Goal: Communication & Community: Answer question/provide support

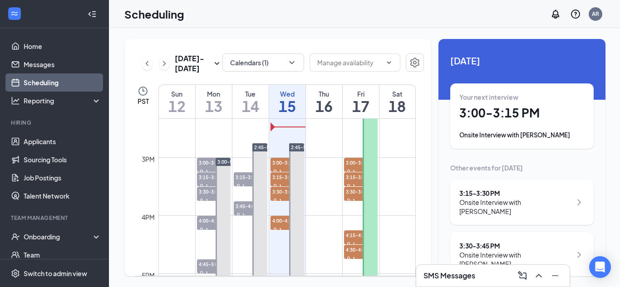
scroll to position [833, 0]
click at [202, 163] on span "3:00-3:15 PM" at bounding box center [214, 162] width 34 height 9
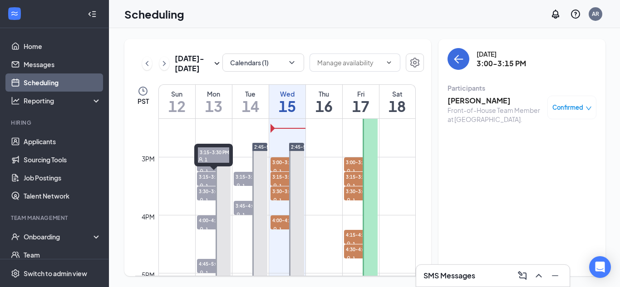
click at [205, 178] on span "3:15-3:30 PM" at bounding box center [214, 176] width 34 height 9
click at [211, 193] on span "3:30-3:45 PM" at bounding box center [214, 191] width 34 height 9
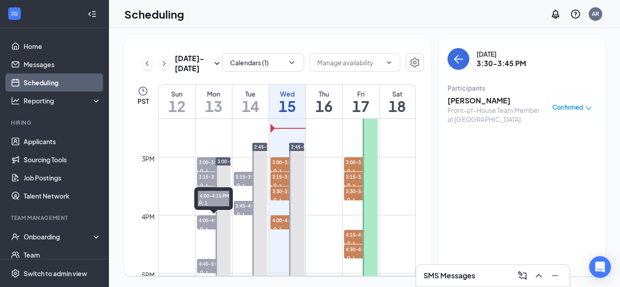
click at [209, 221] on span "4:00-4:15 PM" at bounding box center [214, 220] width 34 height 9
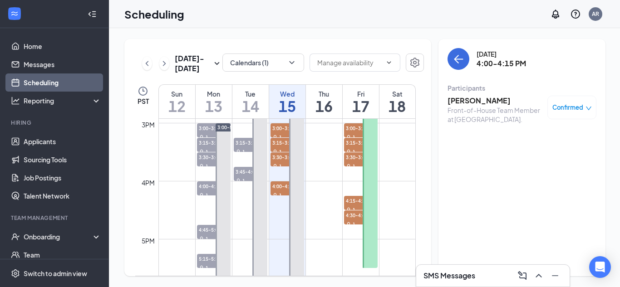
scroll to position [868, 0]
click at [208, 129] on span "3:00-3:15 PM" at bounding box center [214, 127] width 34 height 9
click at [208, 145] on span "3:15-3:30 PM" at bounding box center [214, 142] width 34 height 9
click at [200, 158] on span "3:30-3:45 PM" at bounding box center [214, 156] width 34 height 9
click at [203, 186] on span "4:00-4:15 PM" at bounding box center [214, 185] width 34 height 9
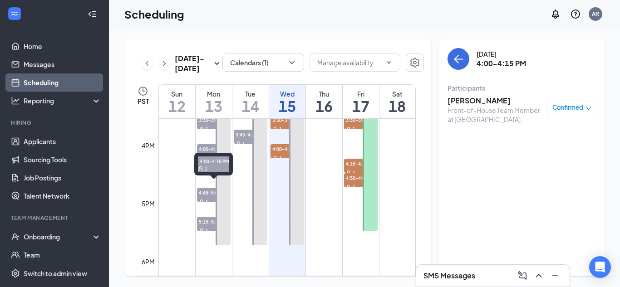
scroll to position [906, 0]
click at [206, 195] on span "4:45-5:00 PM" at bounding box center [214, 191] width 34 height 9
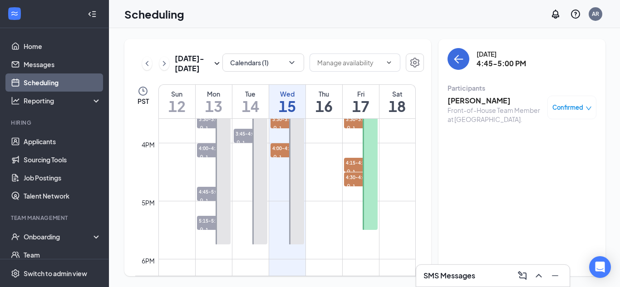
click at [567, 103] on span "Confirmed" at bounding box center [567, 107] width 31 height 9
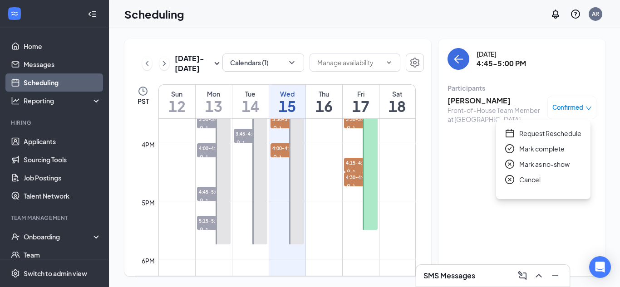
click at [463, 101] on h3 "[PERSON_NAME]" at bounding box center [495, 101] width 95 height 10
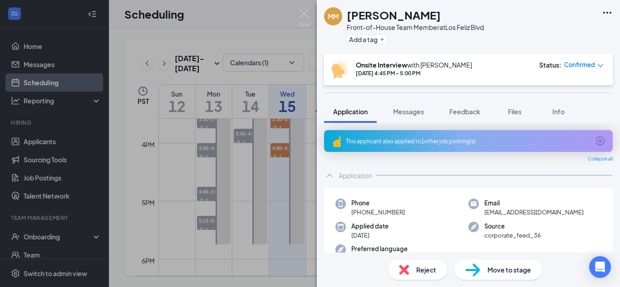
click at [421, 266] on span "Reject" at bounding box center [426, 270] width 20 height 10
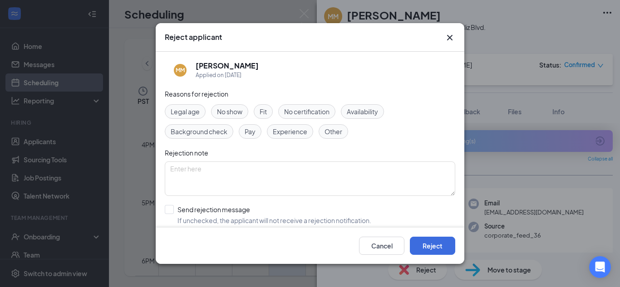
click at [265, 114] on span "Fit" at bounding box center [263, 112] width 7 height 10
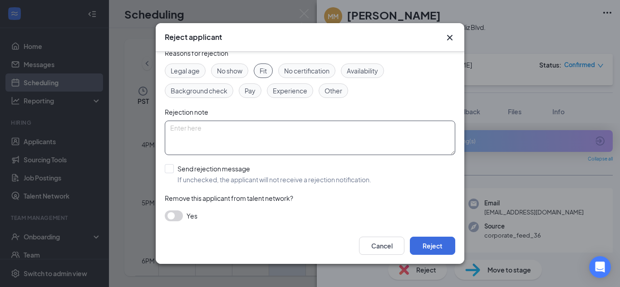
scroll to position [42, 0]
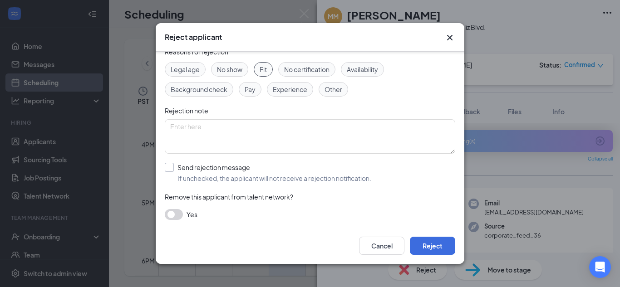
click at [171, 164] on input "Send rejection message If unchecked, the applicant will not receive a rejection…" at bounding box center [268, 173] width 207 height 20
checkbox input "true"
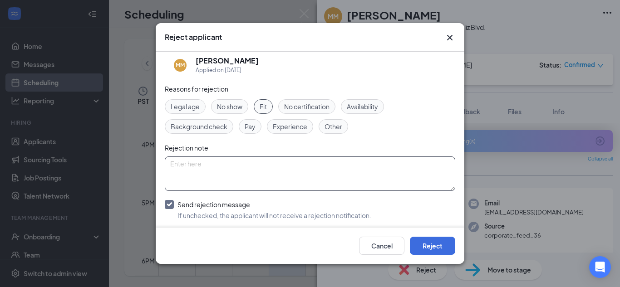
scroll to position [0, 0]
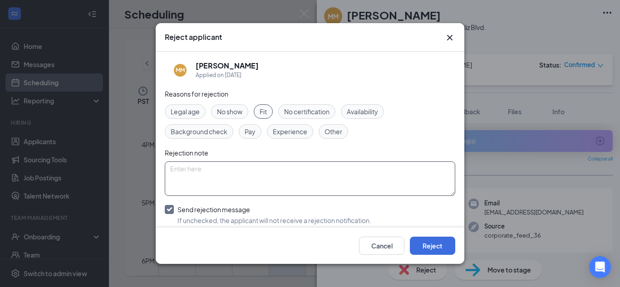
click at [213, 183] on textarea at bounding box center [310, 179] width 291 height 35
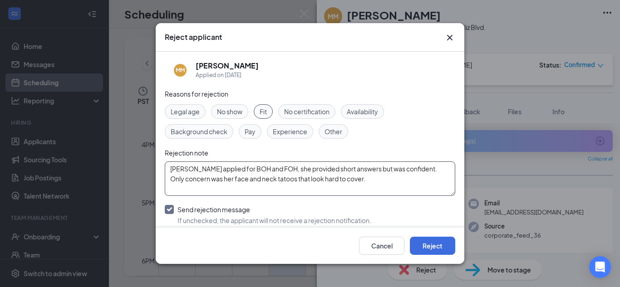
click at [276, 180] on textarea "Miley applied for BOH and FOH, she provided short answers but was confident. On…" at bounding box center [310, 179] width 291 height 35
click at [382, 183] on textarea "Miley applied for BOH and FOH, she provided short answers but was confident. On…" at bounding box center [310, 179] width 291 height 35
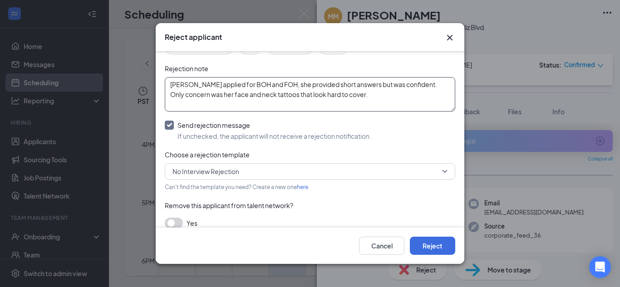
scroll to position [85, 0]
click at [413, 174] on span "No Interview Rejection" at bounding box center [306, 171] width 267 height 14
type textarea "Miley applied for BOH and FOH, she provided short answers but was confident. On…"
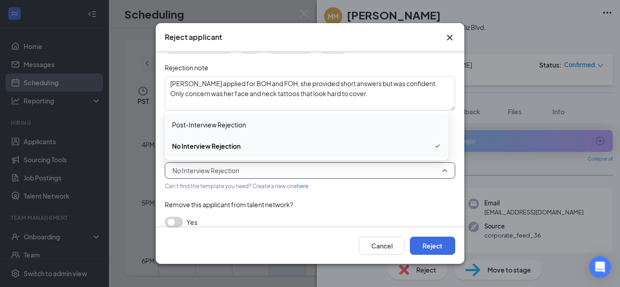
click at [343, 126] on span "Post-Interview Rejection" at bounding box center [306, 125] width 269 height 10
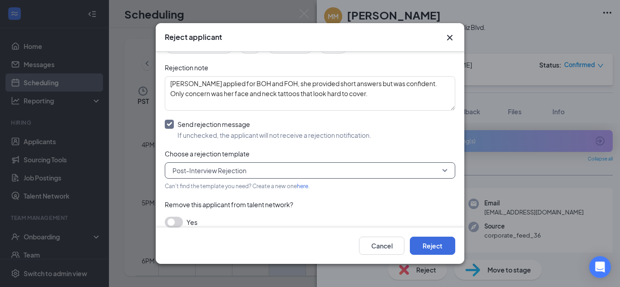
scroll to position [94, 0]
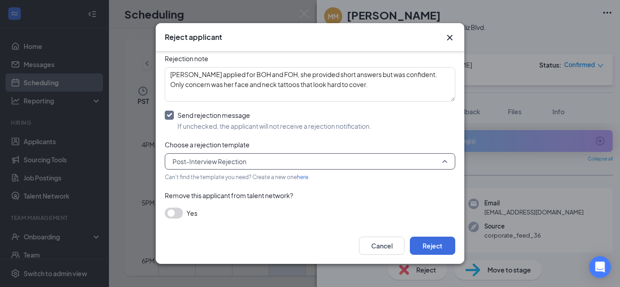
click at [322, 157] on span "Post-Interview Rejection" at bounding box center [306, 162] width 267 height 14
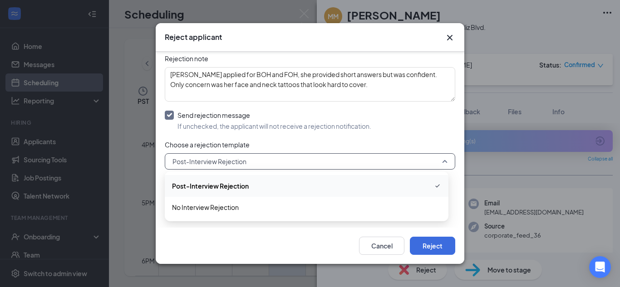
click at [319, 184] on span "Post-Interview Rejection" at bounding box center [306, 186] width 269 height 11
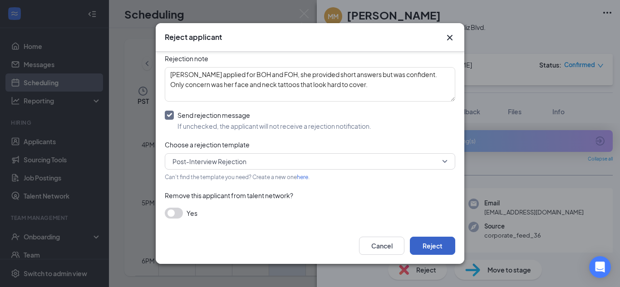
click at [443, 249] on button "Reject" at bounding box center [432, 246] width 45 height 18
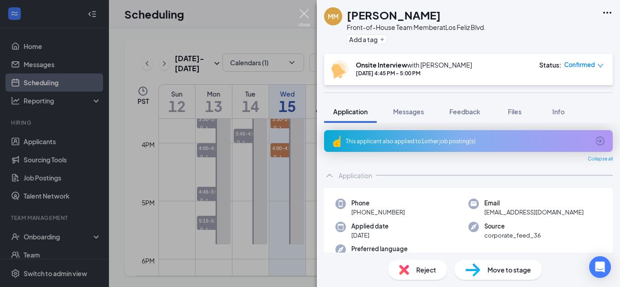
click at [304, 15] on img at bounding box center [304, 18] width 11 height 18
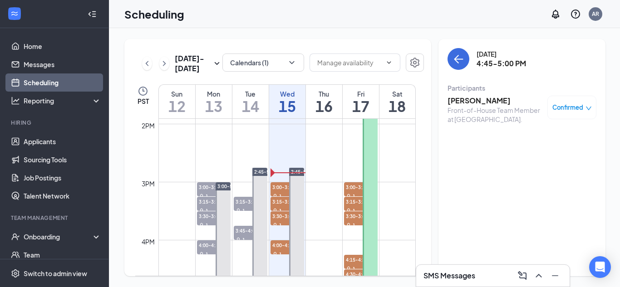
scroll to position [808, 0]
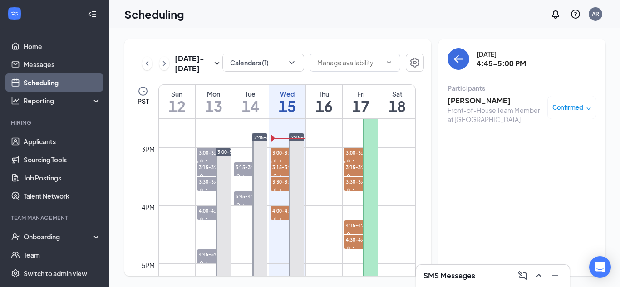
scroll to position [843, 0]
click at [208, 212] on span "4:00-4:15 PM" at bounding box center [214, 211] width 34 height 9
click at [201, 155] on span "3:00-3:15 PM" at bounding box center [214, 152] width 34 height 9
click at [206, 166] on span "3:15-3:30 PM" at bounding box center [214, 167] width 34 height 9
click at [206, 181] on span "3:30-3:45 PM" at bounding box center [214, 181] width 34 height 9
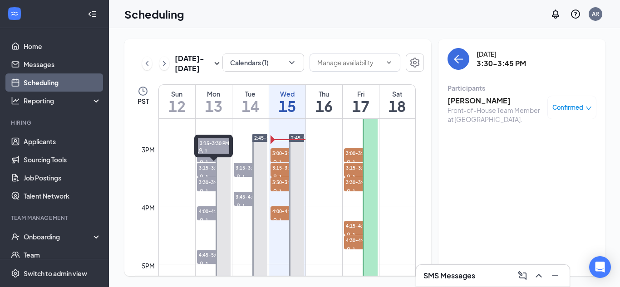
click at [207, 168] on span "3:15-3:30 PM" at bounding box center [214, 167] width 34 height 9
click at [206, 183] on span "3:30-3:45 PM" at bounding box center [214, 181] width 34 height 9
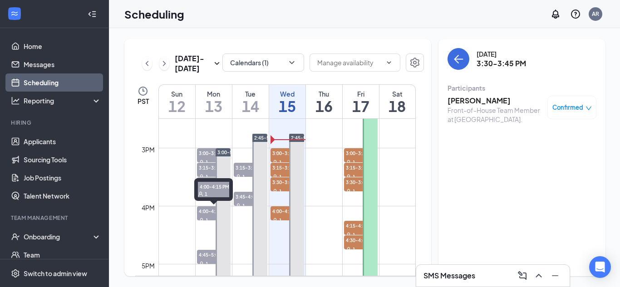
click at [206, 214] on span "4:00-4:15 PM" at bounding box center [214, 211] width 34 height 9
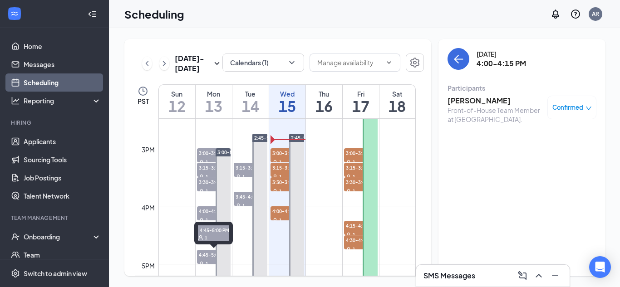
click at [207, 255] on span "4:45-5:00 PM" at bounding box center [214, 254] width 34 height 9
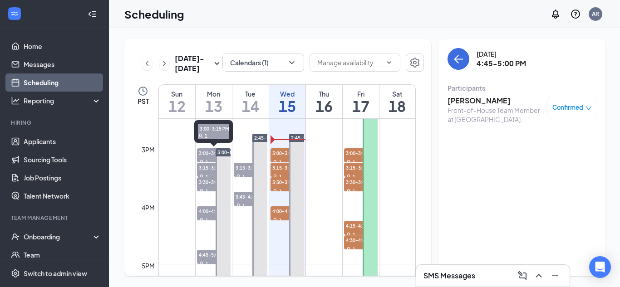
click at [206, 156] on span "3:00-3:15 PM" at bounding box center [214, 152] width 34 height 9
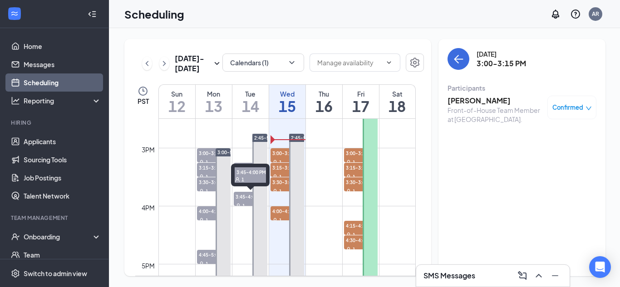
click at [238, 199] on span "3:45-4:00 PM" at bounding box center [251, 196] width 34 height 9
click at [243, 172] on span "3:15-3:30 PM" at bounding box center [251, 167] width 34 height 9
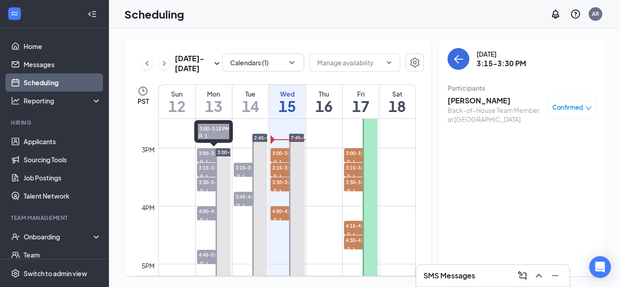
click at [207, 154] on span "3:00-3:15 PM" at bounding box center [214, 152] width 34 height 9
click at [204, 164] on span "3:15-3:30 PM" at bounding box center [214, 167] width 34 height 9
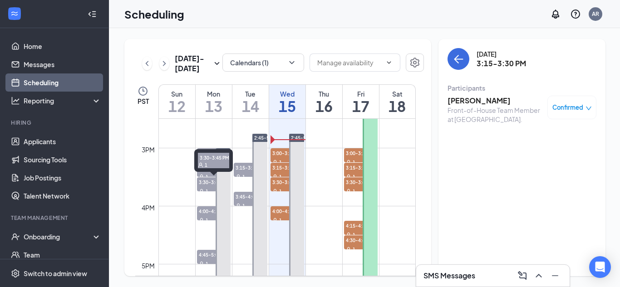
click at [203, 183] on span "3:30-3:45 PM" at bounding box center [214, 181] width 34 height 9
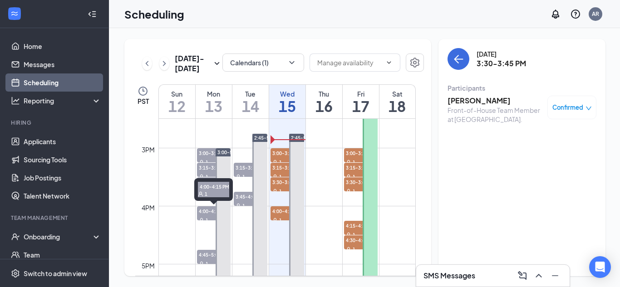
click at [202, 210] on span "4:00-4:15 PM" at bounding box center [214, 211] width 34 height 9
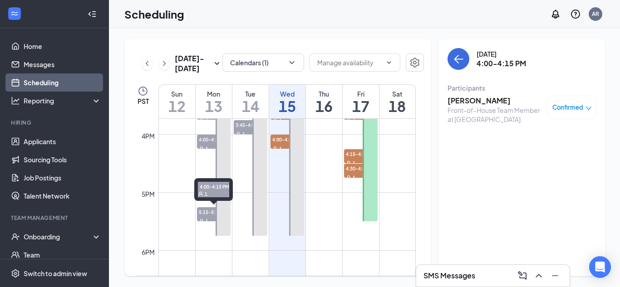
scroll to position [915, 0]
click at [202, 210] on span "5:15-5:30 PM" at bounding box center [214, 211] width 34 height 9
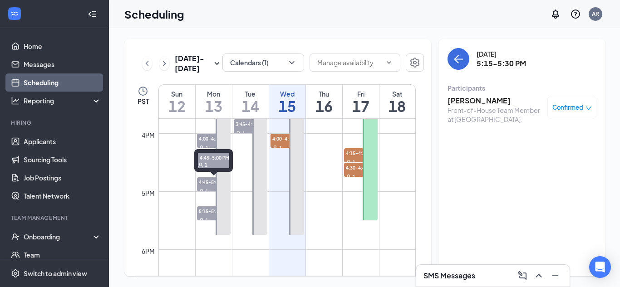
click at [212, 187] on div "1" at bounding box center [214, 191] width 34 height 9
click at [469, 104] on h3 "[PERSON_NAME]" at bounding box center [495, 101] width 95 height 10
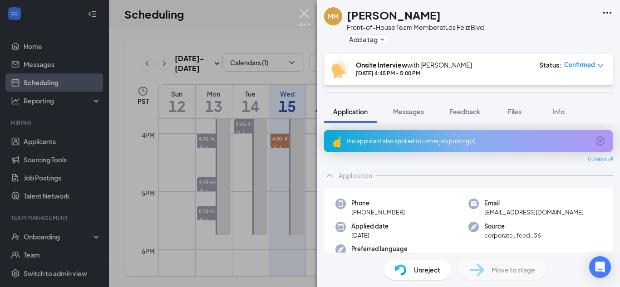
click at [305, 16] on img at bounding box center [304, 18] width 11 height 18
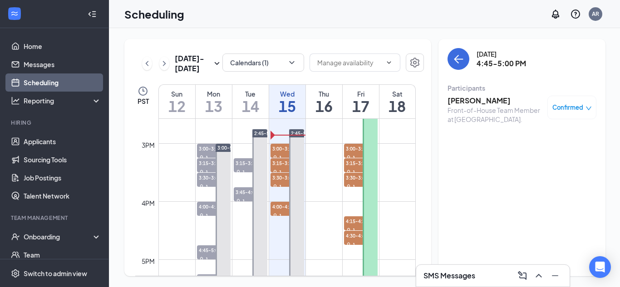
scroll to position [834, 0]
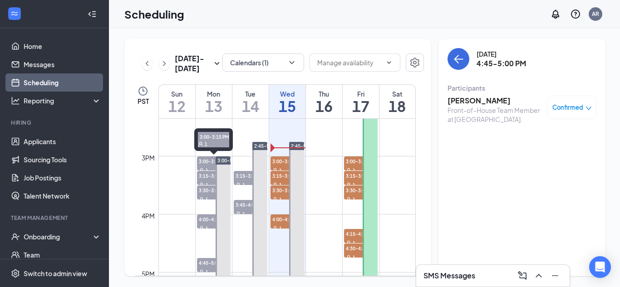
click at [202, 160] on span "3:00-3:15 PM" at bounding box center [214, 161] width 34 height 9
click at [206, 163] on span "3:00-3:15 PM" at bounding box center [214, 161] width 34 height 9
click at [206, 178] on span "3:15-3:30 PM" at bounding box center [214, 175] width 34 height 9
click at [204, 160] on span "3:00-3:15 PM" at bounding box center [214, 161] width 34 height 9
click at [469, 101] on h3 "[PERSON_NAME]" at bounding box center [495, 101] width 95 height 10
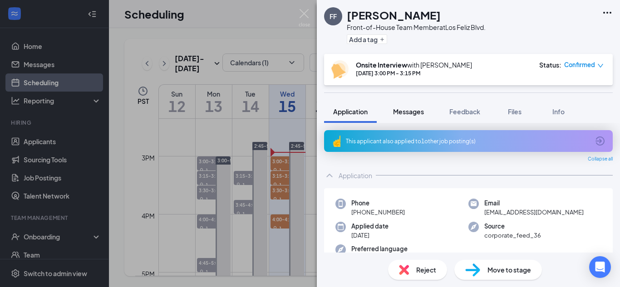
click at [409, 112] on span "Messages" at bounding box center [408, 112] width 31 height 8
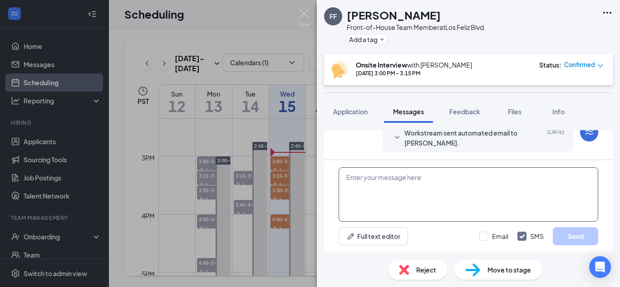
scroll to position [419, 0]
click at [393, 192] on textarea at bounding box center [469, 195] width 260 height 54
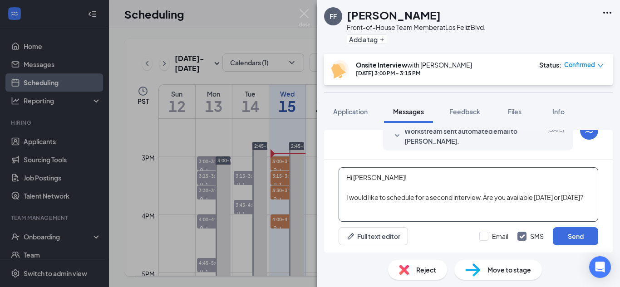
scroll to position [10, 0]
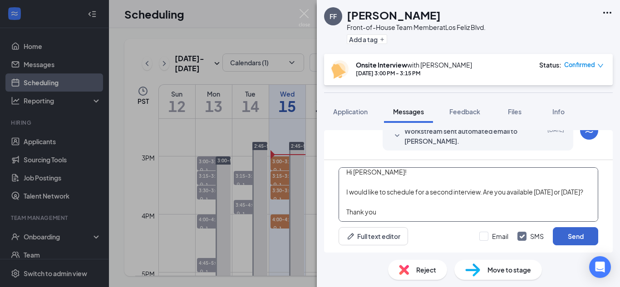
type textarea "Hi [PERSON_NAME]! I would like to schedule for a second interview. Are you avai…"
click at [581, 235] on button "Send" at bounding box center [575, 236] width 45 height 18
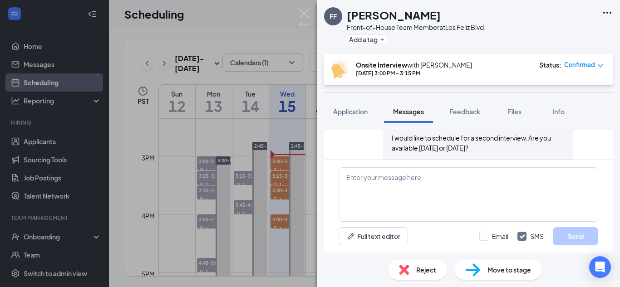
scroll to position [527, 0]
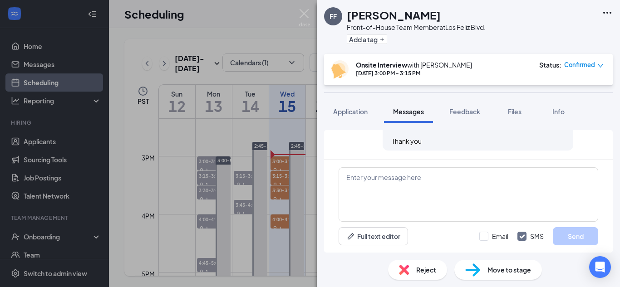
drag, startPoint x: 386, startPoint y: 144, endPoint x: 426, endPoint y: 161, distance: 43.8
click at [426, 161] on div "Load earlier interactions (about 3 more) [PERSON_NAME] sent SMS to [PERSON_NAME…" at bounding box center [468, 191] width 289 height 123
copy span "Hi [PERSON_NAME]! I would like to schedule for a second interview. Are you avai…"
click at [304, 19] on img at bounding box center [304, 18] width 11 height 18
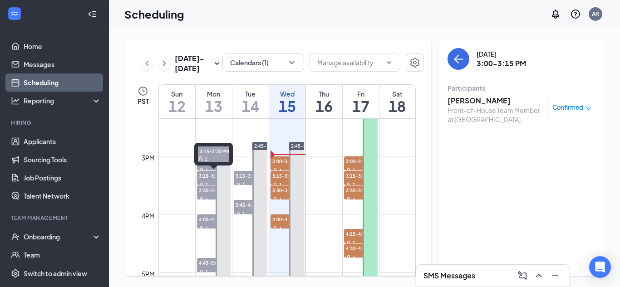
click at [205, 177] on span "3:15-3:30 PM" at bounding box center [214, 175] width 34 height 9
click at [203, 188] on span "3:30-3:45 PM" at bounding box center [214, 190] width 34 height 9
click at [480, 98] on h3 "[PERSON_NAME]" at bounding box center [495, 101] width 95 height 10
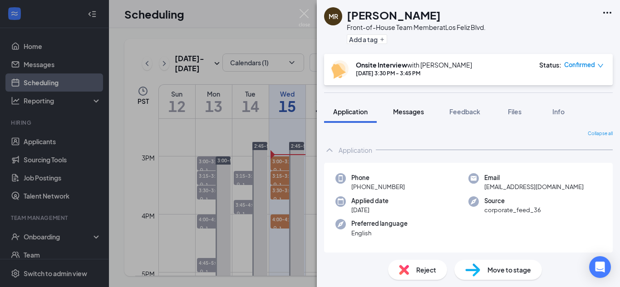
click at [406, 112] on span "Messages" at bounding box center [408, 112] width 31 height 8
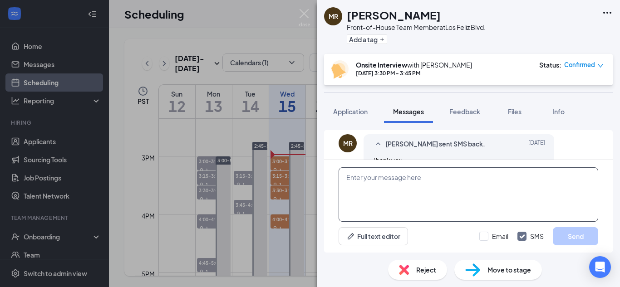
scroll to position [429, 0]
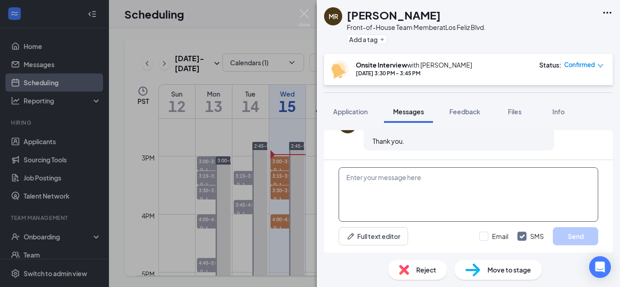
click at [385, 201] on textarea at bounding box center [469, 195] width 260 height 54
paste textarea "Hi [PERSON_NAME]! I would like to schedule for a second interview. Are you avai…"
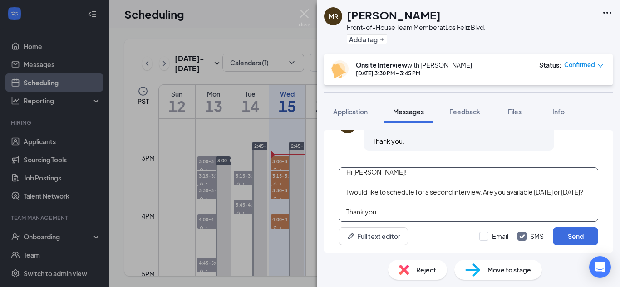
scroll to position [0, 0]
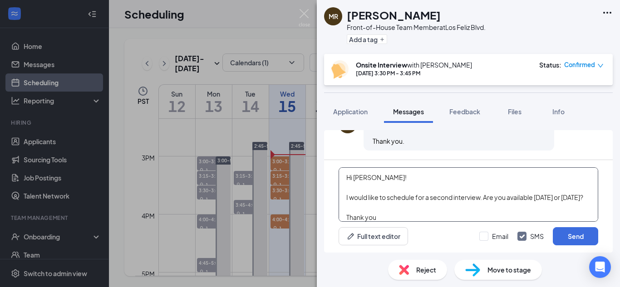
click at [402, 183] on textarea "Hi [PERSON_NAME]! I would like to schedule for a second interview. Are you avai…" at bounding box center [469, 195] width 260 height 54
click at [389, 176] on textarea "Hi [PERSON_NAME]! I would like to schedule for a second interview. Are you avai…" at bounding box center [469, 195] width 260 height 54
click at [416, 212] on textarea "Hi [PERSON_NAME]! I would like to schedule for a second interview. Are you avai…" at bounding box center [469, 195] width 260 height 54
type textarea "Hi [PERSON_NAME]! I would like to schedule for a second interview. Are you avai…"
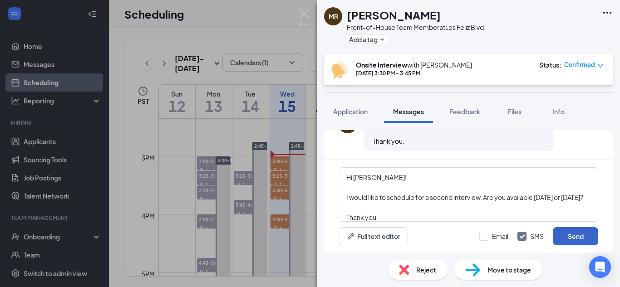
click at [570, 236] on button "Send" at bounding box center [575, 236] width 45 height 18
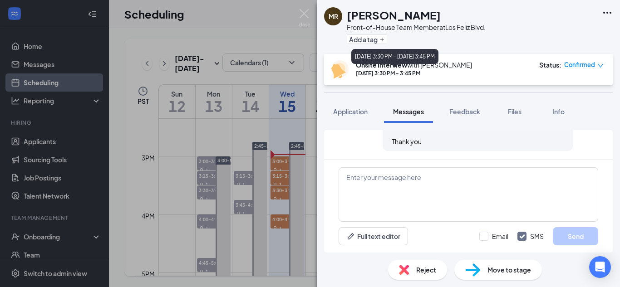
scroll to position [537, 0]
click at [305, 15] on img at bounding box center [304, 18] width 11 height 18
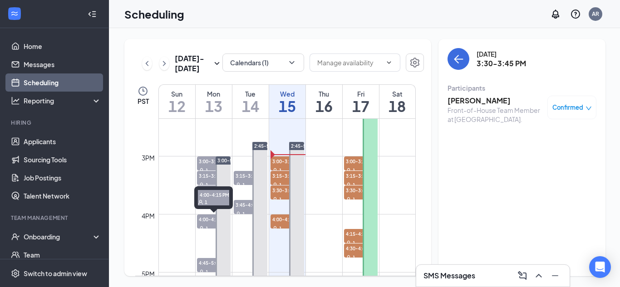
click at [205, 221] on span "4:00-4:15 PM" at bounding box center [214, 219] width 34 height 9
click at [475, 100] on h3 "[PERSON_NAME]" at bounding box center [495, 101] width 95 height 10
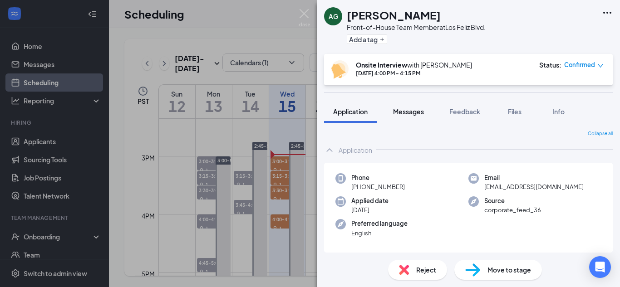
click at [413, 116] on button "Messages" at bounding box center [408, 111] width 49 height 23
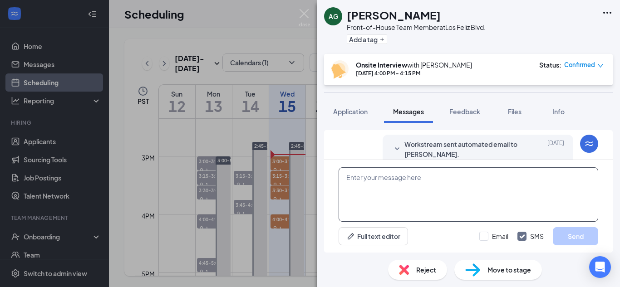
scroll to position [389, 0]
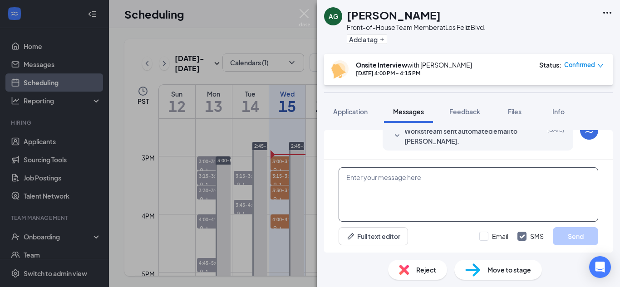
click at [375, 202] on textarea at bounding box center [469, 195] width 260 height 54
paste textarea "Hi [PERSON_NAME]! I would like to schedule for a second interview. Are you avai…"
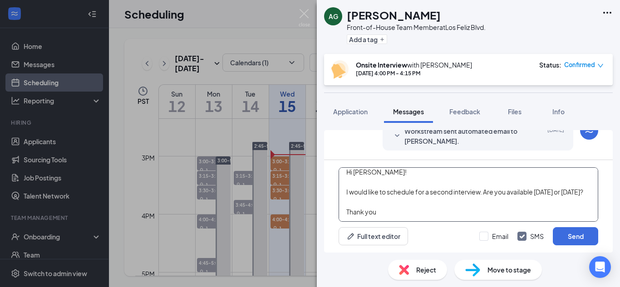
scroll to position [0, 0]
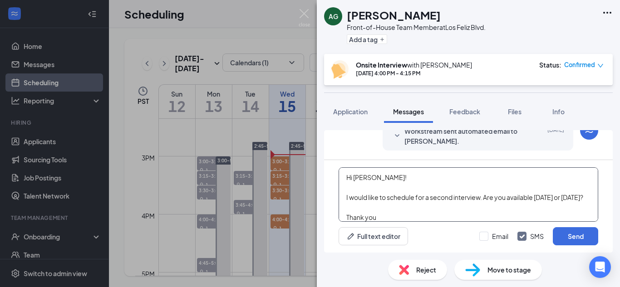
click at [390, 180] on textarea "Hi [PERSON_NAME]! I would like to schedule for a second interview. Are you avai…" at bounding box center [469, 195] width 260 height 54
type textarea "Hi [PERSON_NAME], I would like to schedule for a second interview. Are you avai…"
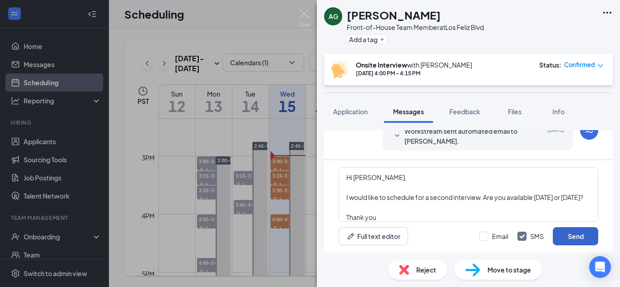
click at [573, 239] on button "Send" at bounding box center [575, 236] width 45 height 18
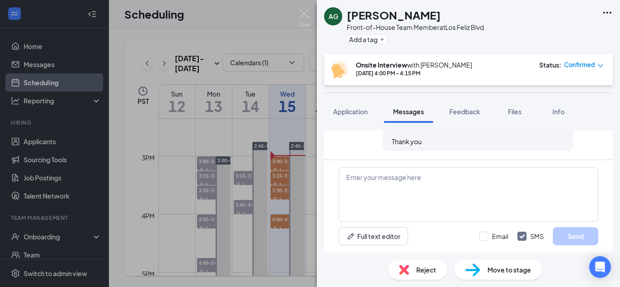
scroll to position [497, 0]
click at [304, 14] on img at bounding box center [304, 18] width 11 height 18
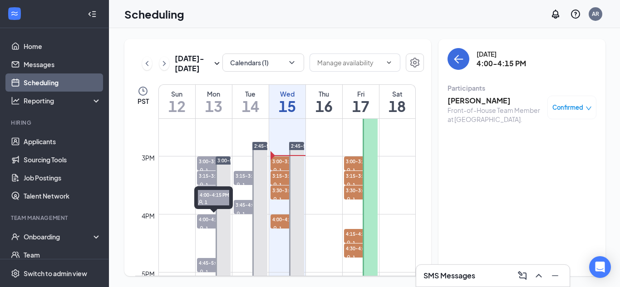
click at [204, 224] on div "1" at bounding box center [214, 228] width 34 height 9
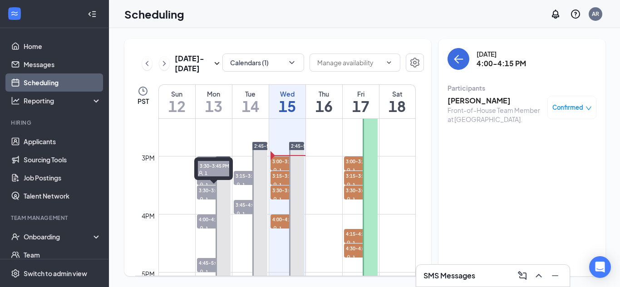
click at [207, 191] on span "3:30-3:45 PM" at bounding box center [214, 190] width 34 height 9
click at [203, 176] on span "3:15-3:30 PM" at bounding box center [214, 175] width 34 height 9
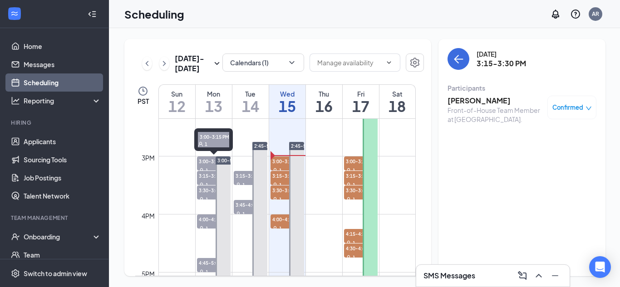
click at [204, 160] on span "3:00-3:15 PM" at bounding box center [214, 161] width 34 height 9
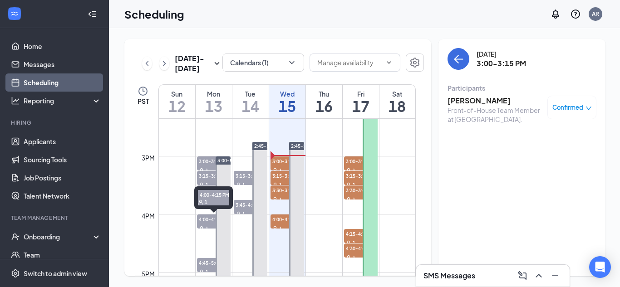
click at [204, 219] on span "4:00-4:15 PM" at bounding box center [214, 219] width 34 height 9
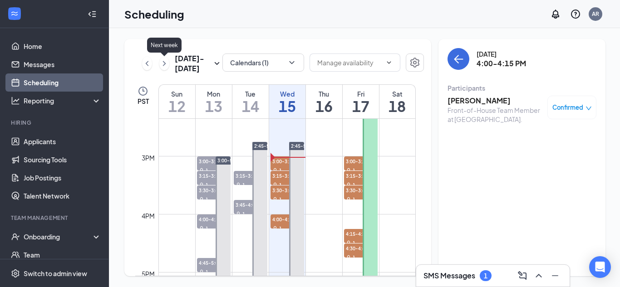
click at [165, 65] on icon "ChevronRight" at bounding box center [164, 63] width 9 height 11
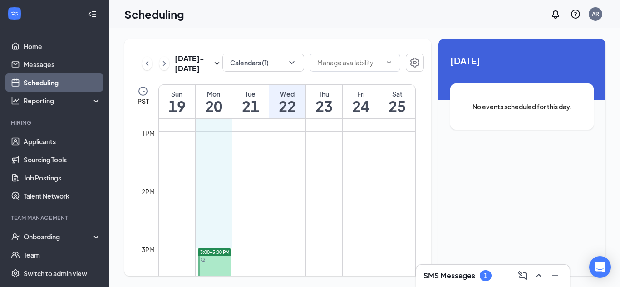
scroll to position [744, 0]
drag, startPoint x: 198, startPoint y: 125, endPoint x: 223, endPoint y: 238, distance: 115.7
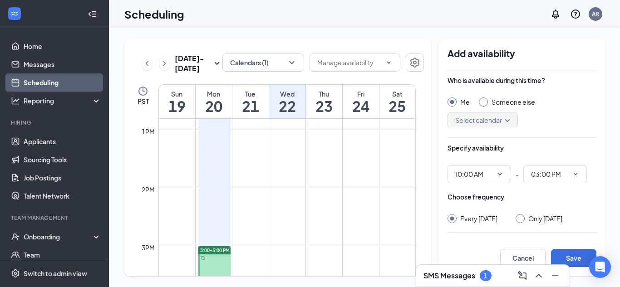
click at [485, 104] on div at bounding box center [483, 102] width 9 height 9
radio input "false"
radio input "true"
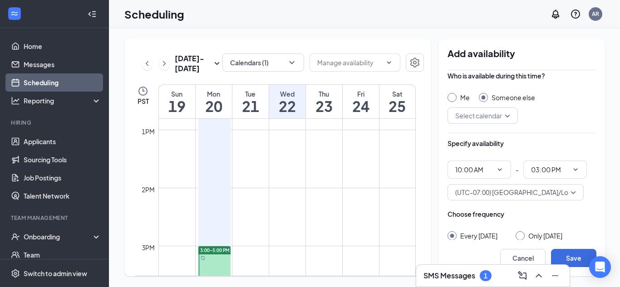
scroll to position [5, 0]
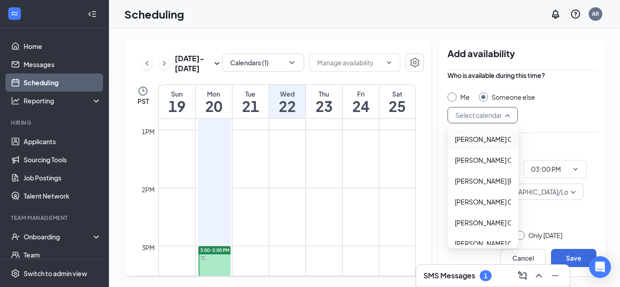
click at [503, 120] on input "search" at bounding box center [479, 115] width 53 height 15
click at [489, 178] on span "[PERSON_NAME] [PERSON_NAME] Calendar" at bounding box center [521, 181] width 133 height 10
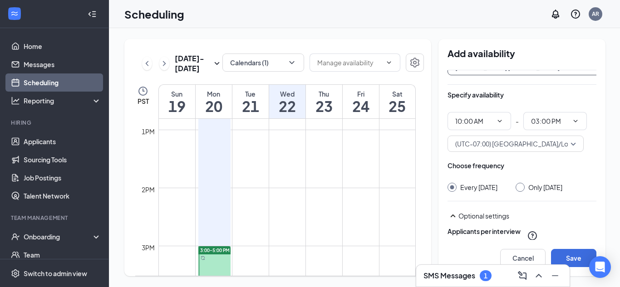
scroll to position [54, 0]
click at [521, 187] on input "Only [DATE]" at bounding box center [519, 185] width 6 height 6
radio input "true"
radio input "false"
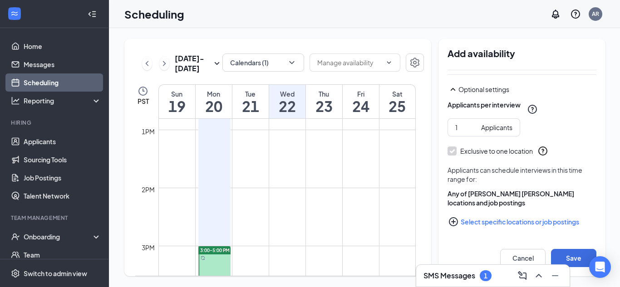
scroll to position [189, 0]
click at [575, 256] on button "Save" at bounding box center [573, 258] width 45 height 18
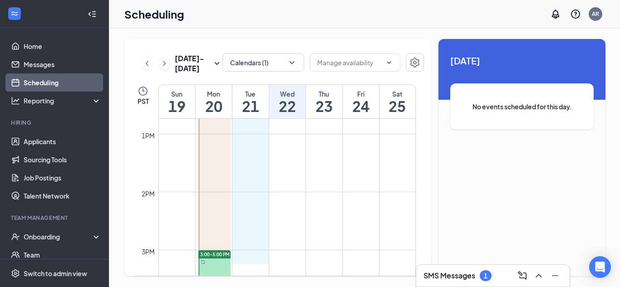
scroll to position [744, 0]
drag, startPoint x: 251, startPoint y: 153, endPoint x: 257, endPoint y: 233, distance: 80.1
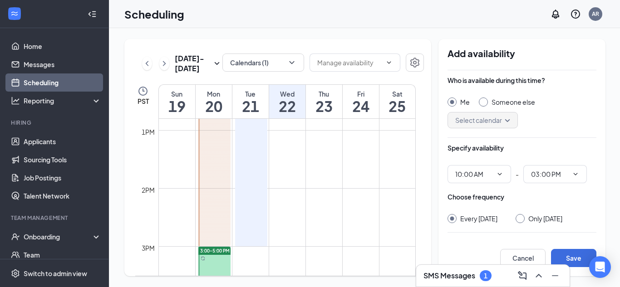
click at [480, 102] on input "Someone else" at bounding box center [482, 101] width 6 height 6
radio input "true"
radio input "false"
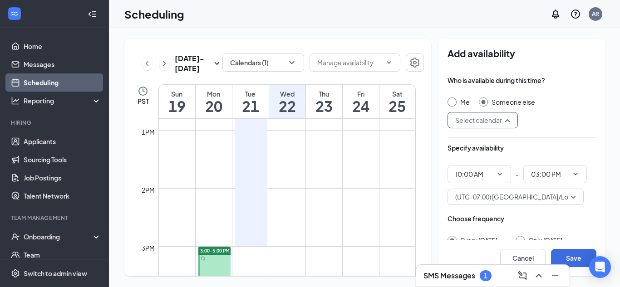
click at [497, 120] on input "search" at bounding box center [479, 120] width 53 height 15
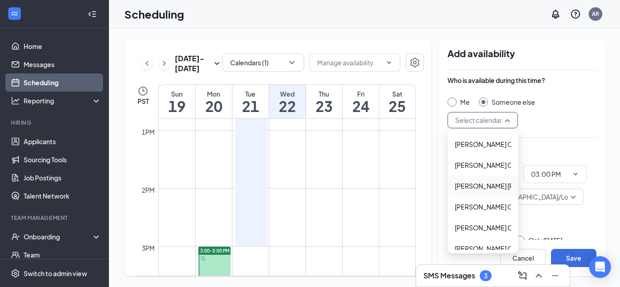
click at [488, 186] on span "[PERSON_NAME] [PERSON_NAME] Calendar" at bounding box center [521, 186] width 133 height 10
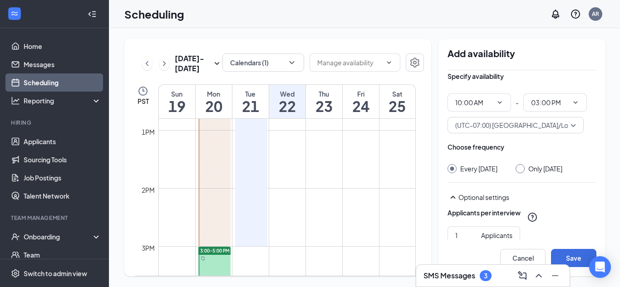
scroll to position [72, 0]
click at [521, 172] on div at bounding box center [520, 168] width 9 height 9
click at [522, 169] on input "Only [DATE]" at bounding box center [519, 167] width 6 height 6
radio input "true"
radio input "false"
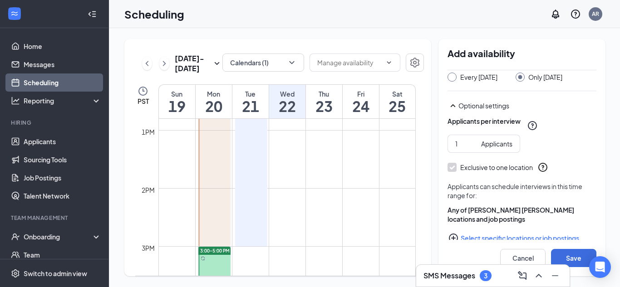
scroll to position [189, 0]
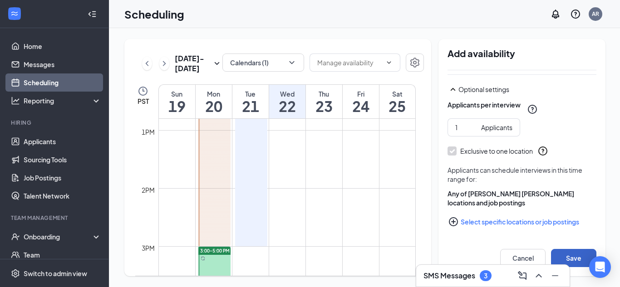
click at [570, 255] on button "Save" at bounding box center [573, 258] width 45 height 18
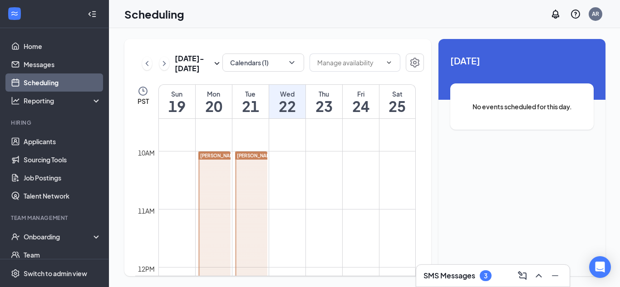
scroll to position [549, 0]
click at [538, 278] on icon "ChevronUp" at bounding box center [538, 276] width 11 height 11
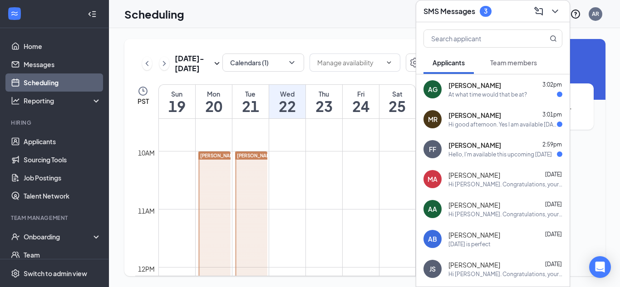
click at [513, 152] on div "Hello, I'm available this upcoming [DATE]" at bounding box center [501, 155] width 104 height 8
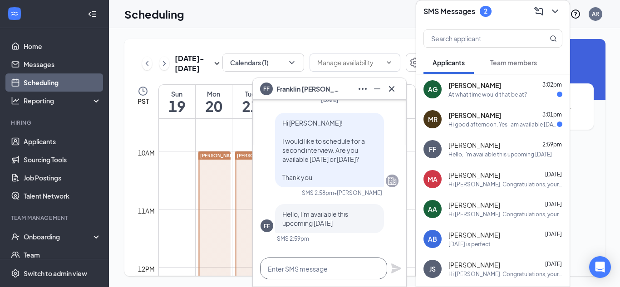
click at [303, 268] on textarea at bounding box center [323, 269] width 127 height 22
click at [335, 273] on textarea "I have availability at" at bounding box center [323, 269] width 127 height 22
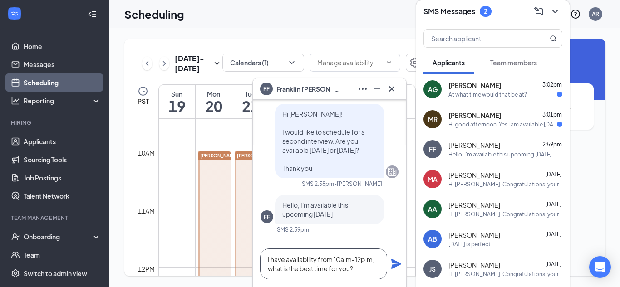
drag, startPoint x: 363, startPoint y: 270, endPoint x: 261, endPoint y: 260, distance: 101.7
click at [261, 260] on textarea "I have availability from 10a.m-12p.m, what is the best time for you?" at bounding box center [323, 264] width 127 height 31
type textarea "I have availability from 10a.m-12p.m, what is the best time for you?"
click at [396, 265] on icon "Plane" at bounding box center [396, 264] width 10 height 10
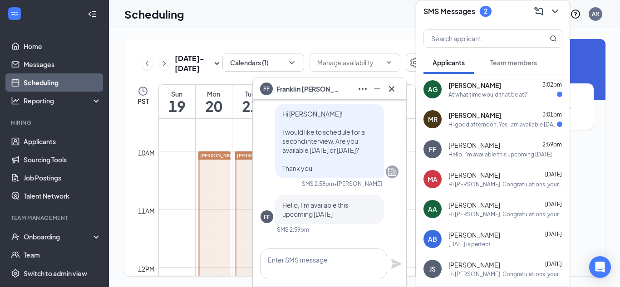
scroll to position [0, 0]
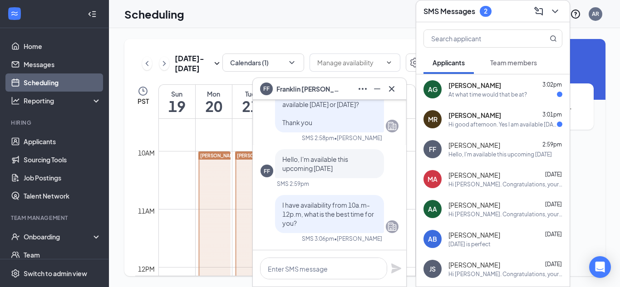
click at [487, 124] on div "Hi good afternoon. Yes I am available [DATE]." at bounding box center [503, 125] width 108 height 8
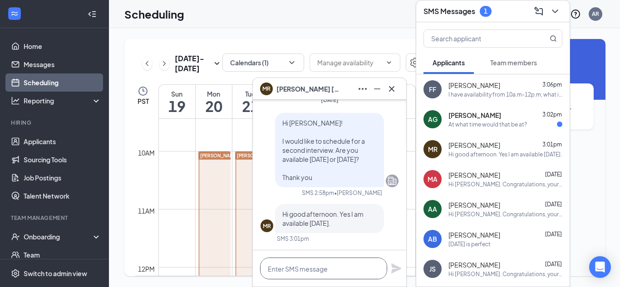
paste textarea "I have availability from 10a.m-12p.m, what is the best time for you?"
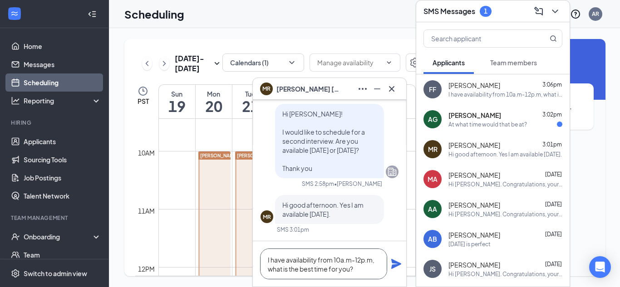
scroll to position [0, 0]
type textarea "I have availability from 10a.m-12p.m, what is the best time for you?"
click at [394, 265] on icon "Plane" at bounding box center [396, 264] width 10 height 10
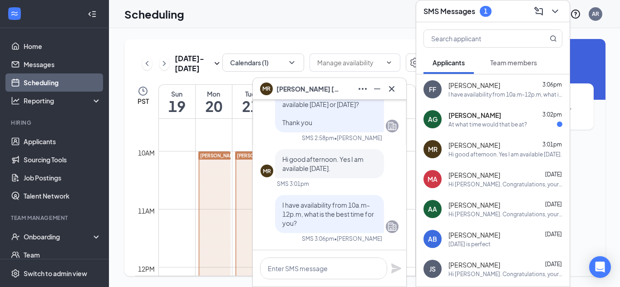
scroll to position [0, 0]
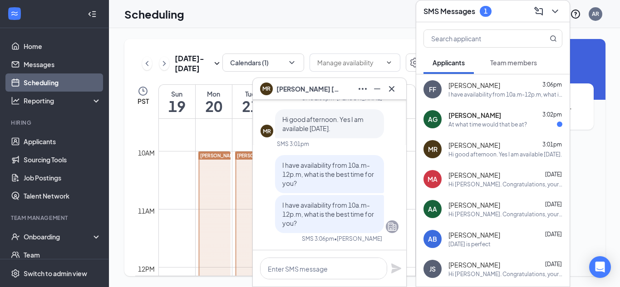
click at [487, 125] on div "At what time would that be at?" at bounding box center [488, 125] width 79 height 8
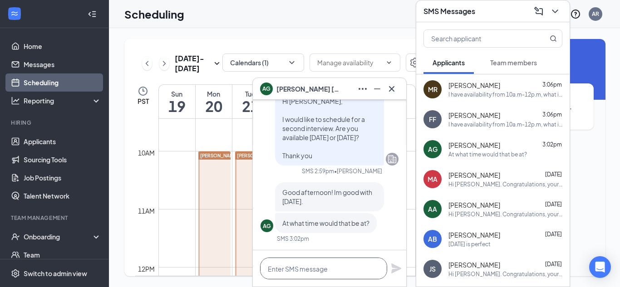
click at [307, 271] on textarea at bounding box center [323, 269] width 127 height 22
paste textarea "I have availability from 10a.m-12p.m, what is the best time for you?"
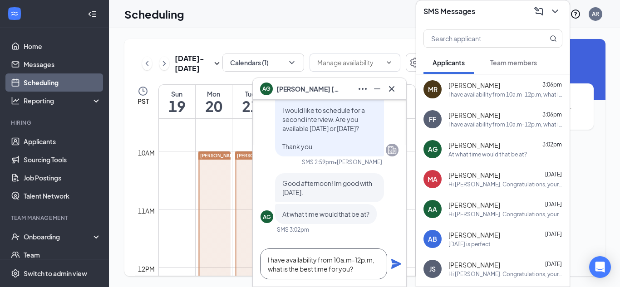
scroll to position [0, 0]
click at [360, 263] on textarea "I have availability from 10a.m-12p.m, what is the best time for you?" at bounding box center [323, 264] width 127 height 31
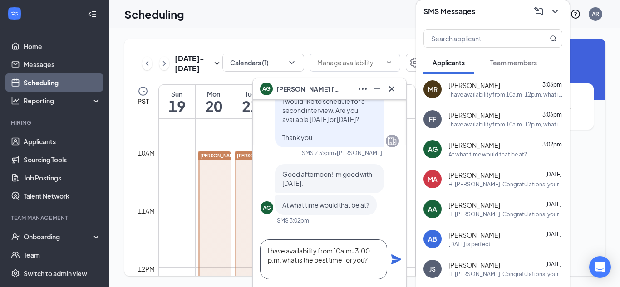
scroll to position [0, 0]
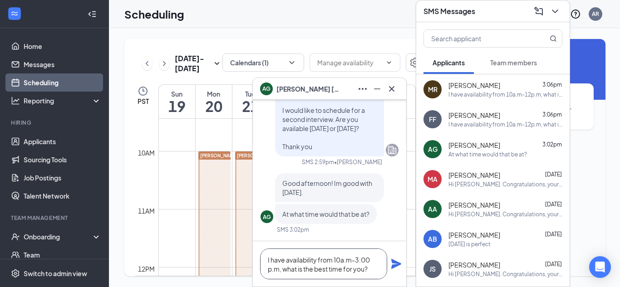
type textarea "I have availability from 10a.m-3:00 p.m, what is the best time for you?"
click at [397, 261] on icon "Plane" at bounding box center [396, 264] width 11 height 11
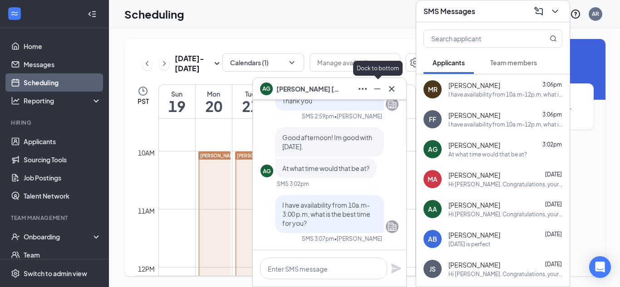
click at [378, 90] on icon "Minimize" at bounding box center [377, 89] width 11 height 11
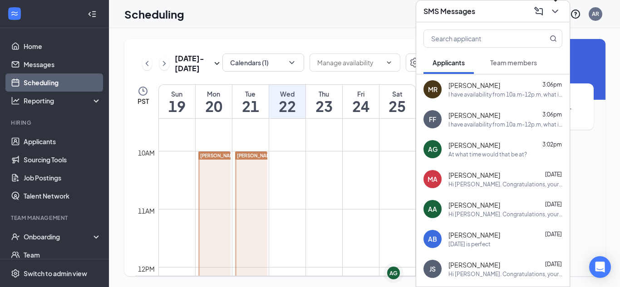
click at [554, 14] on icon "ChevronDown" at bounding box center [555, 11] width 11 height 11
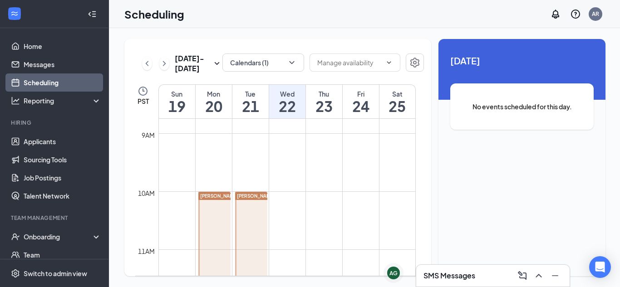
scroll to position [508, 0]
click at [392, 275] on div "AG" at bounding box center [393, 274] width 8 height 8
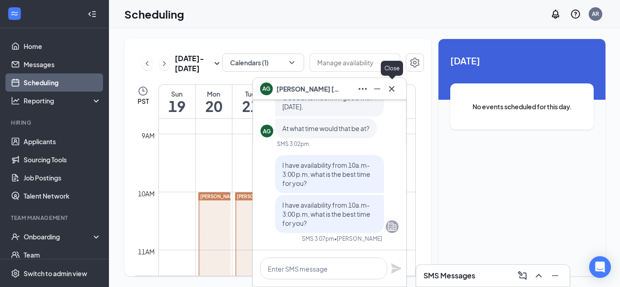
click at [394, 94] on icon "Cross" at bounding box center [391, 89] width 11 height 11
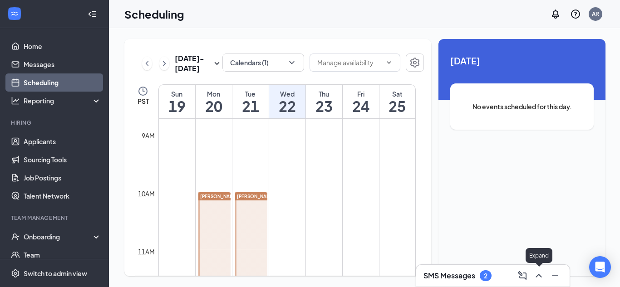
click at [540, 271] on icon "ChevronUp" at bounding box center [538, 276] width 11 height 11
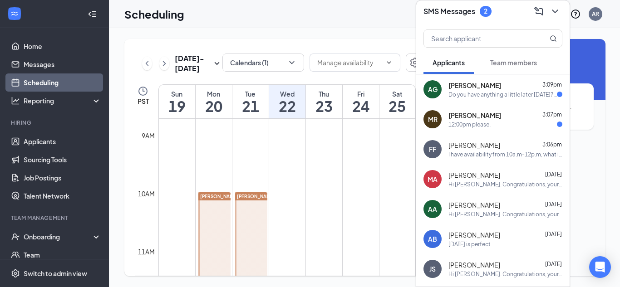
click at [508, 97] on div "Do you have anything a little later [DATE]? Its because I have classes till 3 pm" at bounding box center [503, 95] width 108 height 8
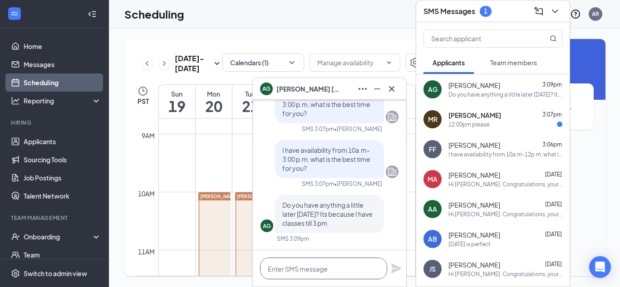
click at [321, 271] on textarea at bounding box center [323, 269] width 127 height 22
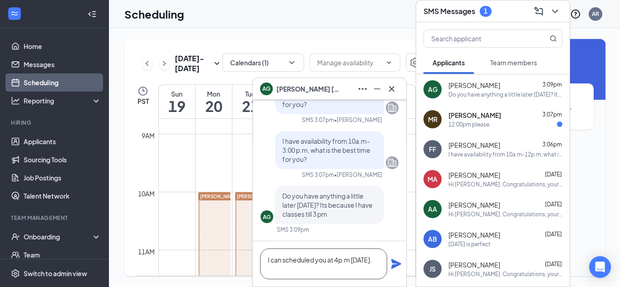
type textarea "I can scheduled you at 4p.m [DATE]."
click at [394, 269] on icon "Plane" at bounding box center [396, 264] width 11 height 11
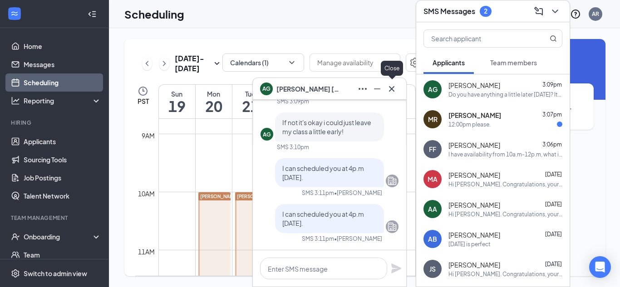
click at [389, 89] on icon "Cross" at bounding box center [391, 89] width 11 height 11
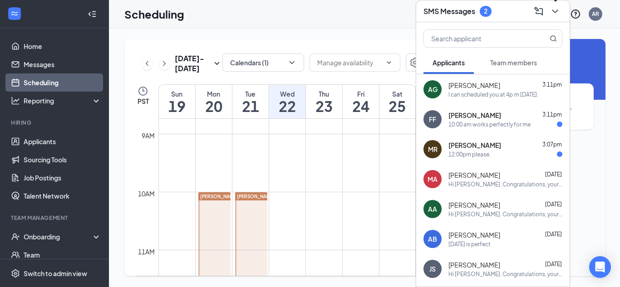
click at [556, 13] on icon "ChevronDown" at bounding box center [555, 11] width 11 height 11
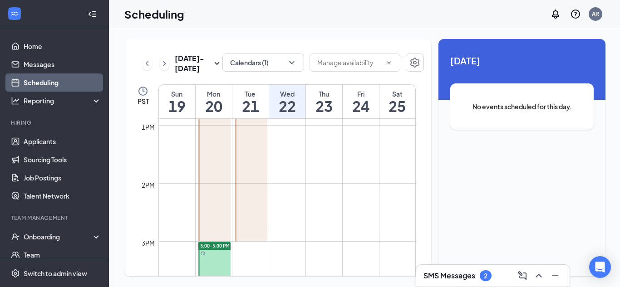
scroll to position [749, 0]
click at [219, 215] on div at bounding box center [214, 96] width 32 height 290
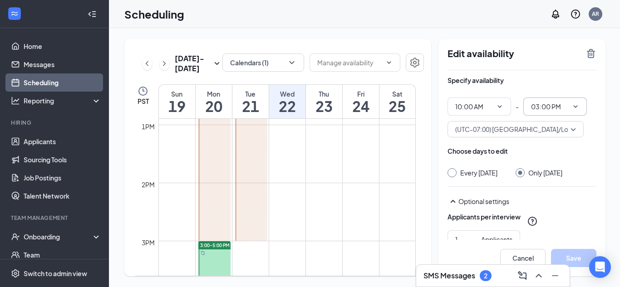
click at [553, 102] on input "03:00 PM" at bounding box center [549, 107] width 37 height 10
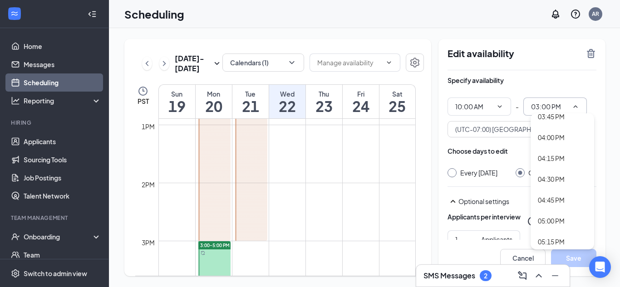
scroll to position [1303, 0]
click at [557, 181] on div "04:30 PM" at bounding box center [551, 178] width 27 height 10
type input "04:30 PM"
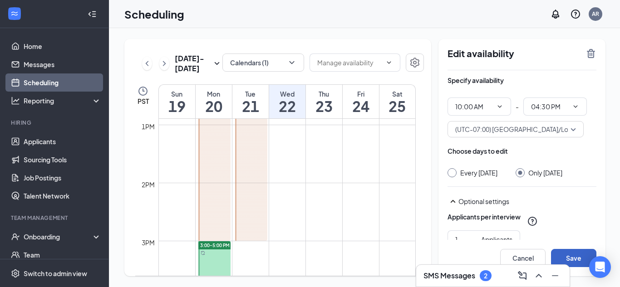
click at [582, 259] on button "Save" at bounding box center [573, 258] width 45 height 18
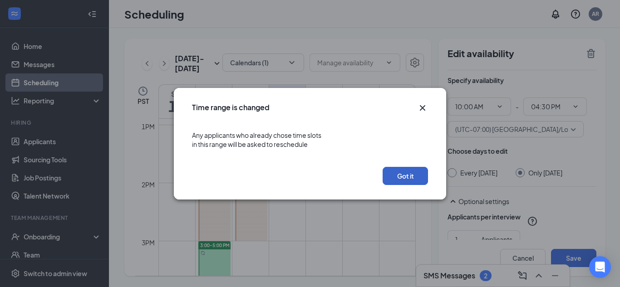
click at [397, 177] on button "Got it" at bounding box center [405, 176] width 45 height 18
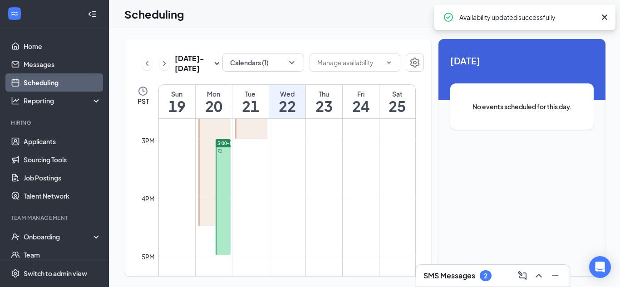
scroll to position [852, 0]
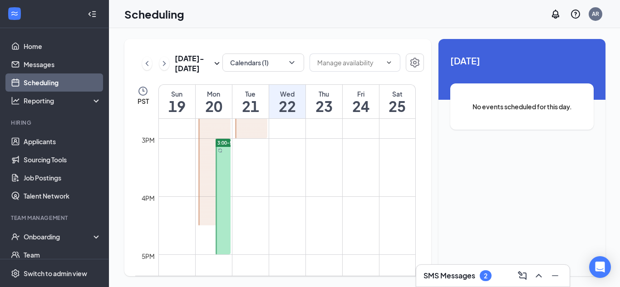
click at [224, 216] on div at bounding box center [223, 197] width 15 height 116
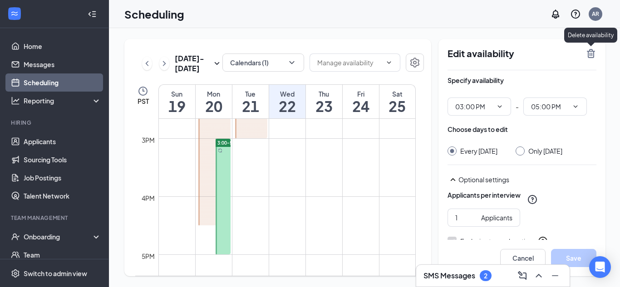
click at [588, 54] on icon "TrashOutline" at bounding box center [591, 53] width 8 height 9
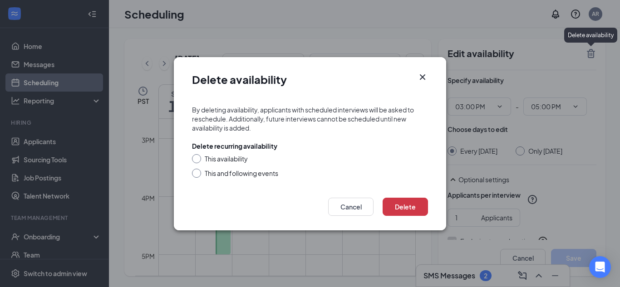
click at [419, 79] on icon "Cross" at bounding box center [422, 77] width 11 height 11
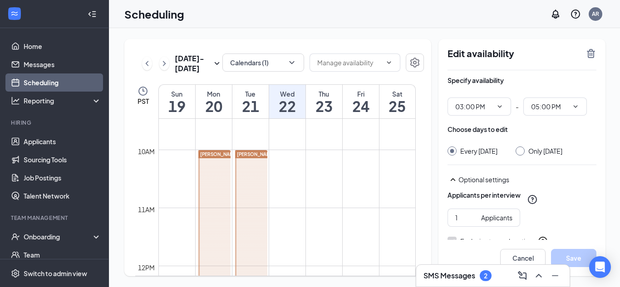
scroll to position [550, 0]
click at [539, 278] on icon "ChevronUp" at bounding box center [538, 276] width 11 height 11
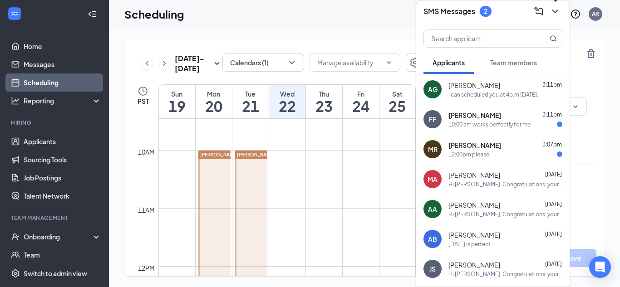
click at [559, 10] on icon "ChevronDown" at bounding box center [555, 11] width 11 height 11
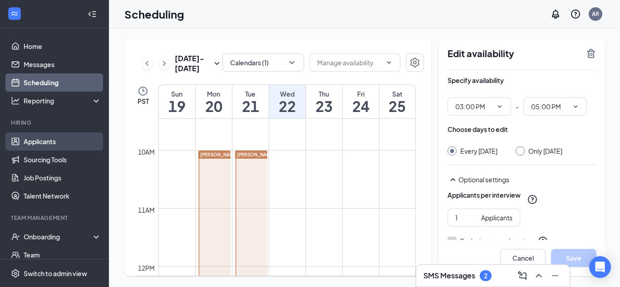
click at [49, 142] on link "Applicants" at bounding box center [63, 142] width 78 height 18
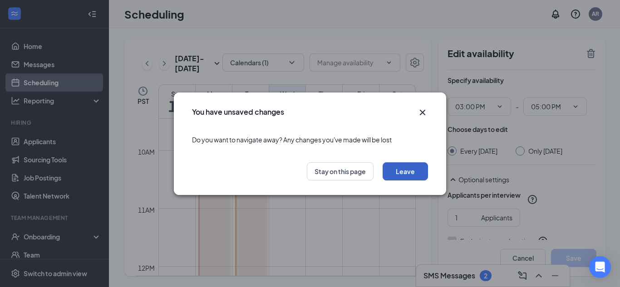
click at [394, 170] on button "Leave" at bounding box center [405, 172] width 45 height 18
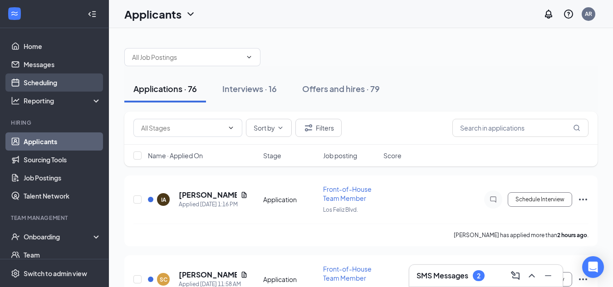
click at [54, 75] on link "Scheduling" at bounding box center [63, 83] width 78 height 18
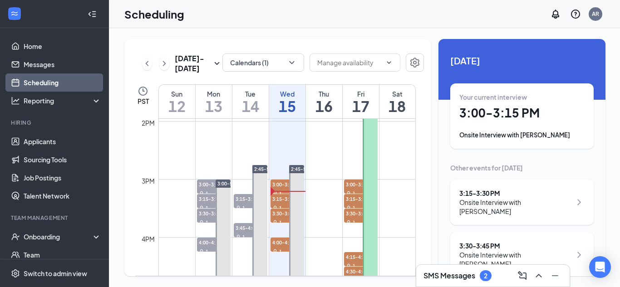
scroll to position [812, 0]
click at [207, 186] on span "3:00-3:15 PM" at bounding box center [214, 183] width 34 height 9
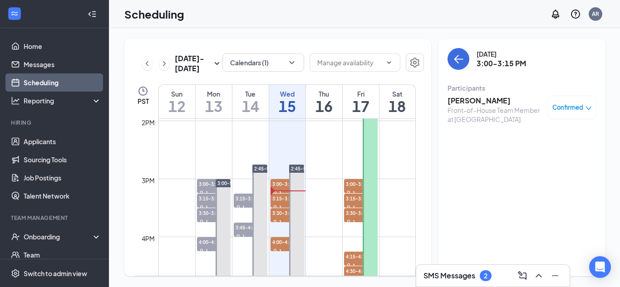
click at [579, 106] on span "Confirmed" at bounding box center [567, 107] width 31 height 9
click at [495, 100] on h3 "[PERSON_NAME]" at bounding box center [495, 101] width 95 height 10
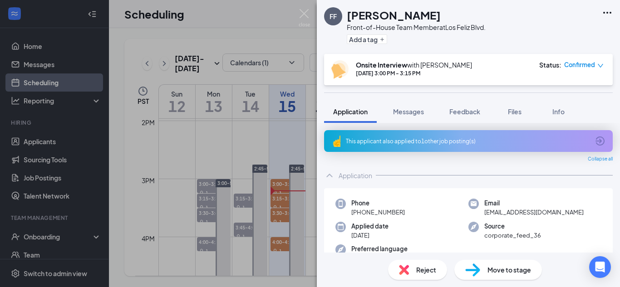
click at [495, 273] on span "Move to stage" at bounding box center [510, 270] width 44 height 10
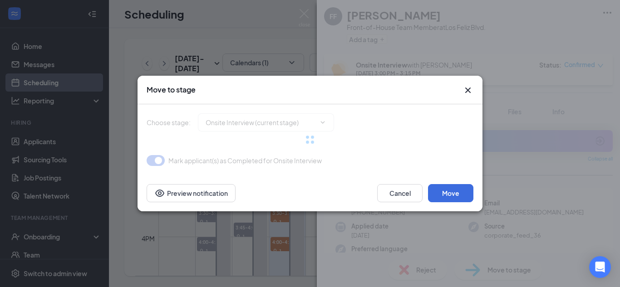
type input "Onsite Interview 2 (next stage)"
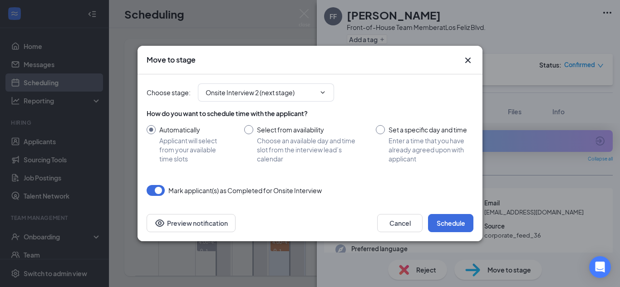
click at [383, 127] on input "Set a specific day and time Enter a time that you have already agreed upon with…" at bounding box center [425, 144] width 98 height 38
radio input "true"
radio input "false"
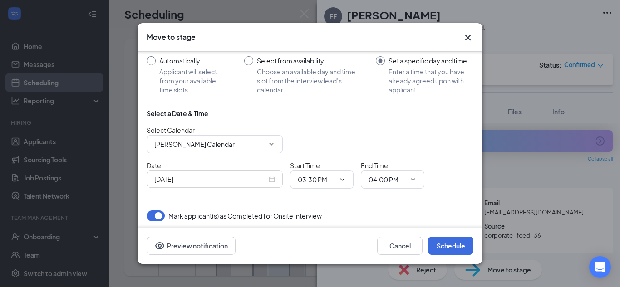
scroll to position [47, 0]
click at [264, 138] on span "[PERSON_NAME] Calendar" at bounding box center [215, 144] width 136 height 18
click at [264, 143] on span "[PERSON_NAME] Calendar" at bounding box center [215, 144] width 136 height 18
click at [242, 149] on span "[PERSON_NAME] Calendar" at bounding box center [215, 144] width 136 height 18
click at [261, 143] on input "[PERSON_NAME] Calendar" at bounding box center [209, 144] width 110 height 10
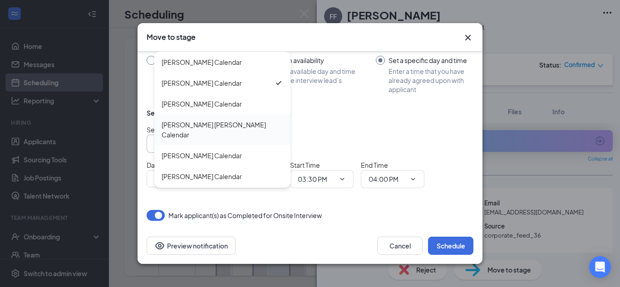
click at [224, 128] on div "[PERSON_NAME] [PERSON_NAME] Calendar" at bounding box center [223, 130] width 122 height 20
type input "[PERSON_NAME] [PERSON_NAME] Calendar"
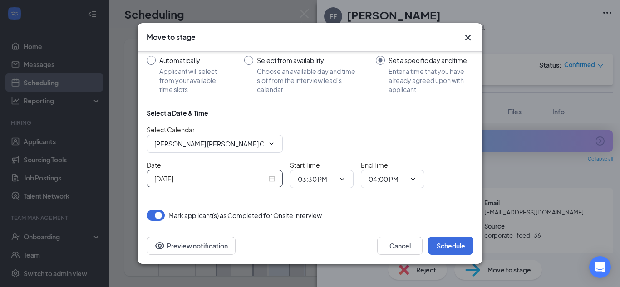
click at [261, 178] on input "[DATE]" at bounding box center [210, 179] width 113 height 10
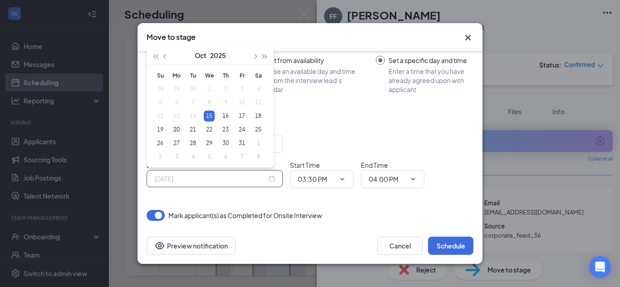
type input "[DATE]"
click at [177, 131] on div "20" at bounding box center [176, 129] width 11 height 11
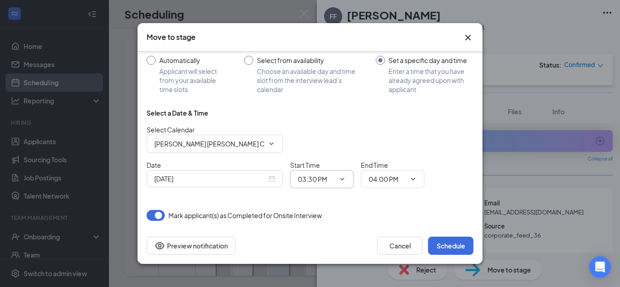
click at [307, 175] on input "03:30 PM" at bounding box center [316, 179] width 37 height 10
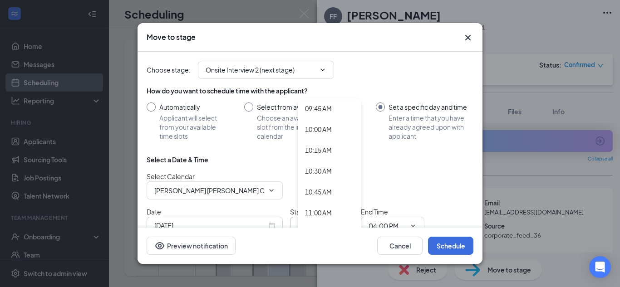
scroll to position [818, 0]
click at [324, 146] on div "10:15 AM" at bounding box center [318, 147] width 27 height 10
type input "10:15 AM"
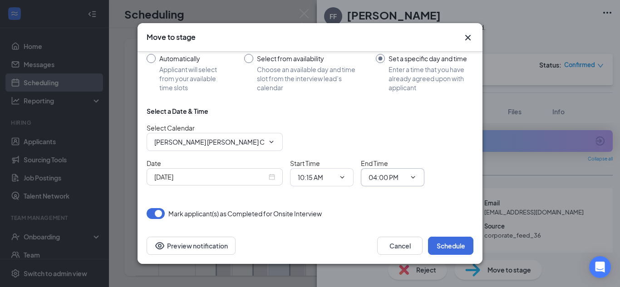
click at [391, 177] on input "04:00 PM" at bounding box center [387, 178] width 37 height 10
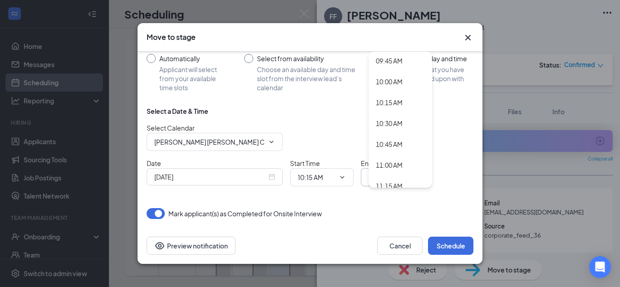
scroll to position [813, 0]
click at [389, 126] on div "10:30 AM" at bounding box center [389, 126] width 27 height 10
type input "10:30 AM"
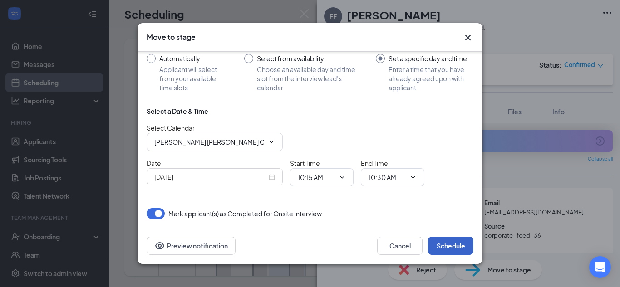
click at [462, 244] on button "Schedule" at bounding box center [450, 246] width 45 height 18
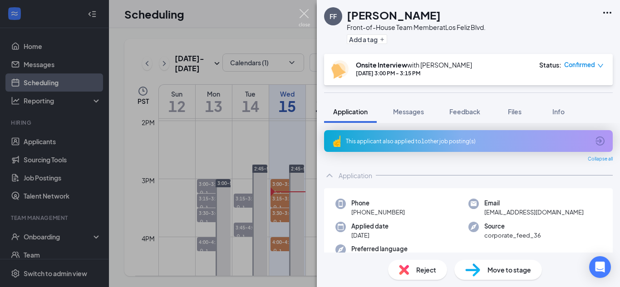
click at [305, 12] on img at bounding box center [304, 18] width 11 height 18
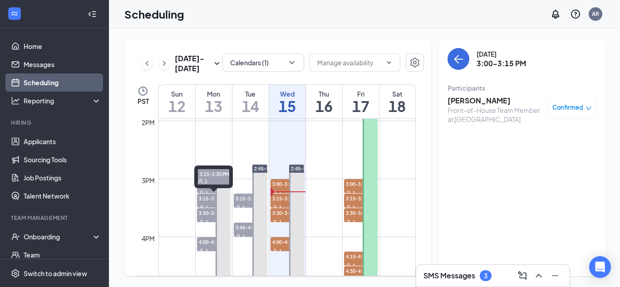
click at [208, 199] on span "3:15-3:30 PM" at bounding box center [214, 198] width 34 height 9
click at [537, 274] on icon "ChevronUp" at bounding box center [538, 276] width 11 height 11
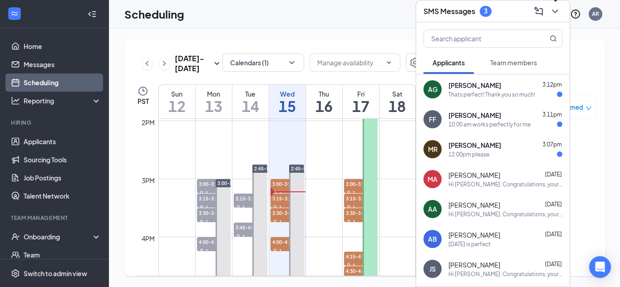
click at [556, 12] on icon "ChevronDown" at bounding box center [555, 11] width 11 height 11
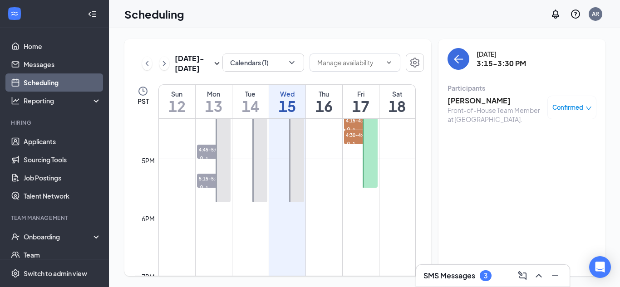
scroll to position [948, 0]
click at [203, 155] on div "1" at bounding box center [214, 157] width 34 height 9
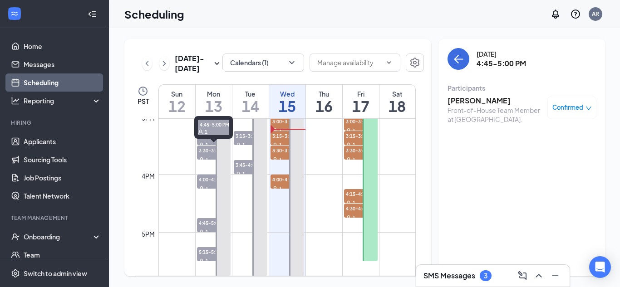
scroll to position [874, 0]
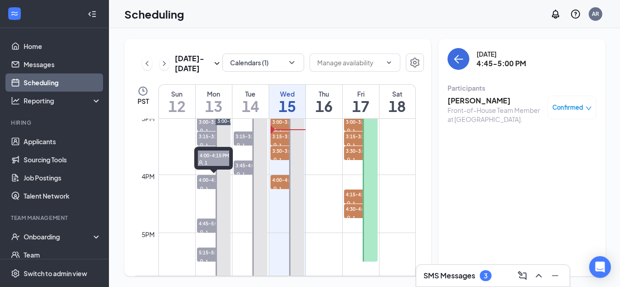
click at [207, 182] on span "4:00-4:15 PM" at bounding box center [214, 179] width 34 height 9
click at [498, 99] on h3 "[PERSON_NAME]" at bounding box center [495, 101] width 95 height 10
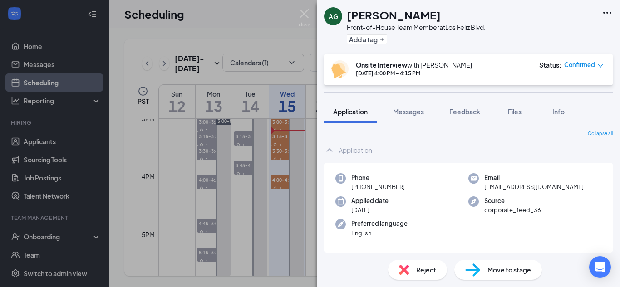
click at [484, 270] on div "Move to stage" at bounding box center [498, 270] width 88 height 20
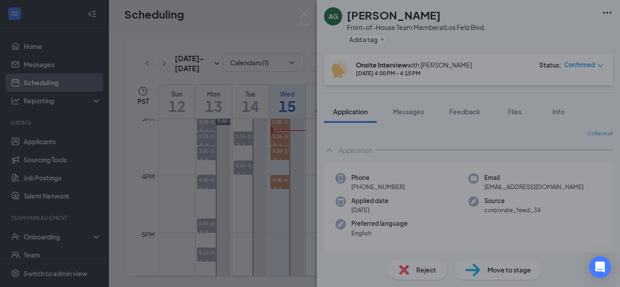
type input "Onsite Interview 2 (next stage)"
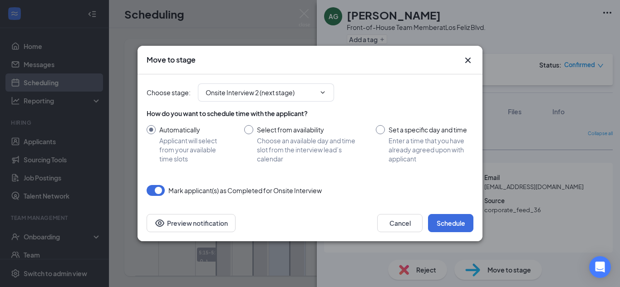
click at [379, 128] on input "Set a specific day and time Enter a time that you have already agreed upon with…" at bounding box center [425, 144] width 98 height 38
radio input "true"
radio input "false"
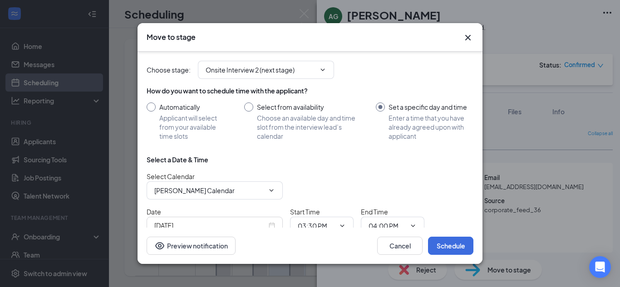
scroll to position [49, 0]
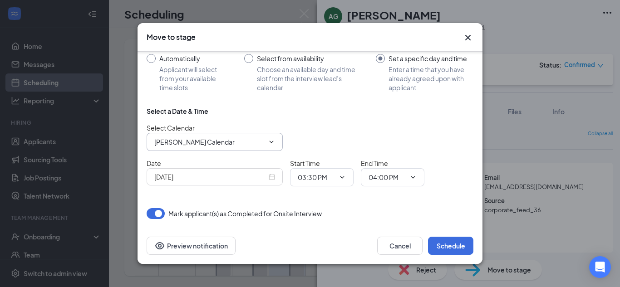
click at [271, 138] on span "[PERSON_NAME] Calendar" at bounding box center [215, 142] width 136 height 18
click at [242, 142] on input "[PERSON_NAME] Calendar" at bounding box center [209, 142] width 110 height 10
click at [242, 142] on span "[PERSON_NAME] Calendar [PERSON_NAME] Calendar [PERSON_NAME] Calendar [PERSON_NA…" at bounding box center [215, 142] width 136 height 18
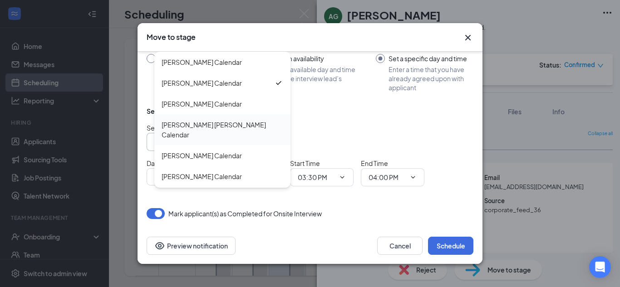
click at [223, 118] on div "[PERSON_NAME] [PERSON_NAME] Calendar" at bounding box center [222, 129] width 136 height 31
type input "[PERSON_NAME] [PERSON_NAME] Calendar"
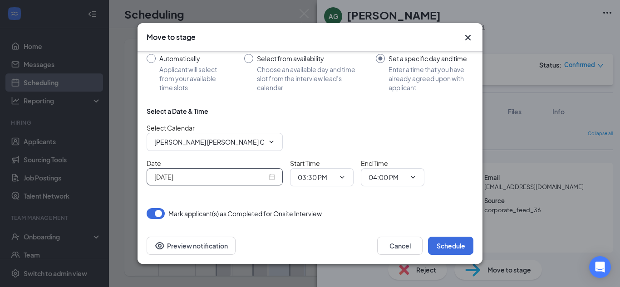
click at [242, 176] on input "[DATE]" at bounding box center [210, 177] width 113 height 10
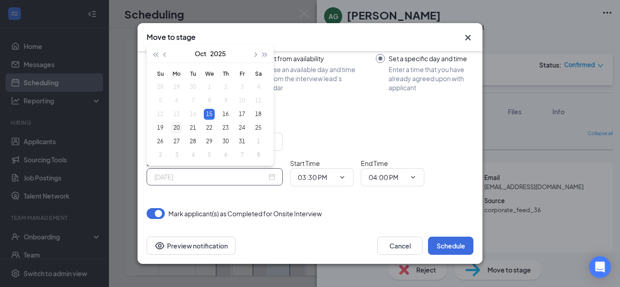
type input "[DATE]"
click at [175, 123] on div "20" at bounding box center [176, 128] width 11 height 11
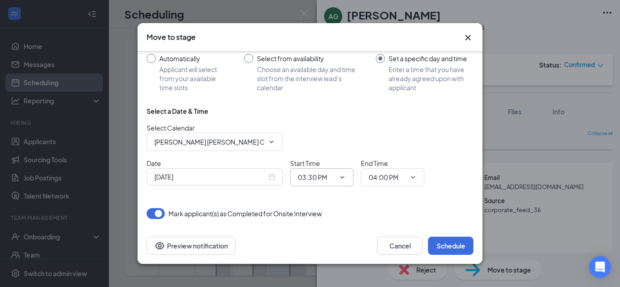
click at [310, 178] on input "03:30 PM" at bounding box center [316, 178] width 37 height 10
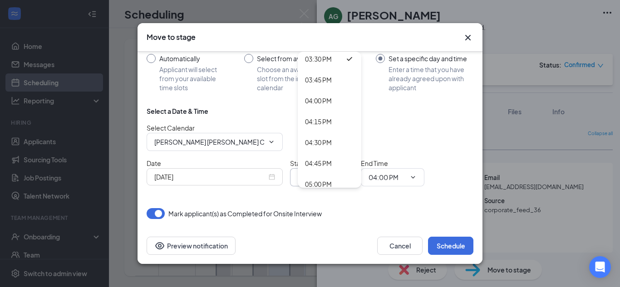
scroll to position [1294, 0]
click at [327, 103] on div "04:00 PM" at bounding box center [318, 104] width 27 height 10
type input "04:00 PM"
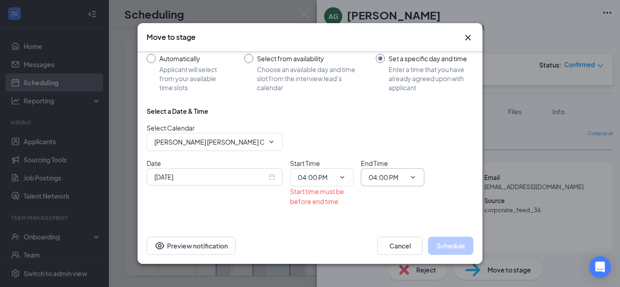
click at [383, 178] on input "04:00 PM" at bounding box center [387, 178] width 37 height 10
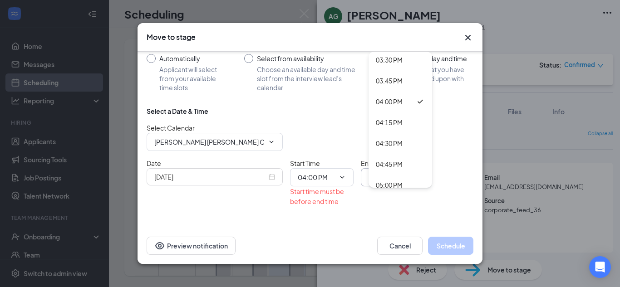
scroll to position [1297, 0]
click at [393, 125] on div "04:15 PM" at bounding box center [389, 122] width 27 height 10
type input "04:15 PM"
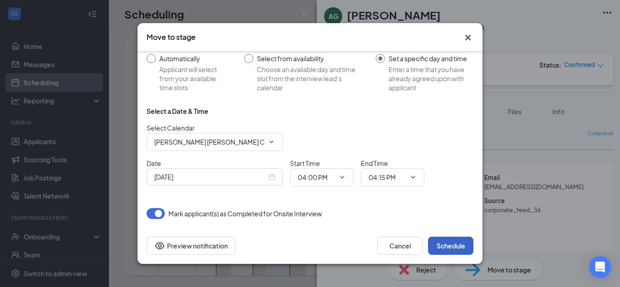
click at [449, 247] on button "Schedule" at bounding box center [450, 246] width 45 height 18
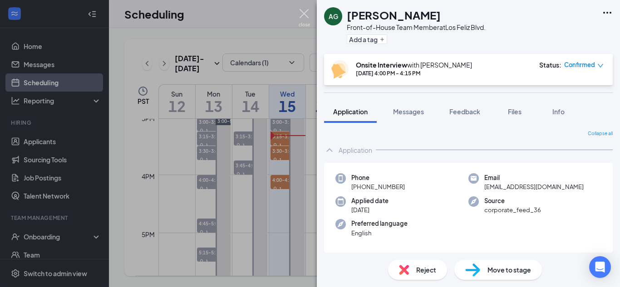
click at [306, 17] on img at bounding box center [304, 18] width 11 height 18
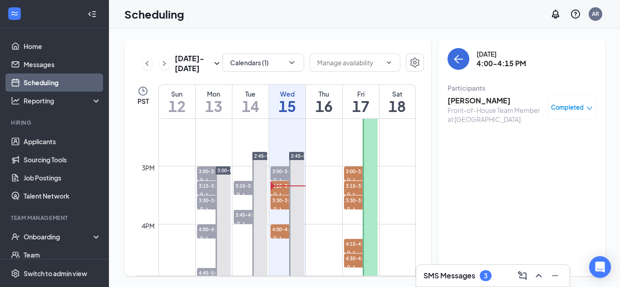
scroll to position [824, 0]
click at [281, 173] on span "3:00-3:15 PM" at bounding box center [288, 171] width 34 height 9
click at [280, 188] on span "3:15-3:30 PM" at bounding box center [288, 186] width 34 height 9
click at [475, 101] on h3 "[PERSON_NAME]" at bounding box center [495, 101] width 95 height 10
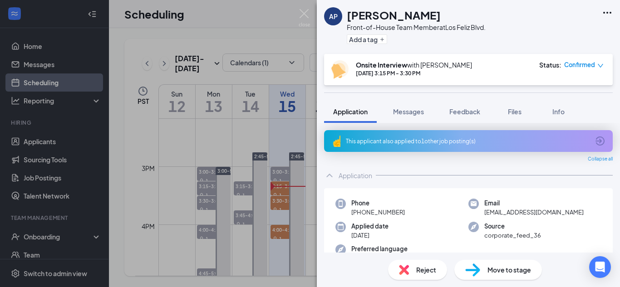
click at [596, 141] on icon "ArrowCircle" at bounding box center [600, 141] width 9 height 9
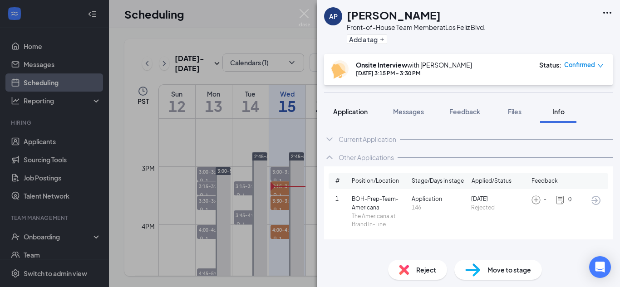
click at [358, 113] on span "Application" at bounding box center [350, 112] width 35 height 8
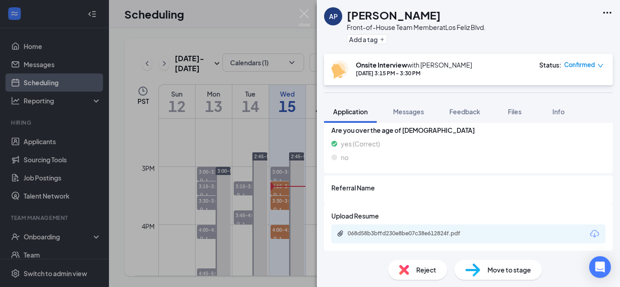
scroll to position [570, 0]
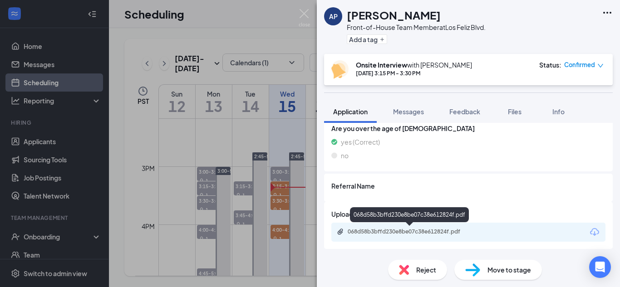
click at [409, 234] on div "068d58b3bffd230e8be07c38e612824f.pdf" at bounding box center [411, 231] width 127 height 7
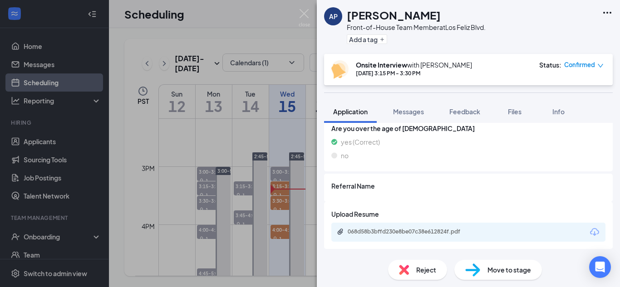
scroll to position [567, 0]
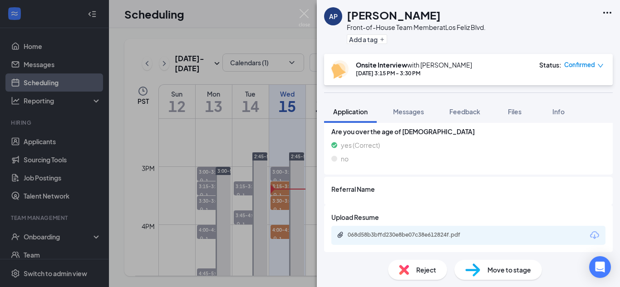
drag, startPoint x: 349, startPoint y: 20, endPoint x: 421, endPoint y: 14, distance: 72.4
click at [421, 14] on div "[PERSON_NAME]" at bounding box center [416, 14] width 139 height 15
copy h1 "[PERSON_NAME]"
click at [302, 18] on img at bounding box center [304, 18] width 11 height 18
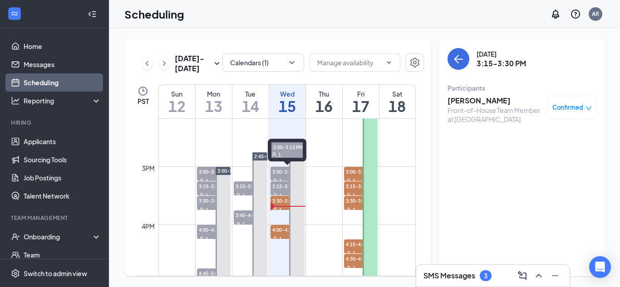
click at [280, 172] on span "3:00-3:15 PM" at bounding box center [288, 171] width 34 height 9
click at [284, 188] on span "3:15-3:30 PM" at bounding box center [288, 186] width 34 height 9
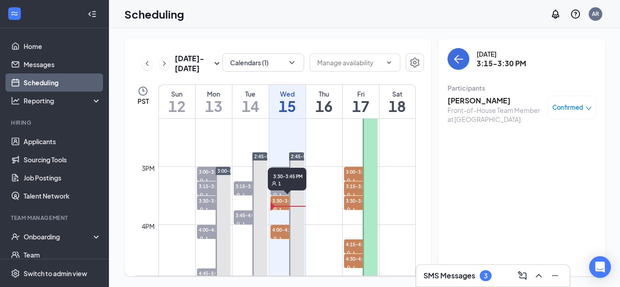
click at [283, 197] on span "3:30-3:45 PM" at bounding box center [288, 200] width 34 height 9
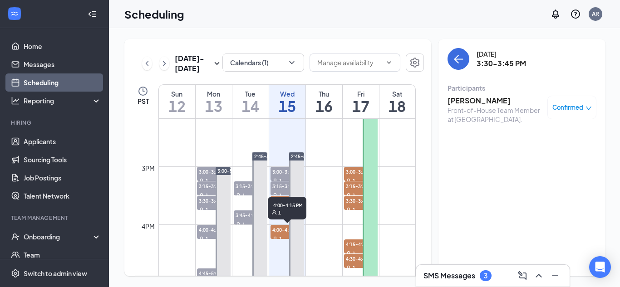
click at [279, 231] on span "4:00-4:15 PM" at bounding box center [288, 229] width 34 height 9
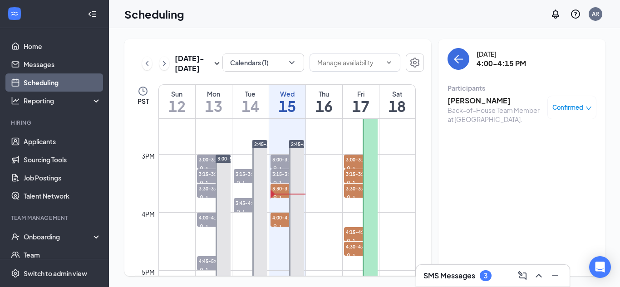
scroll to position [836, 0]
click at [350, 158] on span "3:00-3:15 PM" at bounding box center [361, 159] width 34 height 9
click at [355, 175] on span "3:15-3:30 PM" at bounding box center [361, 174] width 34 height 9
click at [358, 192] on span "3:30-3:45 PM" at bounding box center [361, 188] width 34 height 9
click at [358, 229] on span "4:15-4:30 PM" at bounding box center [361, 232] width 34 height 9
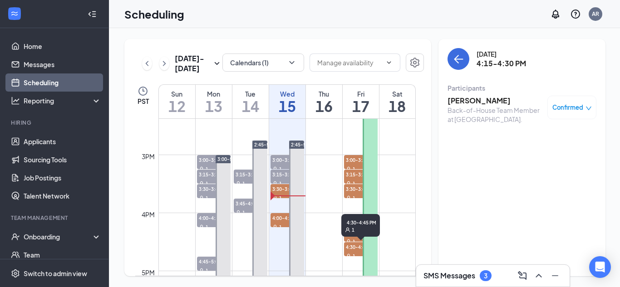
click at [355, 249] on span "4:30-4:45 PM" at bounding box center [361, 246] width 34 height 9
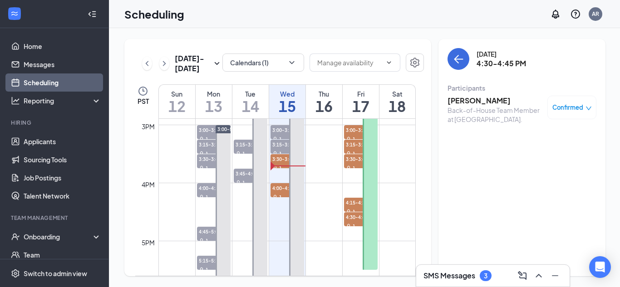
scroll to position [846, 0]
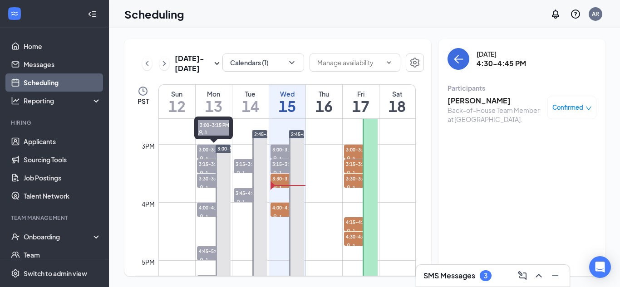
click at [205, 151] on span "3:00-3:15 PM" at bounding box center [214, 149] width 34 height 9
click at [207, 164] on span "3:15-3:30 PM" at bounding box center [214, 163] width 34 height 9
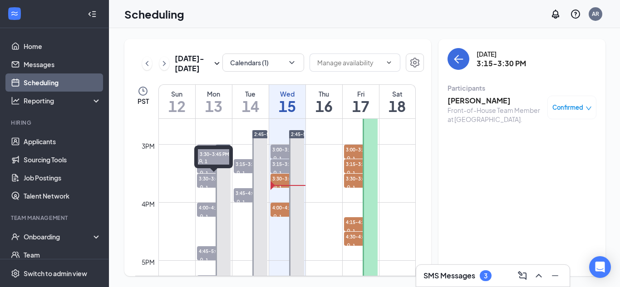
click at [207, 179] on span "3:30-3:45 PM" at bounding box center [214, 178] width 34 height 9
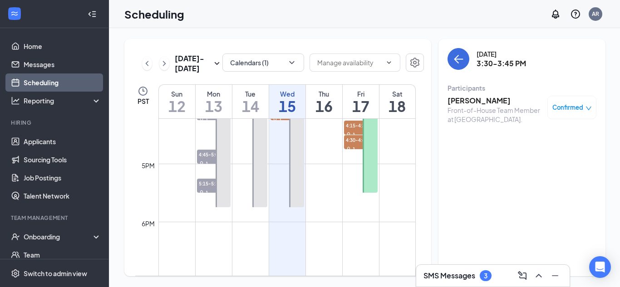
scroll to position [944, 0]
click at [538, 276] on icon "ChevronUp" at bounding box center [538, 276] width 11 height 11
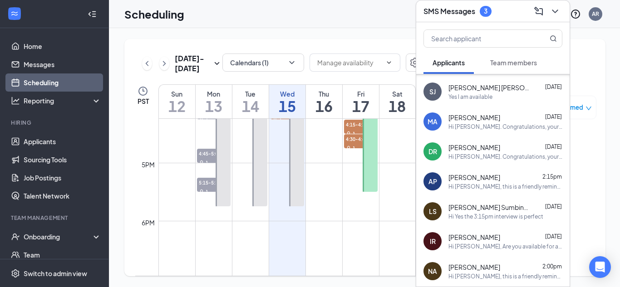
scroll to position [260, 0]
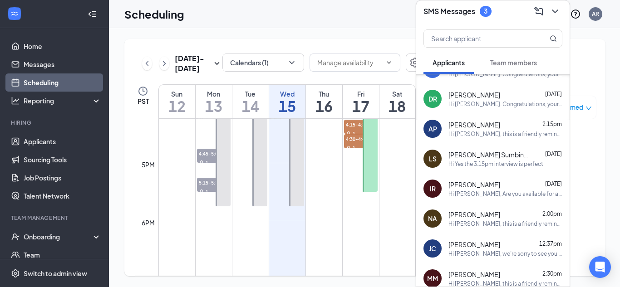
click at [503, 157] on span "[PERSON_NAME] Sumbingco Tabunda" at bounding box center [490, 154] width 82 height 9
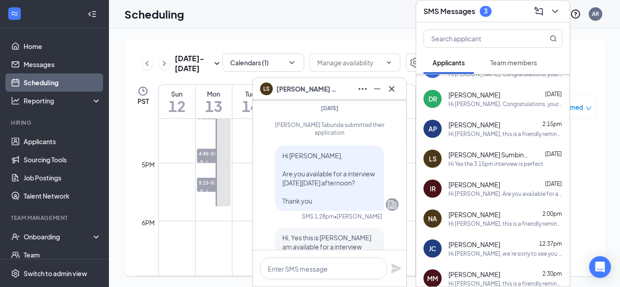
scroll to position [0, 0]
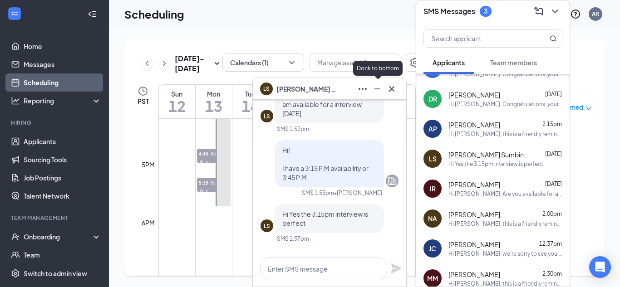
click at [379, 90] on icon "Minimize" at bounding box center [377, 89] width 11 height 11
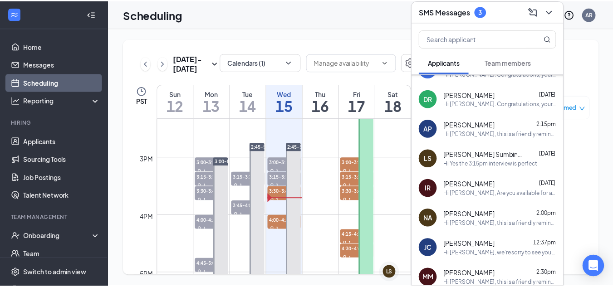
scroll to position [831, 0]
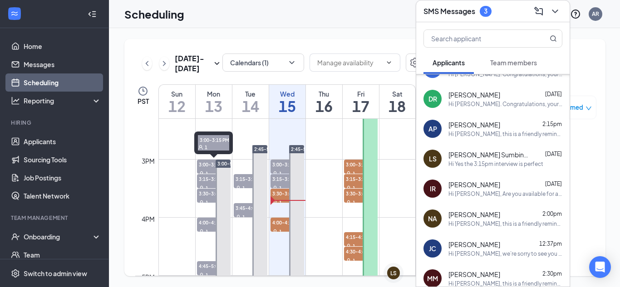
click at [204, 168] on span "3:00-3:15 PM" at bounding box center [214, 164] width 34 height 9
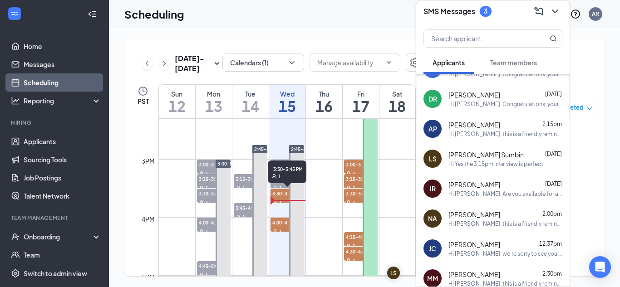
click at [283, 195] on span "3:30-3:45 PM" at bounding box center [288, 193] width 34 height 9
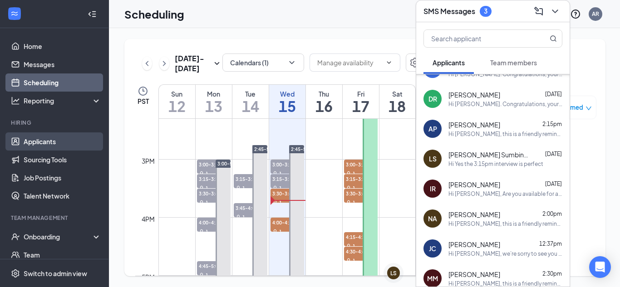
click at [38, 141] on link "Applicants" at bounding box center [63, 142] width 78 height 18
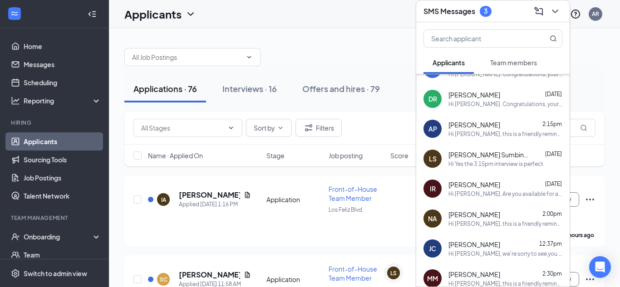
click at [557, 11] on div "SMS Messages 3" at bounding box center [492, 11] width 153 height 22
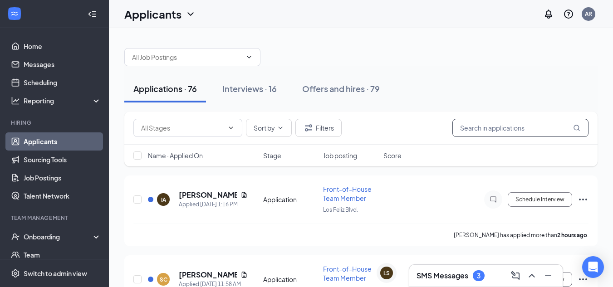
click at [505, 130] on input "text" at bounding box center [521, 128] width 136 height 18
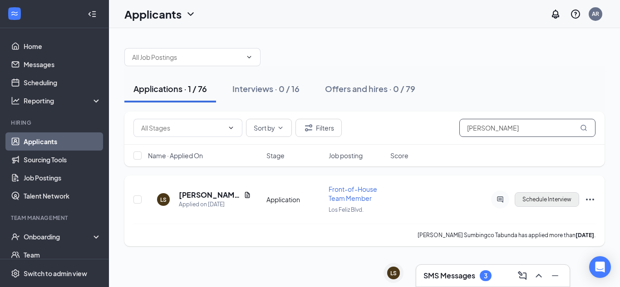
type input "[PERSON_NAME]"
click at [547, 198] on button "Schedule Interview" at bounding box center [547, 199] width 64 height 15
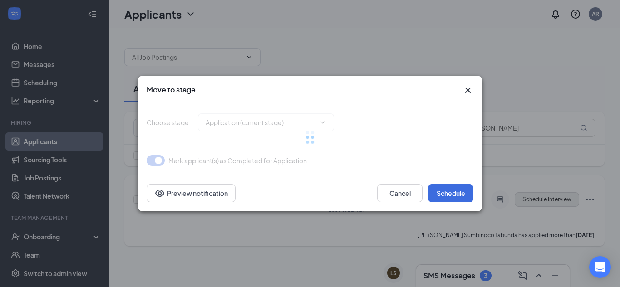
type input "Onsite Interview (next stage)"
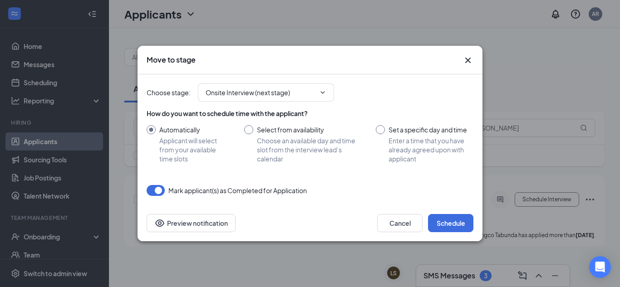
click at [383, 132] on input "Set a specific day and time Enter a time that you have already agreed upon with…" at bounding box center [425, 144] width 98 height 38
radio input "true"
radio input "false"
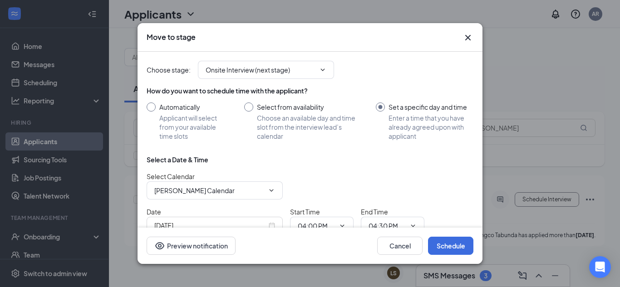
scroll to position [49, 0]
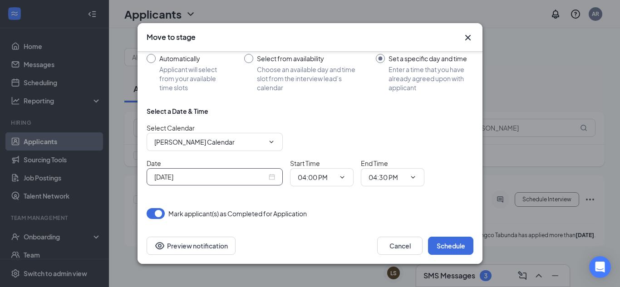
click at [239, 175] on input "[DATE]" at bounding box center [210, 177] width 113 height 10
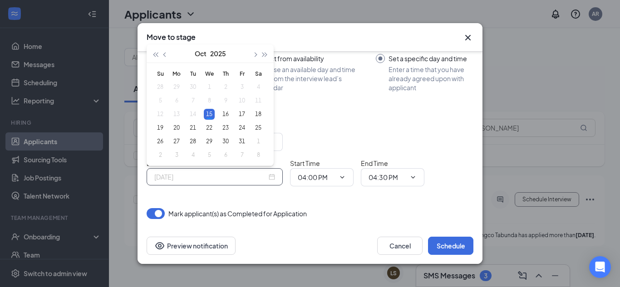
type input "[DATE]"
click at [210, 114] on div "15" at bounding box center [209, 114] width 11 height 11
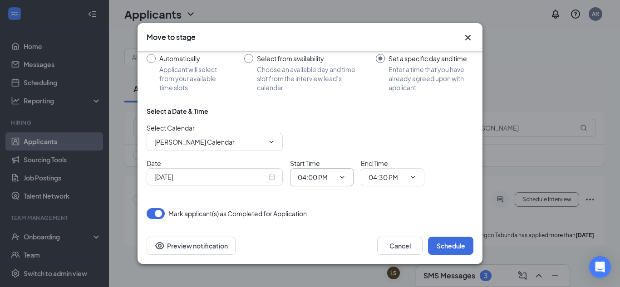
click at [322, 176] on input "04:00 PM" at bounding box center [316, 178] width 37 height 10
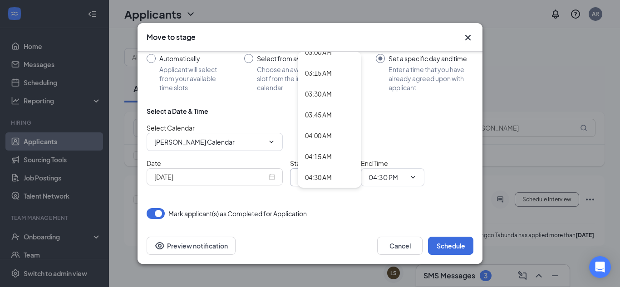
scroll to position [261, 0]
click at [323, 114] on div "03:45 AM" at bounding box center [318, 114] width 27 height 10
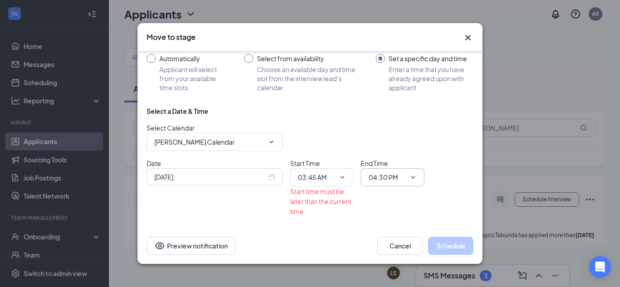
click at [397, 177] on input "04:30 PM" at bounding box center [387, 178] width 37 height 10
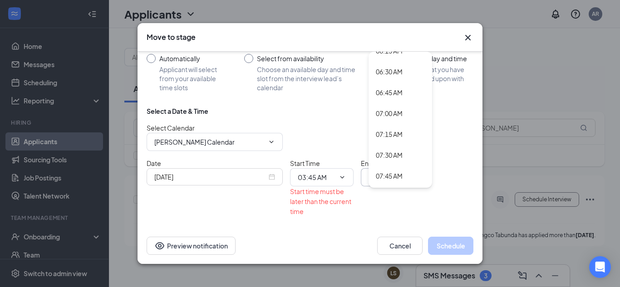
scroll to position [534, 0]
click at [312, 180] on input "03:45 AM" at bounding box center [316, 178] width 37 height 10
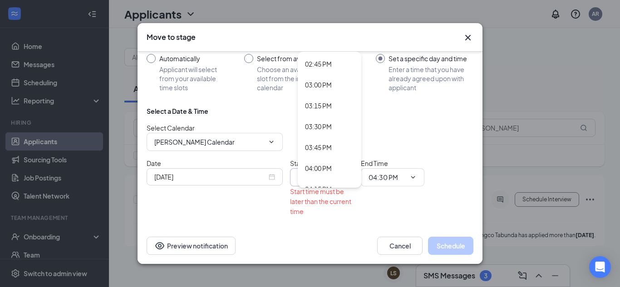
scroll to position [1230, 0]
click at [327, 144] on div "03:45 PM" at bounding box center [318, 148] width 27 height 10
type input "03:45 PM"
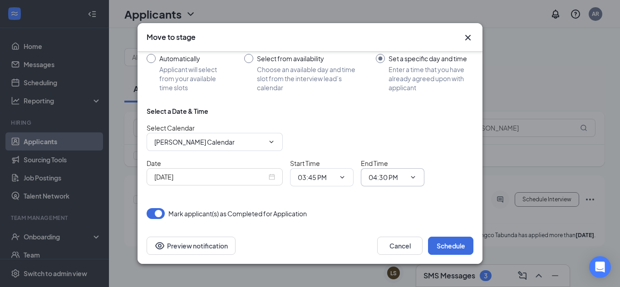
click at [381, 183] on span "04:30 PM 12:00 AM 12:15 AM 12:30 AM 12:45 AM 01:00 AM 01:15 AM 01:30 AM 01:45 A…" at bounding box center [393, 177] width 64 height 18
click at [407, 180] on span "04:30 PM 12:00 AM 12:15 AM 12:30 AM 12:45 AM 01:00 AM 01:15 AM 01:30 AM 01:45 A…" at bounding box center [393, 177] width 64 height 18
click at [412, 177] on icon "ChevronDown" at bounding box center [413, 177] width 4 height 2
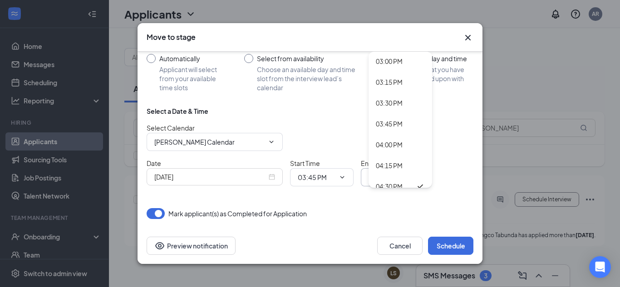
scroll to position [1253, 0]
click at [393, 145] on div "04:00 PM" at bounding box center [389, 145] width 27 height 10
type input "04:00 PM"
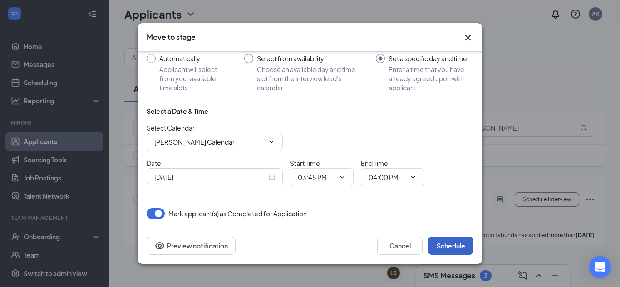
click at [455, 243] on button "Schedule" at bounding box center [450, 246] width 45 height 18
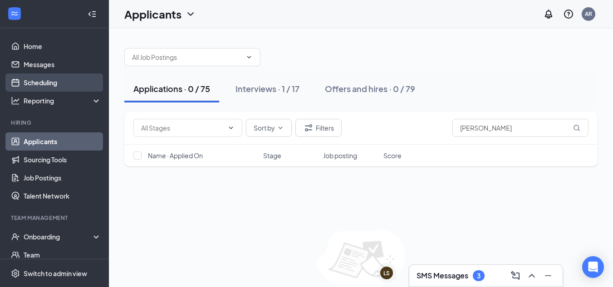
click at [52, 82] on link "Scheduling" at bounding box center [63, 83] width 78 height 18
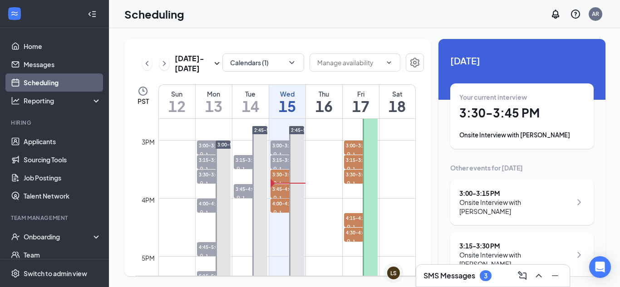
scroll to position [851, 0]
click at [280, 178] on span "3:30-3:45 PM" at bounding box center [288, 173] width 34 height 9
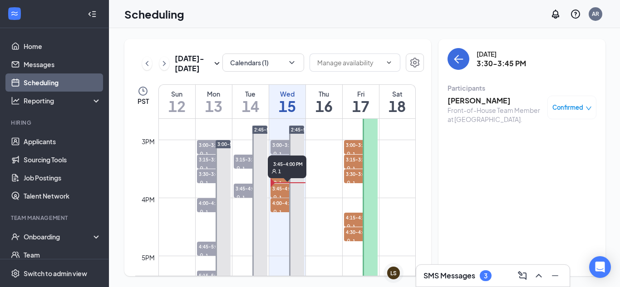
click at [281, 190] on span "3:45-4:00 PM" at bounding box center [288, 188] width 34 height 9
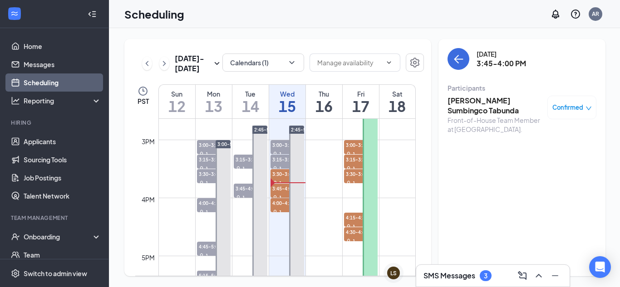
click at [471, 102] on h3 "[PERSON_NAME] Sumbingco Tabunda" at bounding box center [495, 106] width 95 height 20
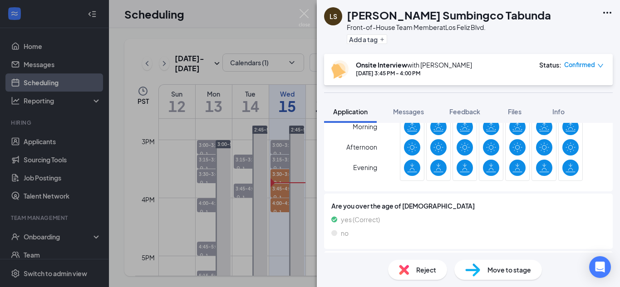
scroll to position [570, 0]
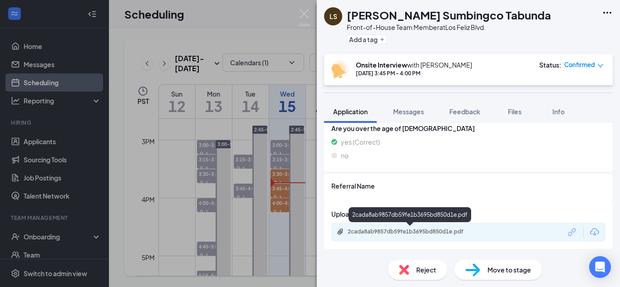
click at [394, 233] on div "2cada8ab9857db59fe1b3695bd850d1e.pdf" at bounding box center [411, 231] width 127 height 7
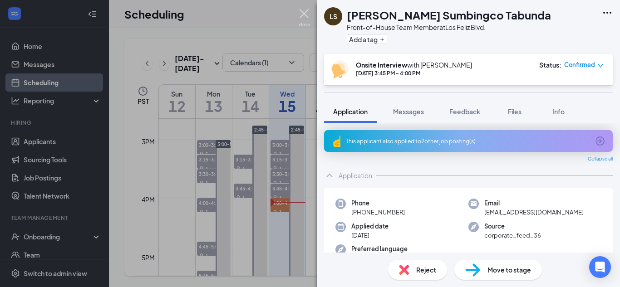
click at [303, 15] on img at bounding box center [304, 18] width 11 height 18
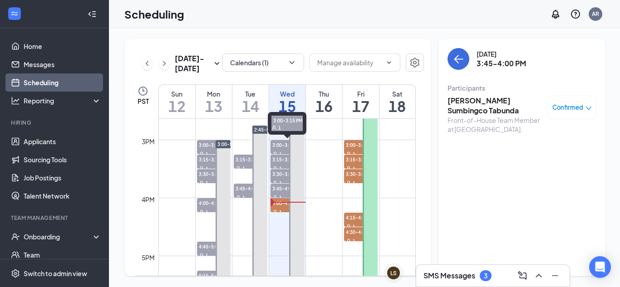
click at [278, 145] on span "3:00-3:15 PM" at bounding box center [288, 144] width 34 height 9
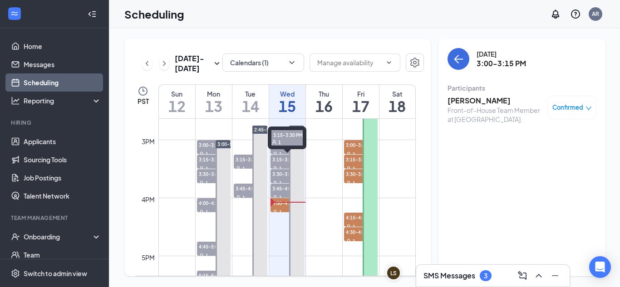
click at [279, 159] on span "3:15-3:30 PM" at bounding box center [288, 159] width 34 height 9
click at [281, 174] on span "3:30-3:45 PM" at bounding box center [288, 173] width 34 height 9
click at [473, 100] on h3 "[PERSON_NAME]" at bounding box center [495, 101] width 95 height 10
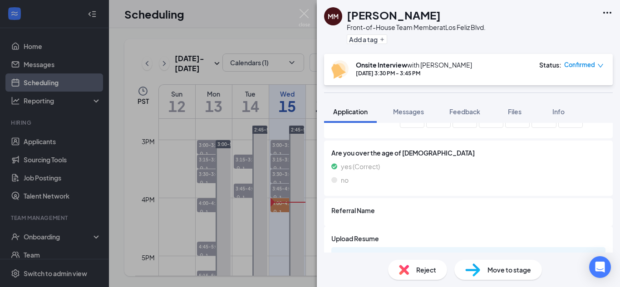
scroll to position [570, 0]
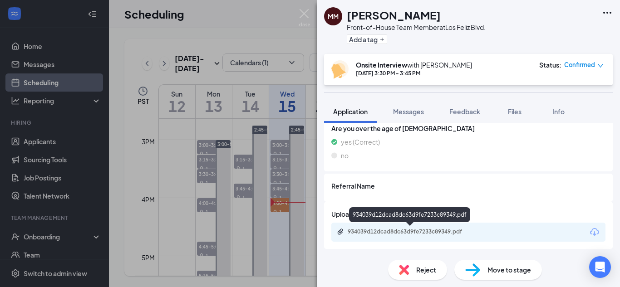
click at [407, 231] on div "934039d12dcad8dc63d9fe7233c89349.pdf" at bounding box center [411, 231] width 127 height 7
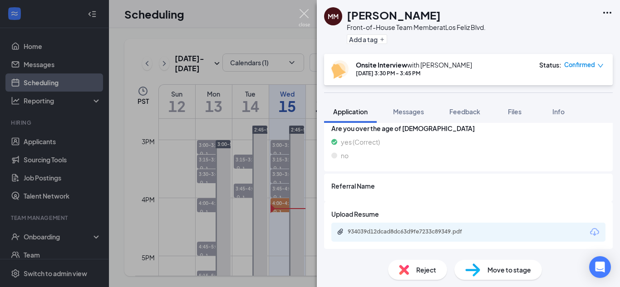
scroll to position [567, 0]
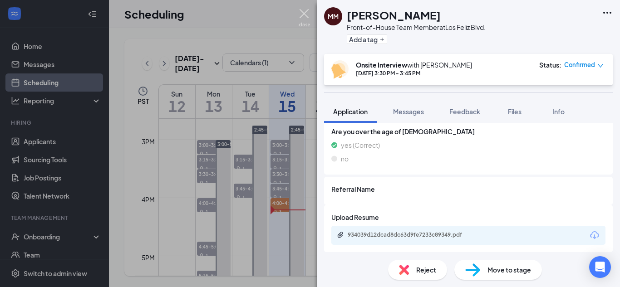
click at [304, 16] on img at bounding box center [304, 18] width 11 height 18
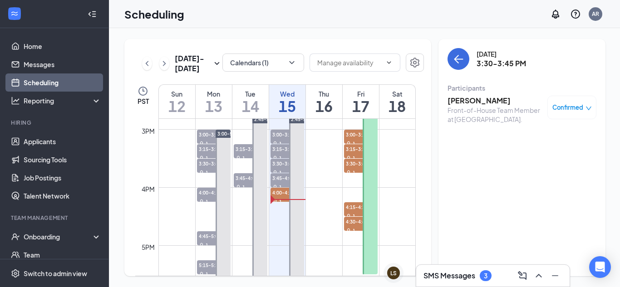
scroll to position [861, 0]
click at [281, 192] on span "4:00-4:15 PM" at bounding box center [288, 192] width 34 height 9
click at [537, 280] on icon "ChevronUp" at bounding box center [538, 276] width 11 height 11
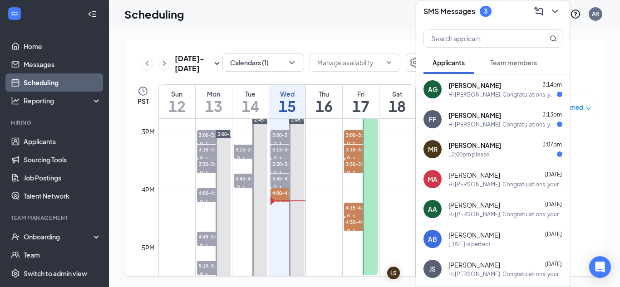
click at [500, 158] on div "12:00pm please." at bounding box center [506, 155] width 114 height 8
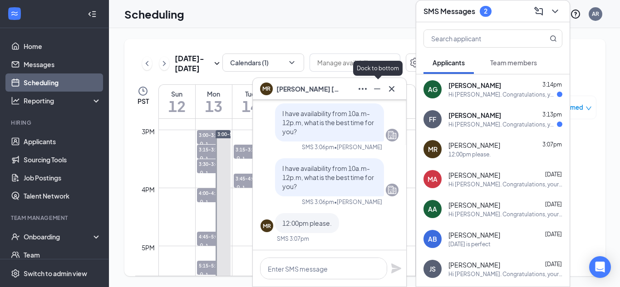
click at [375, 89] on icon "Minimize" at bounding box center [377, 89] width 11 height 11
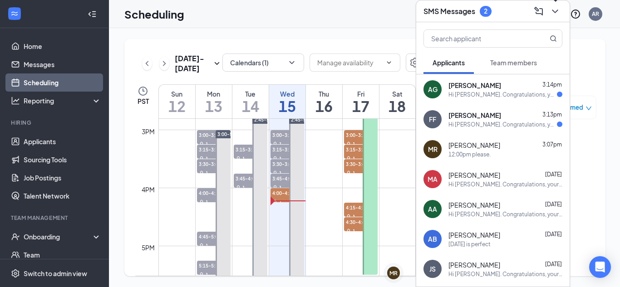
click at [554, 9] on icon "ChevronDown" at bounding box center [555, 11] width 11 height 11
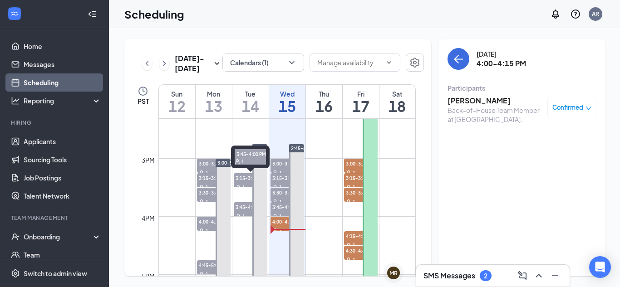
scroll to position [832, 0]
click at [207, 193] on span "3:30-3:45 PM" at bounding box center [214, 192] width 34 height 9
click at [484, 102] on h3 "[PERSON_NAME]" at bounding box center [495, 101] width 95 height 10
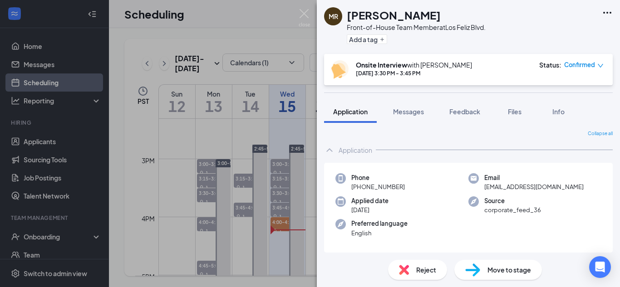
click at [513, 272] on span "Move to stage" at bounding box center [510, 270] width 44 height 10
type input "Onsite Interview 2 (next stage)"
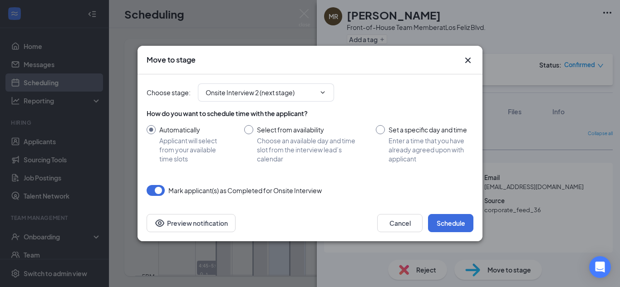
click at [381, 132] on input "Set a specific day and time Enter a time that you have already agreed upon with…" at bounding box center [425, 144] width 98 height 38
radio input "true"
radio input "false"
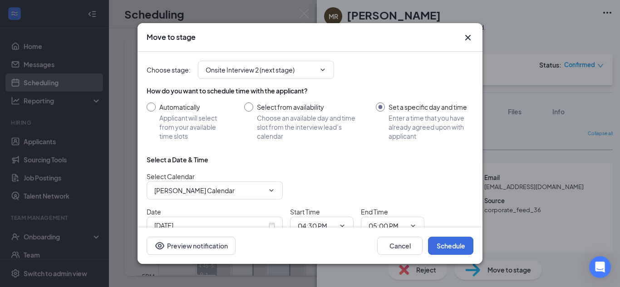
scroll to position [49, 0]
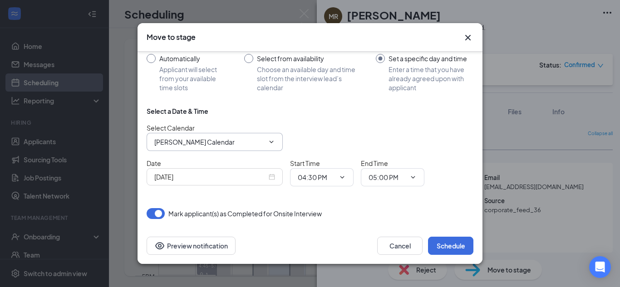
click at [261, 139] on input "[PERSON_NAME] Calendar" at bounding box center [209, 142] width 110 height 10
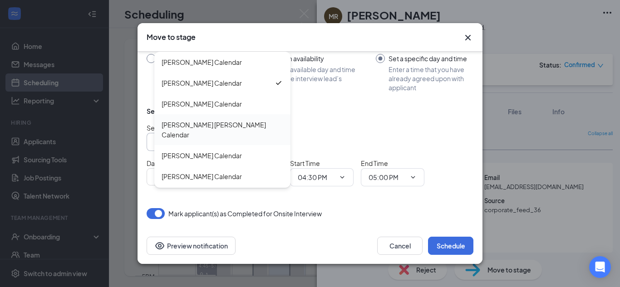
click at [213, 128] on div "[PERSON_NAME] [PERSON_NAME] Calendar" at bounding box center [223, 130] width 122 height 20
type input "[PERSON_NAME] [PERSON_NAME] Calendar"
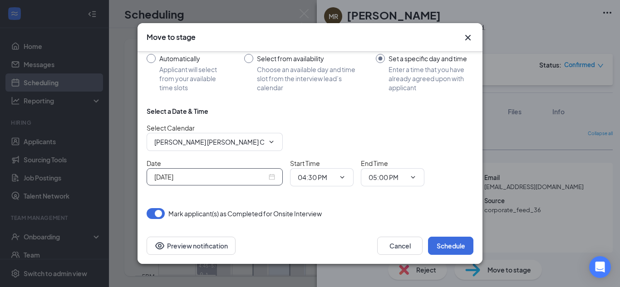
click at [215, 178] on input "[DATE]" at bounding box center [210, 177] width 113 height 10
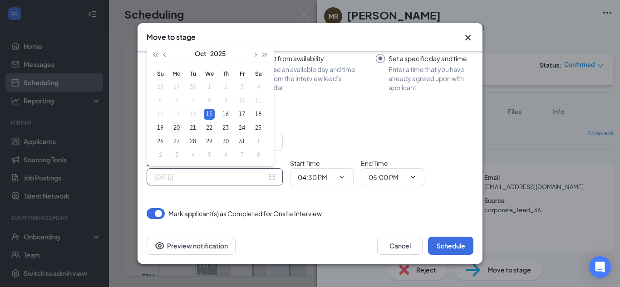
type input "[DATE]"
click at [174, 125] on div "20" at bounding box center [176, 128] width 11 height 11
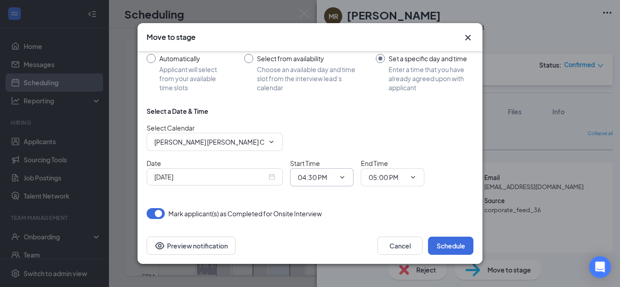
click at [312, 182] on input "04:30 PM" at bounding box center [316, 178] width 37 height 10
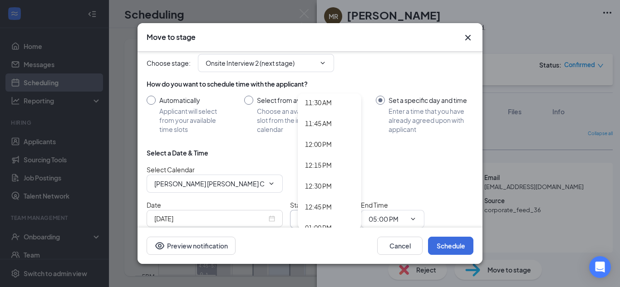
scroll to position [961, 0]
click at [323, 142] on div "12:00 PM" at bounding box center [318, 145] width 27 height 10
type input "12:00 PM"
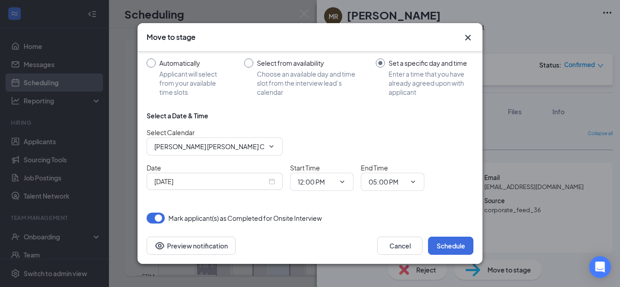
scroll to position [49, 0]
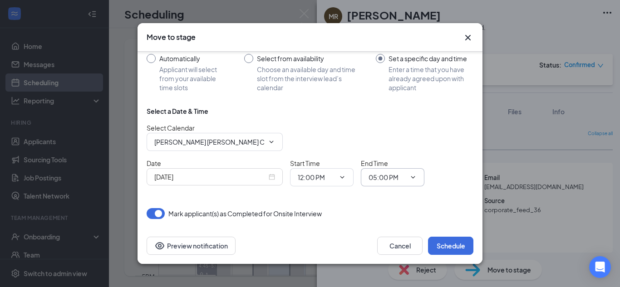
click at [399, 177] on input "05:00 PM" at bounding box center [387, 178] width 37 height 10
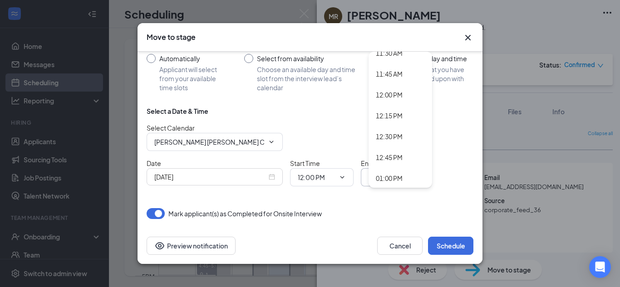
scroll to position [969, 0]
click at [392, 118] on div "12:15 PM" at bounding box center [389, 116] width 27 height 10
type input "12:15 PM"
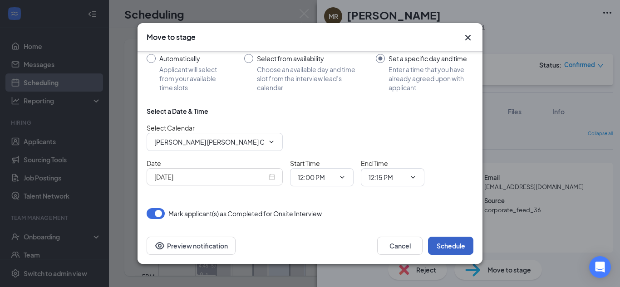
click at [465, 246] on button "Schedule" at bounding box center [450, 246] width 45 height 18
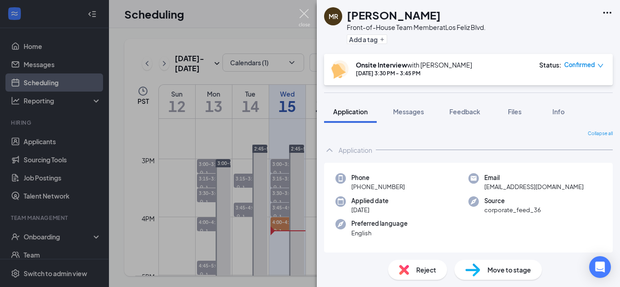
click at [304, 19] on img at bounding box center [304, 18] width 11 height 18
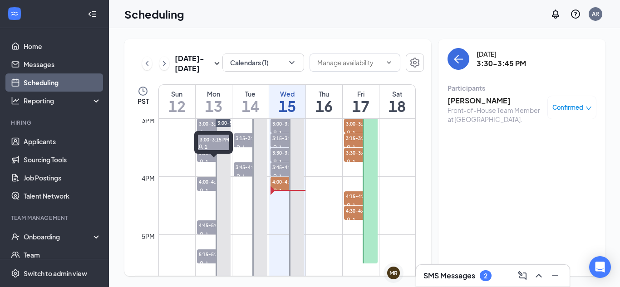
scroll to position [873, 0]
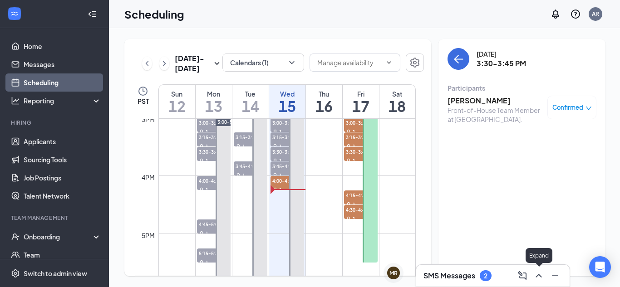
click at [537, 278] on icon "ChevronUp" at bounding box center [538, 276] width 11 height 11
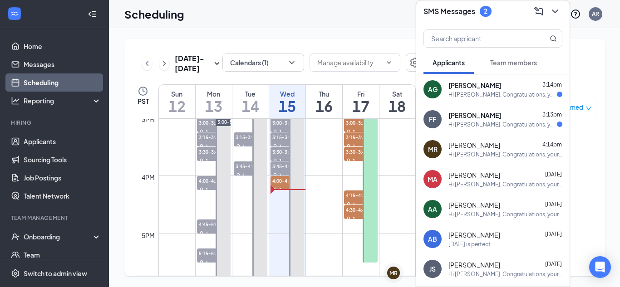
click at [487, 91] on div "Hi [PERSON_NAME]. Congratulations, your meeting with [DEMOGRAPHIC_DATA]-fil-A f…" at bounding box center [503, 95] width 108 height 8
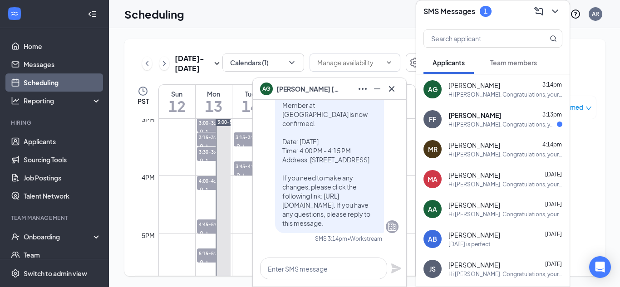
click at [493, 114] on span "[PERSON_NAME]" at bounding box center [475, 115] width 53 height 9
click at [375, 93] on icon "Minimize" at bounding box center [377, 89] width 11 height 11
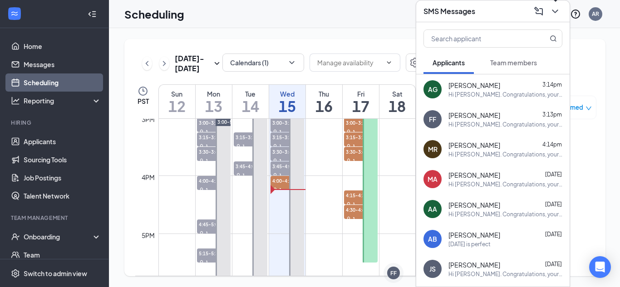
click at [558, 11] on icon "ChevronDown" at bounding box center [555, 11] width 11 height 11
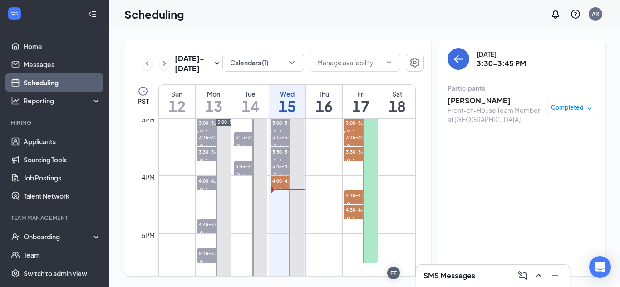
scroll to position [968, 0]
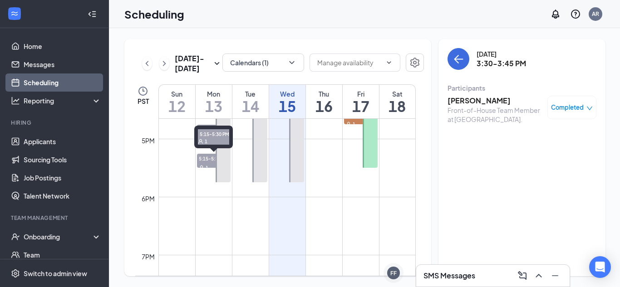
click at [206, 166] on span "1" at bounding box center [207, 168] width 3 height 6
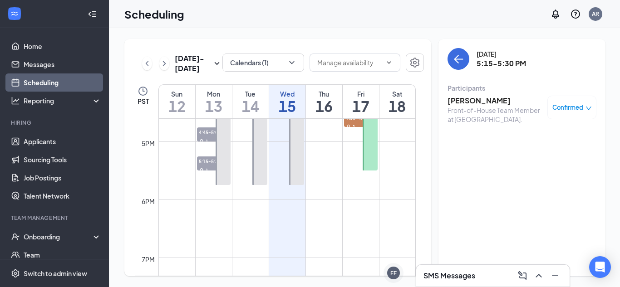
scroll to position [966, 0]
click at [473, 101] on h3 "[PERSON_NAME]" at bounding box center [495, 101] width 95 height 10
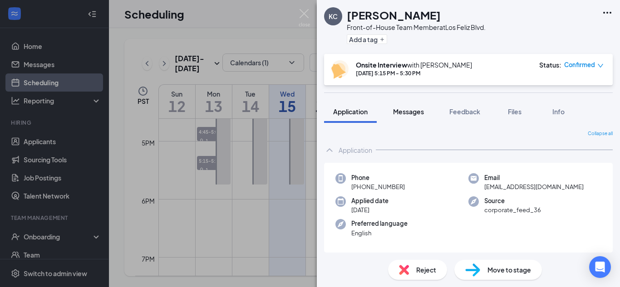
click at [414, 114] on span "Messages" at bounding box center [408, 112] width 31 height 8
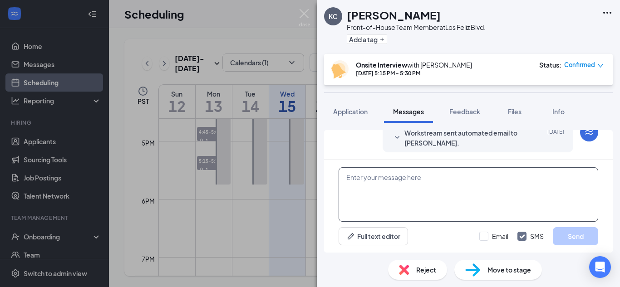
click at [393, 191] on textarea at bounding box center [469, 195] width 260 height 54
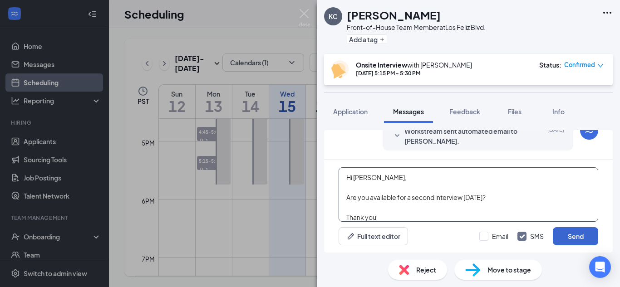
type textarea "Hi Karla, Are you available for a second interview next week Monday? Thank you"
click at [574, 236] on button "Send" at bounding box center [575, 236] width 45 height 18
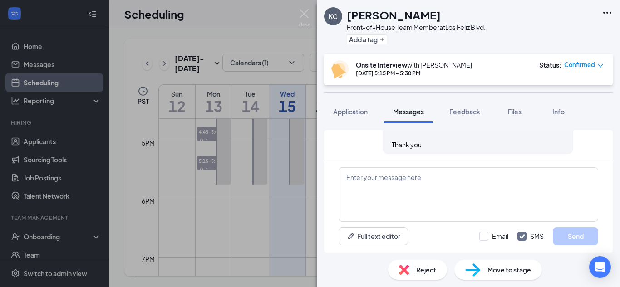
scroll to position [497, 0]
click at [297, 18] on div "KC Karla Carmona Front-of-House Team Member at Los Feliz Blvd. Add a tag Onsite…" at bounding box center [310, 143] width 620 height 287
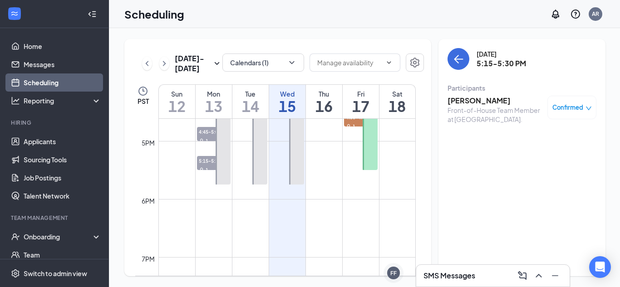
click at [302, 15] on div "Scheduling AR" at bounding box center [364, 14] width 511 height 28
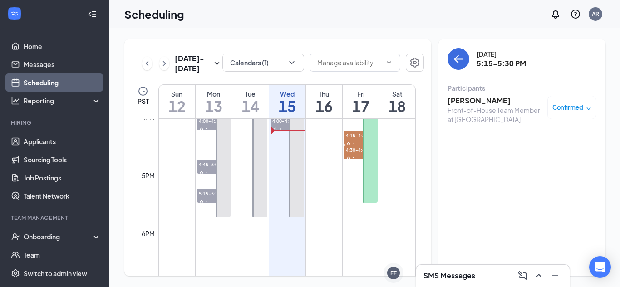
scroll to position [932, 0]
click at [208, 196] on span "5:15-5:30 PM" at bounding box center [214, 193] width 34 height 9
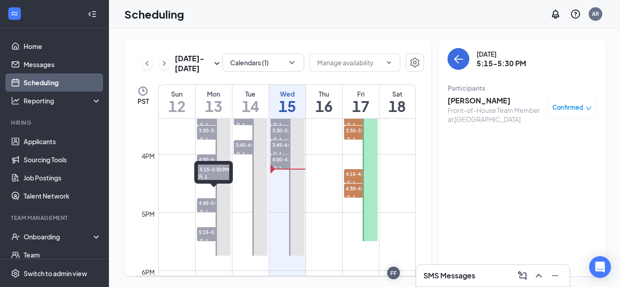
scroll to position [893, 0]
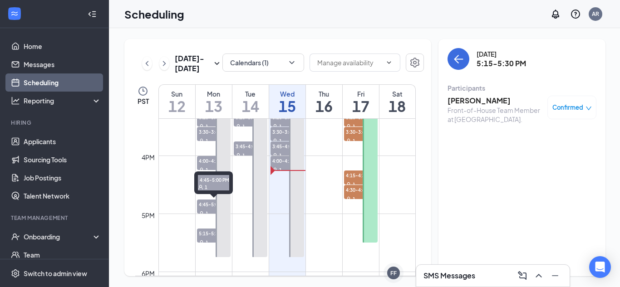
click at [209, 211] on div "1" at bounding box center [214, 213] width 34 height 9
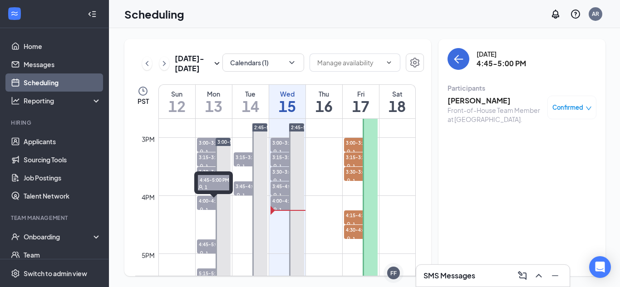
scroll to position [851, 0]
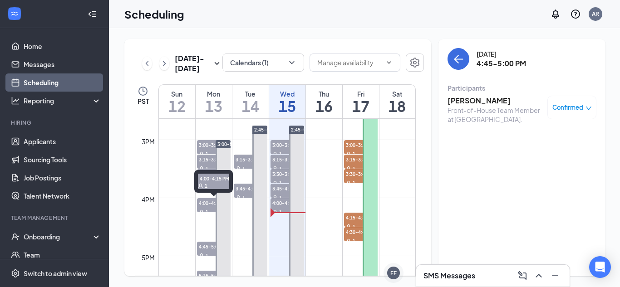
click at [209, 211] on div "1" at bounding box center [214, 211] width 34 height 9
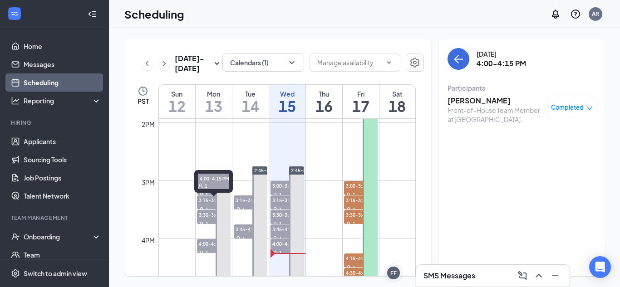
scroll to position [808, 0]
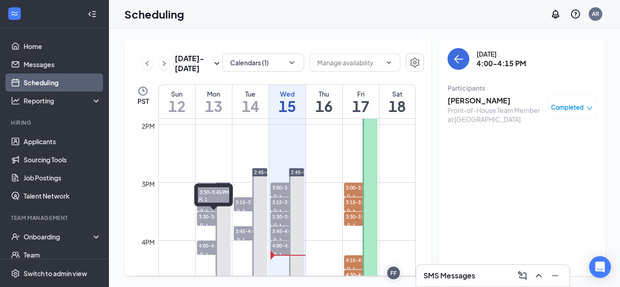
click at [209, 221] on span "3:30-3:45 PM" at bounding box center [214, 216] width 34 height 9
click at [206, 199] on span "3:15-3:30 PM" at bounding box center [214, 201] width 34 height 9
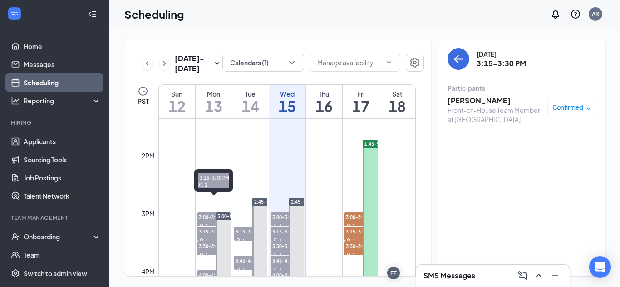
scroll to position [778, 0]
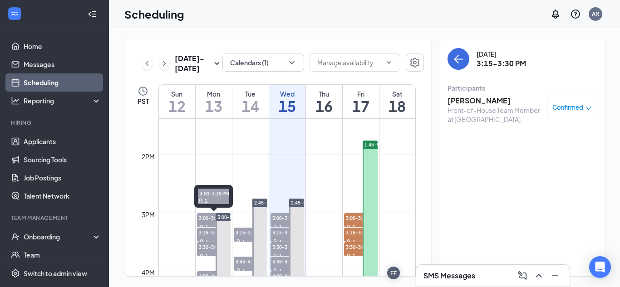
click at [206, 219] on span "3:00-3:15 PM" at bounding box center [214, 217] width 34 height 9
click at [207, 236] on span "3:15-3:30 PM" at bounding box center [214, 232] width 34 height 9
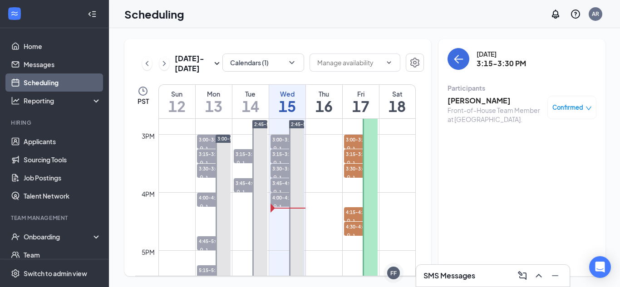
scroll to position [857, 0]
click at [166, 64] on icon "ChevronRight" at bounding box center [164, 63] width 9 height 11
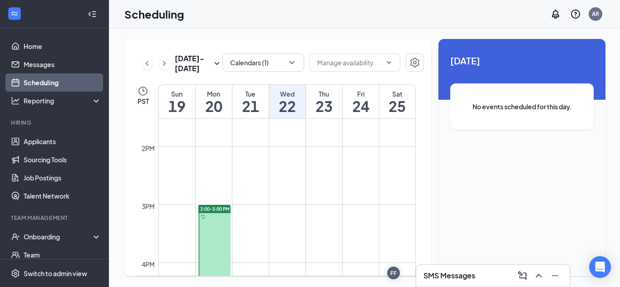
scroll to position [784, 0]
click at [343, 64] on input "text" at bounding box center [349, 63] width 64 height 10
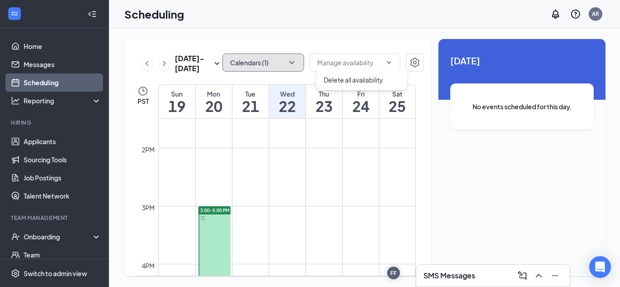
click at [286, 56] on button "Calendars (1)" at bounding box center [263, 63] width 82 height 18
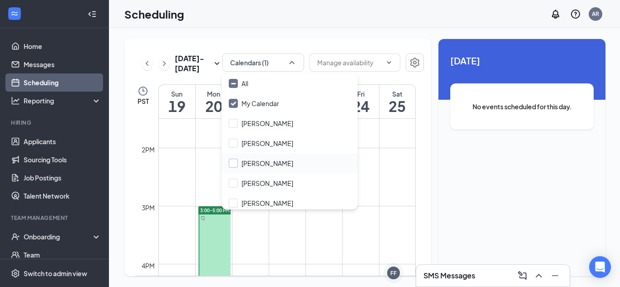
click at [267, 167] on input "[PERSON_NAME]" at bounding box center [261, 163] width 64 height 9
checkbox input "true"
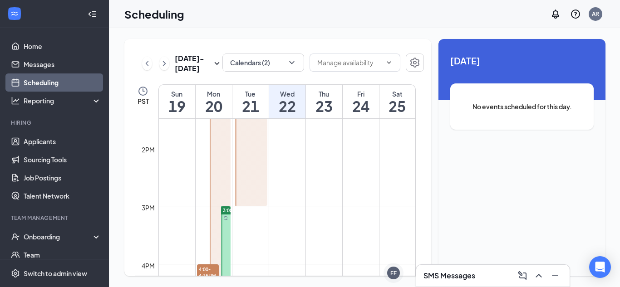
click at [316, 26] on div "Scheduling AR" at bounding box center [364, 14] width 511 height 28
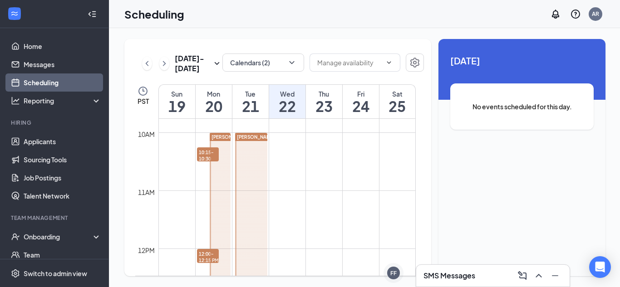
scroll to position [566, 0]
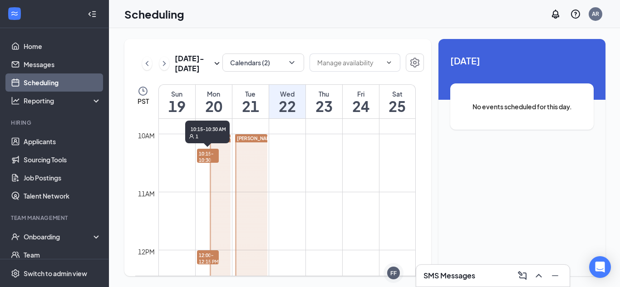
click at [205, 157] on span "10:15-10:30 AM" at bounding box center [208, 160] width 22 height 22
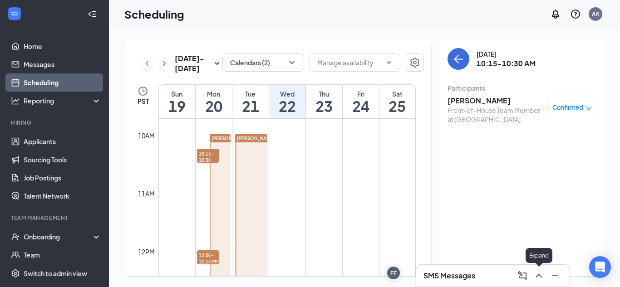
click at [541, 276] on icon "ChevronUp" at bounding box center [538, 276] width 11 height 11
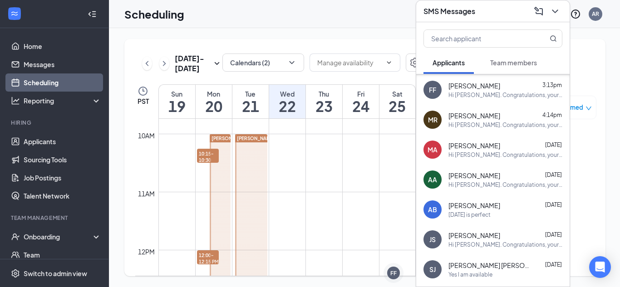
scroll to position [60, 0]
click at [487, 212] on div "[DATE] is perfect" at bounding box center [470, 215] width 42 height 8
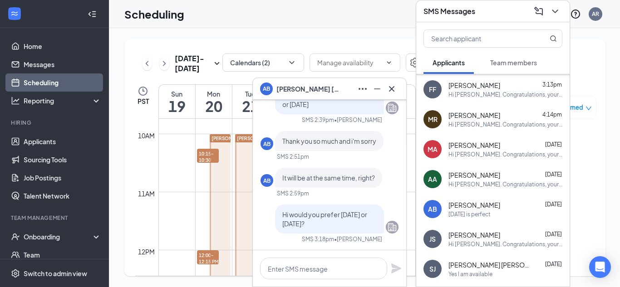
scroll to position [0, 0]
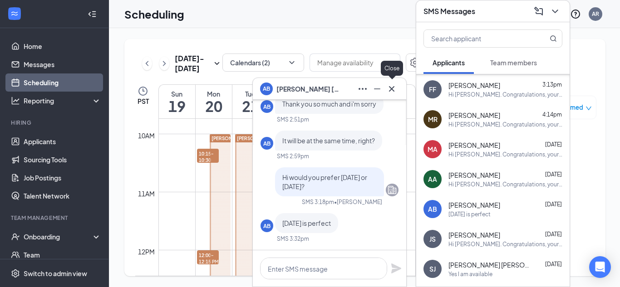
click at [389, 93] on icon "Cross" at bounding box center [391, 89] width 11 height 11
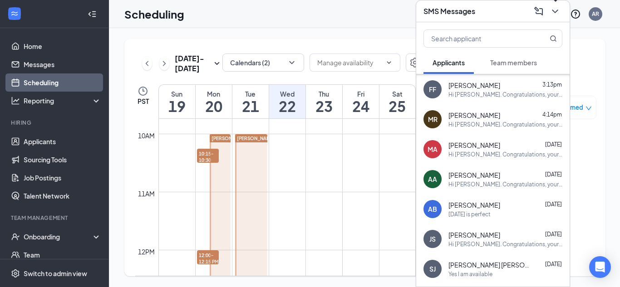
click at [552, 10] on icon "ChevronDown" at bounding box center [555, 11] width 11 height 11
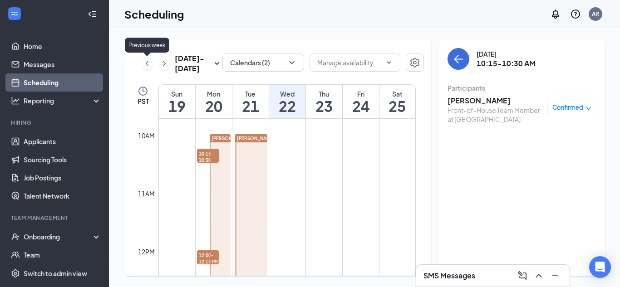
click at [144, 64] on icon "ChevronLeft" at bounding box center [147, 63] width 9 height 11
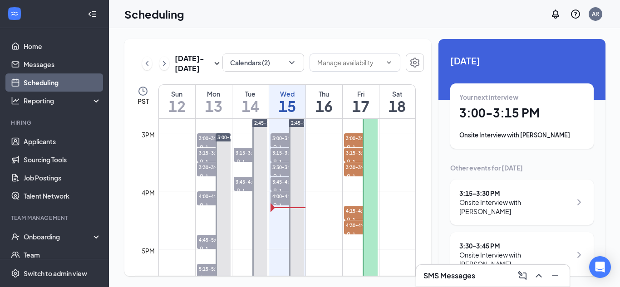
scroll to position [840, 0]
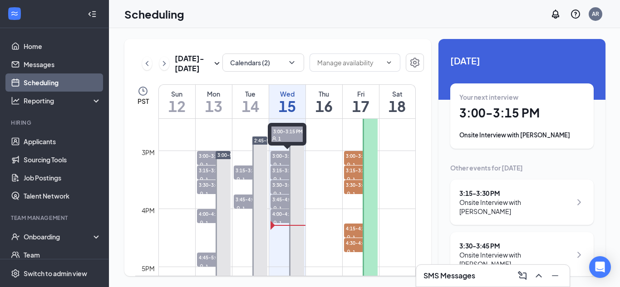
click at [277, 156] on span "3:00-3:15 PM" at bounding box center [288, 155] width 34 height 9
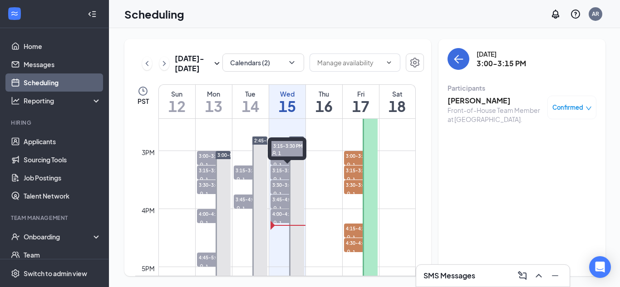
click at [282, 172] on span "3:15-3:30 PM" at bounding box center [288, 170] width 34 height 9
click at [282, 185] on span "3:30-3:45 PM" at bounding box center [288, 184] width 34 height 9
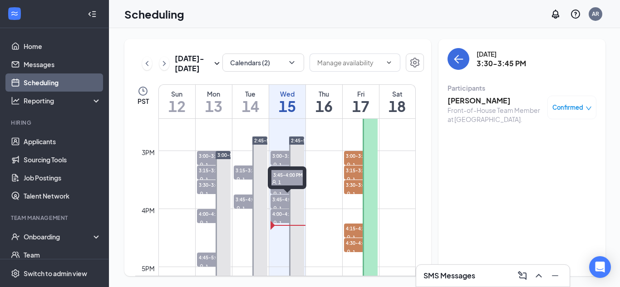
click at [282, 200] on span "3:45-4:00 PM" at bounding box center [288, 199] width 34 height 9
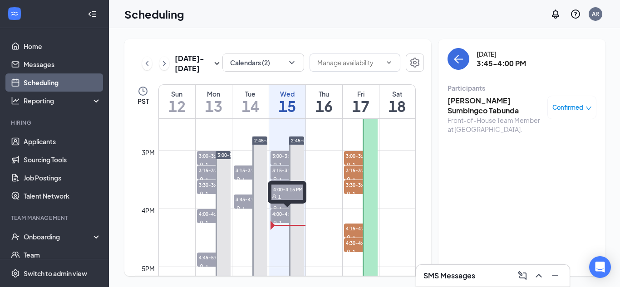
click at [281, 216] on span "4:00-4:15 PM" at bounding box center [288, 213] width 34 height 9
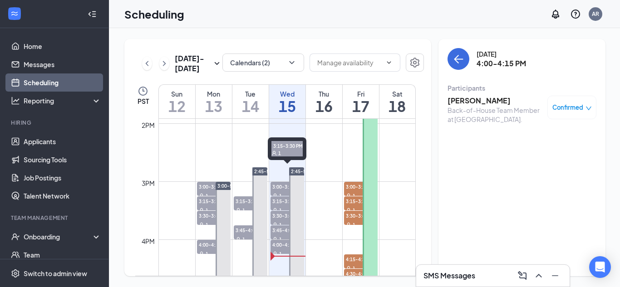
scroll to position [808, 0]
click at [279, 192] on div "1" at bounding box center [288, 196] width 34 height 9
click at [570, 108] on span "Confirmed" at bounding box center [567, 107] width 31 height 9
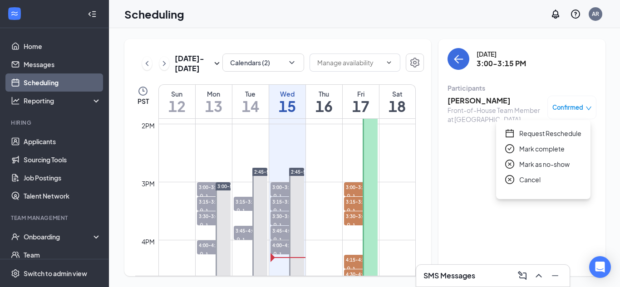
click at [559, 167] on span "Mark as no-show" at bounding box center [544, 164] width 50 height 10
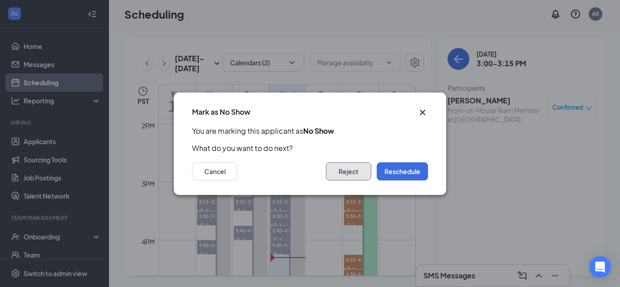
click at [355, 172] on button "Reject" at bounding box center [348, 172] width 45 height 18
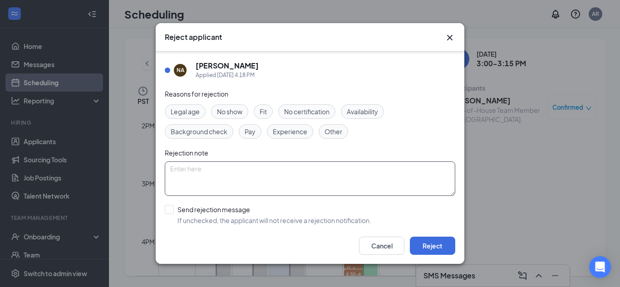
scroll to position [43, 0]
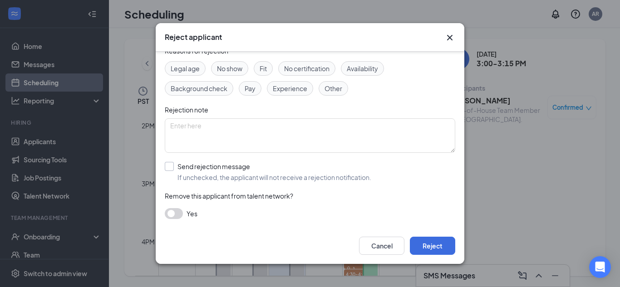
click at [171, 168] on input "Send rejection message If unchecked, the applicant will not receive a rejection…" at bounding box center [268, 172] width 207 height 20
checkbox input "true"
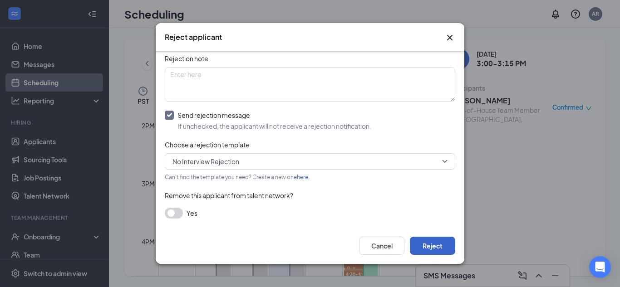
click at [447, 246] on button "Reject" at bounding box center [432, 246] width 45 height 18
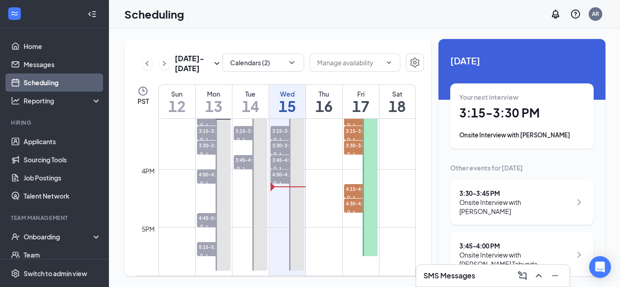
scroll to position [880, 0]
click at [279, 178] on span "4:00-4:15 PM" at bounding box center [288, 173] width 34 height 9
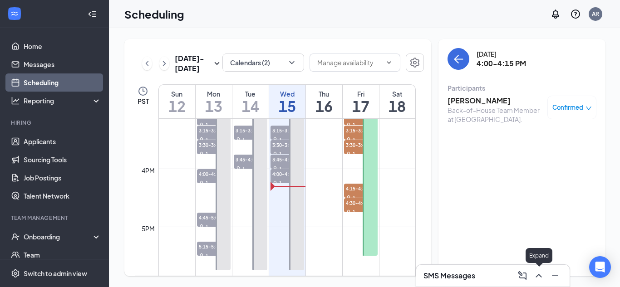
click at [542, 279] on icon "ChevronUp" at bounding box center [538, 276] width 11 height 11
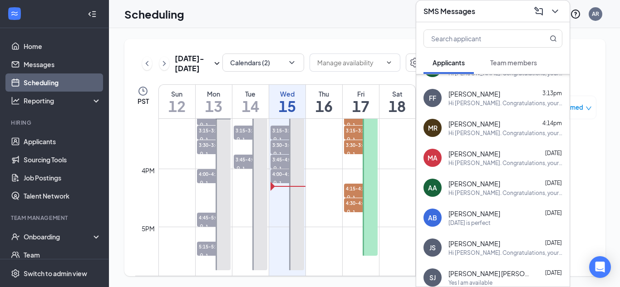
scroll to position [52, 0]
click at [499, 214] on span "[PERSON_NAME]" at bounding box center [475, 213] width 52 height 9
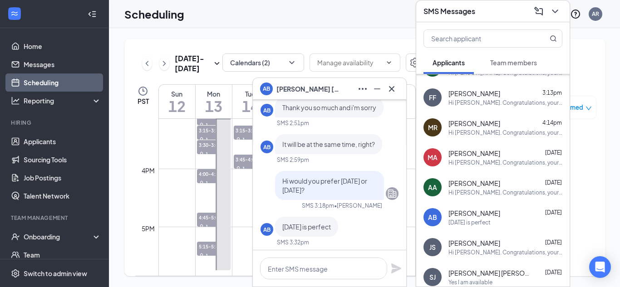
scroll to position [0, 0]
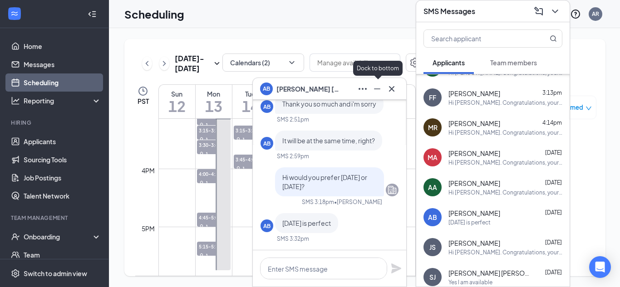
click at [376, 88] on icon "Minimize" at bounding box center [377, 89] width 11 height 11
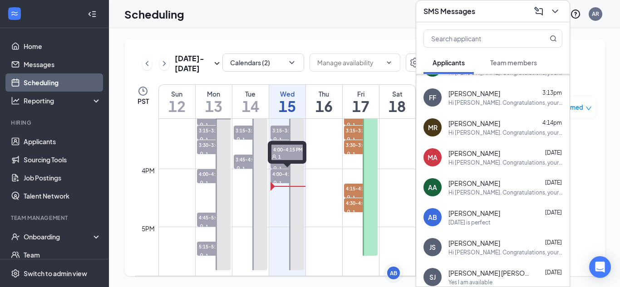
click at [282, 176] on span "4:00-4:15 PM" at bounding box center [288, 173] width 34 height 9
click at [554, 5] on button at bounding box center [555, 11] width 15 height 15
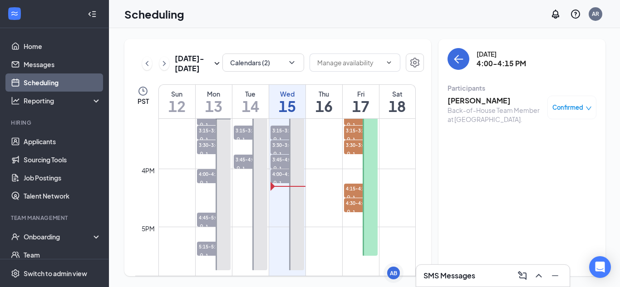
click at [573, 104] on span "Confirmed" at bounding box center [567, 107] width 31 height 9
click at [502, 100] on h3 "[PERSON_NAME]" at bounding box center [495, 101] width 95 height 10
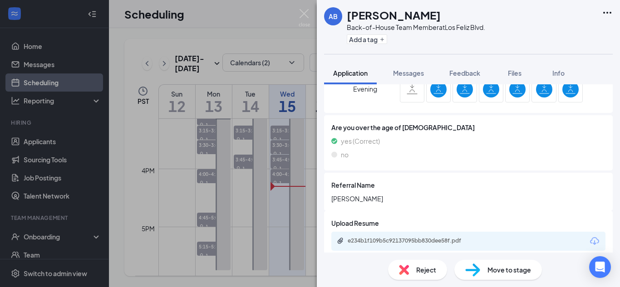
scroll to position [516, 0]
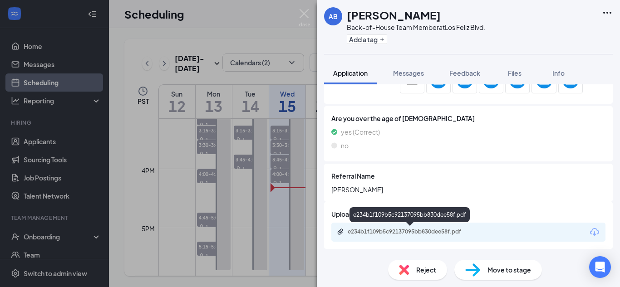
click at [413, 233] on div "e234b1f109b5c92137095bb830dee58f.pdf" at bounding box center [411, 231] width 127 height 7
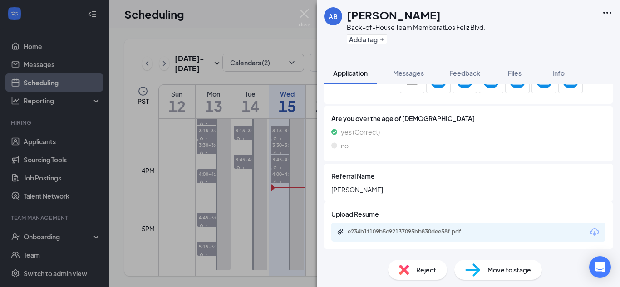
scroll to position [513, 0]
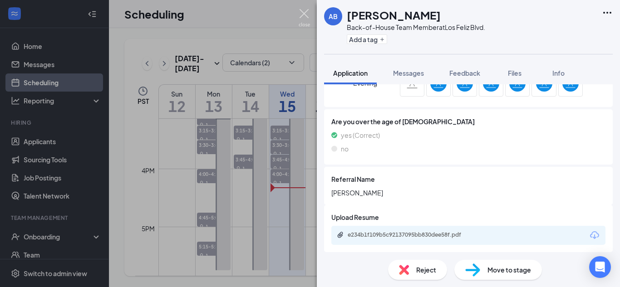
click at [307, 14] on img at bounding box center [304, 18] width 11 height 18
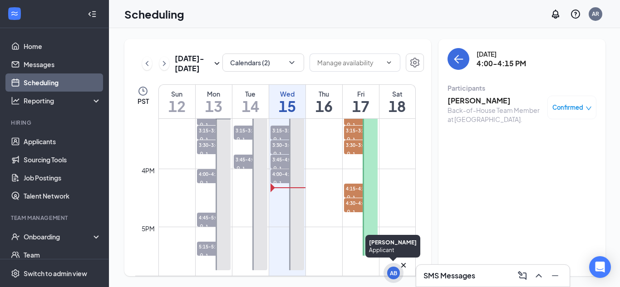
click at [393, 276] on div "AB" at bounding box center [393, 274] width 7 height 8
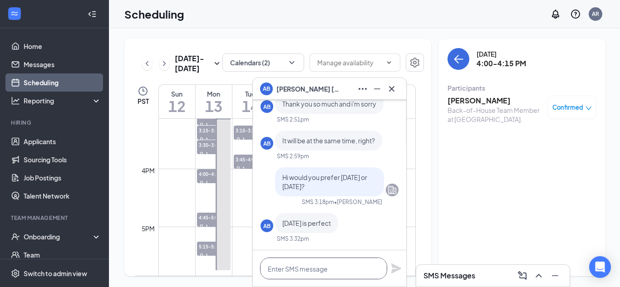
click at [322, 265] on textarea at bounding box center [323, 269] width 127 height 22
type textarea "Hi Alessandra,"
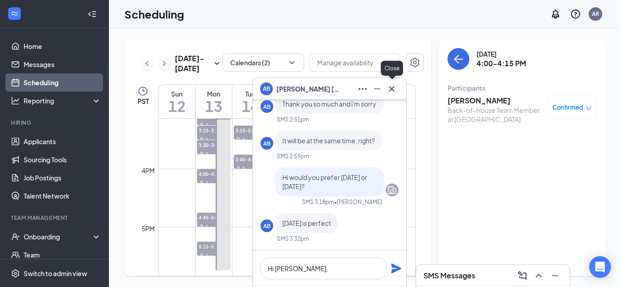
click at [396, 87] on icon "Cross" at bounding box center [391, 89] width 11 height 11
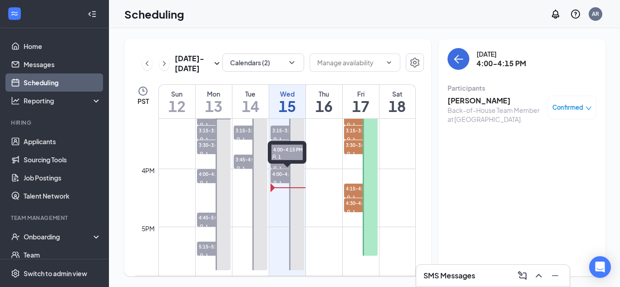
click at [280, 173] on span "4:00-4:15 PM" at bounding box center [288, 173] width 34 height 9
click at [571, 106] on span "Confirmed" at bounding box center [567, 107] width 31 height 9
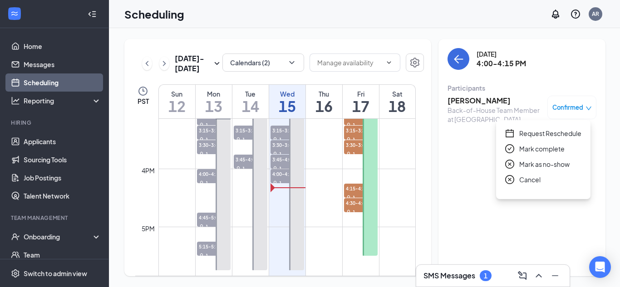
click at [555, 131] on span "Request Reschedule" at bounding box center [550, 133] width 62 height 10
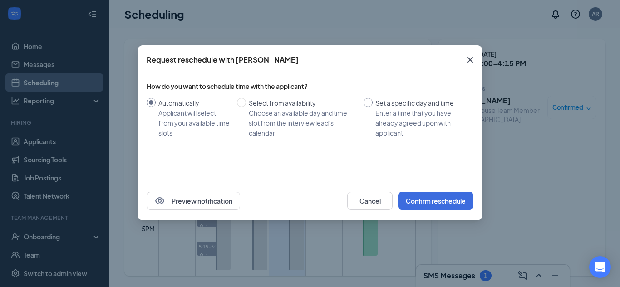
click at [368, 102] on input "Set a specific day and time Enter a time that you have already agreed upon with…" at bounding box center [368, 102] width 9 height 9
radio input "true"
radio input "false"
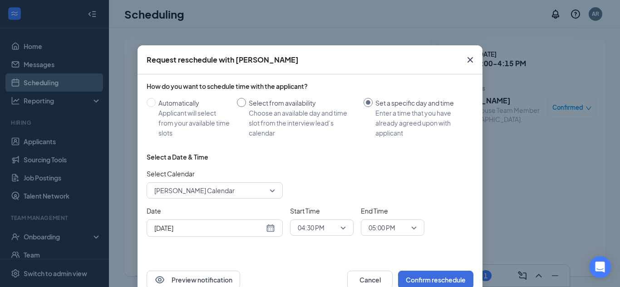
scroll to position [23, 0]
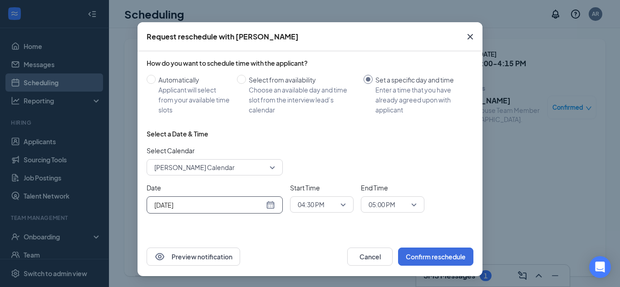
click at [210, 202] on input "[DATE]" at bounding box center [209, 205] width 110 height 10
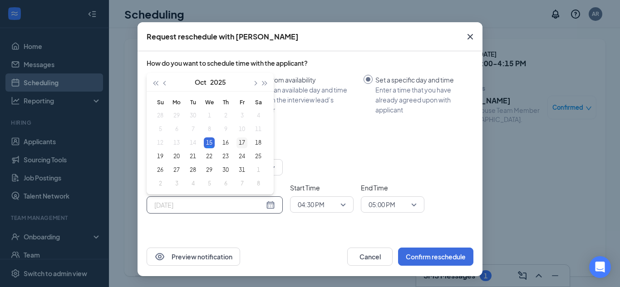
type input "Oct 17, 2025"
click at [237, 139] on div "17" at bounding box center [242, 143] width 11 height 11
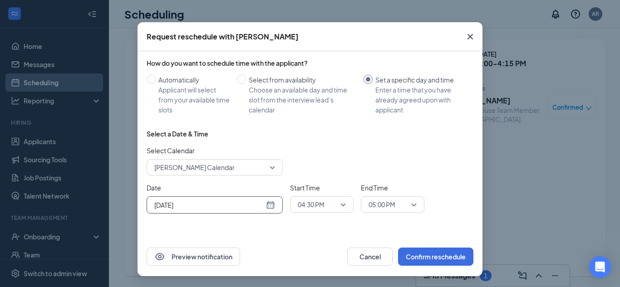
click at [321, 209] on span "04:30 PM" at bounding box center [311, 205] width 27 height 14
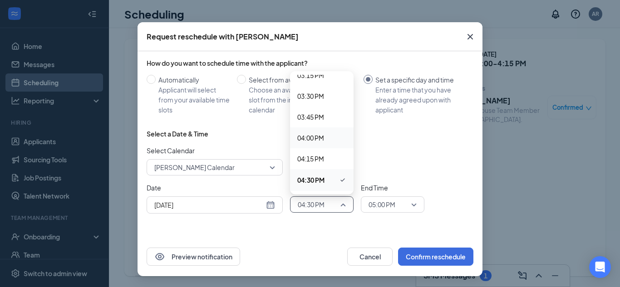
click at [315, 132] on div "04:00 PM" at bounding box center [322, 138] width 64 height 21
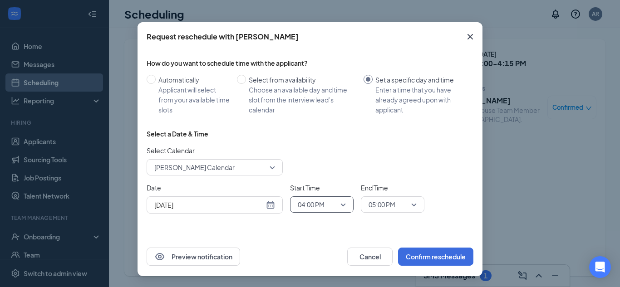
click at [394, 203] on span "05:00 PM" at bounding box center [389, 205] width 40 height 14
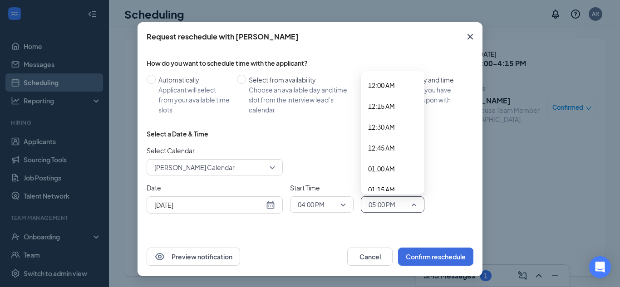
scroll to position [1326, 0]
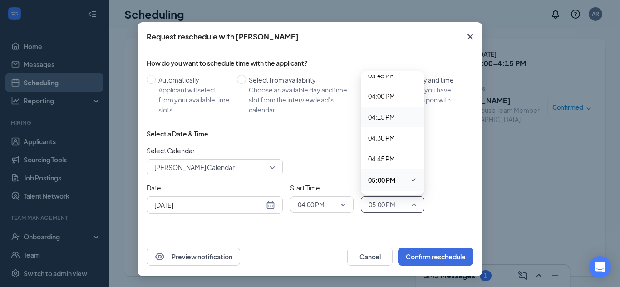
click at [391, 117] on span "04:15 PM" at bounding box center [381, 117] width 27 height 10
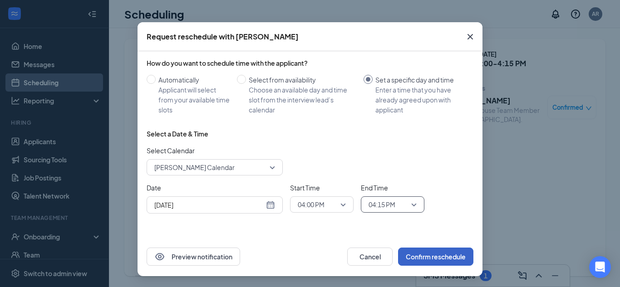
click at [444, 256] on button "Confirm reschedule" at bounding box center [435, 257] width 75 height 18
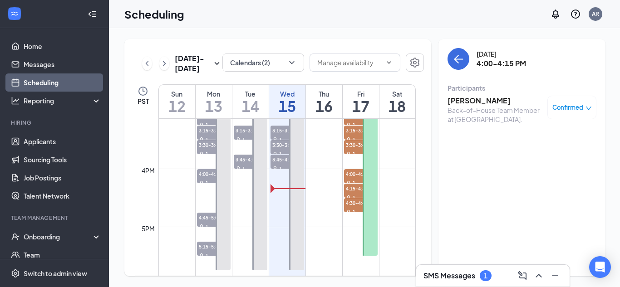
scroll to position [0, 0]
click at [538, 276] on icon "ChevronUp" at bounding box center [538, 276] width 11 height 11
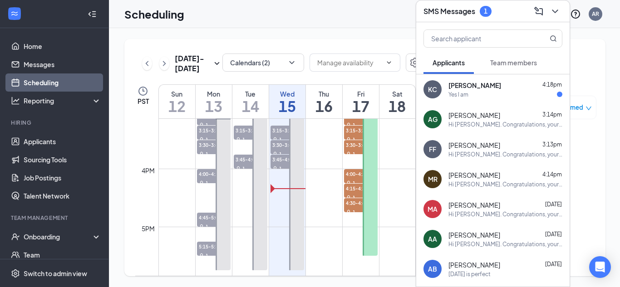
click at [479, 90] on div "Karla Carmona 4:18pm Yes I am" at bounding box center [506, 90] width 114 height 18
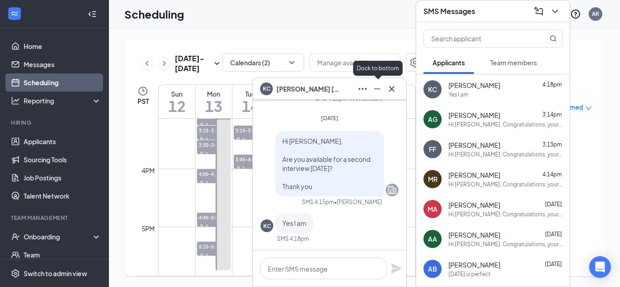
click at [378, 91] on icon "Minimize" at bounding box center [377, 89] width 11 height 11
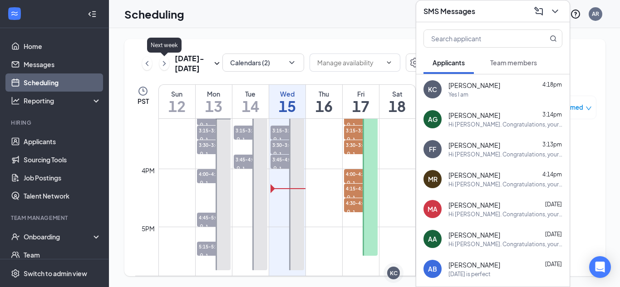
click at [165, 63] on icon "ChevronRight" at bounding box center [164, 63] width 3 height 5
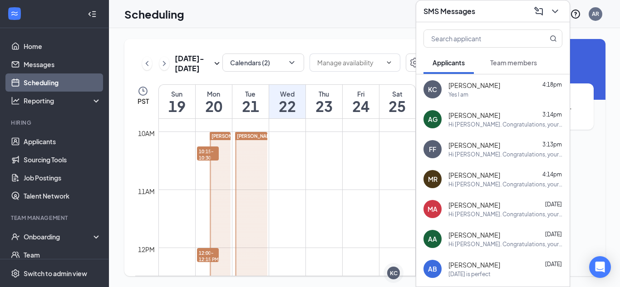
scroll to position [531, 0]
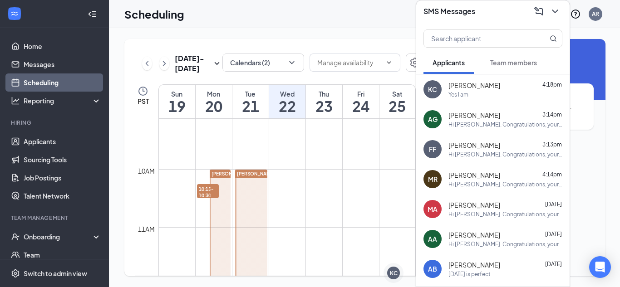
click at [470, 98] on div "Yes I am" at bounding box center [506, 95] width 114 height 8
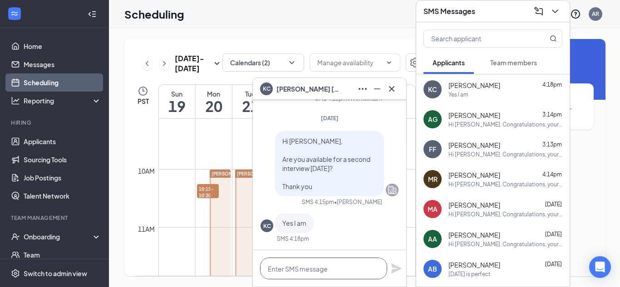
click at [318, 269] on textarea at bounding box center [323, 269] width 127 height 22
drag, startPoint x: 286, startPoint y: 269, endPoint x: 239, endPoint y: 264, distance: 47.0
click at [239, 264] on div "KC Karla Carmona KC Karla Carmona Applicant Front-of-House Team Member • Los Fe…" at bounding box center [365, 157] width 512 height 259
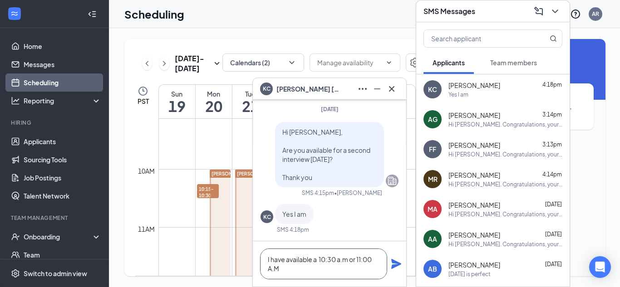
click at [308, 274] on textarea "I have available a 10:30 a.m or 11:00 A.M" at bounding box center [323, 264] width 127 height 31
type textarea "I have available a 10:30 a.m or 11:00 A.M ."
click at [393, 265] on icon "Plane" at bounding box center [396, 264] width 11 height 11
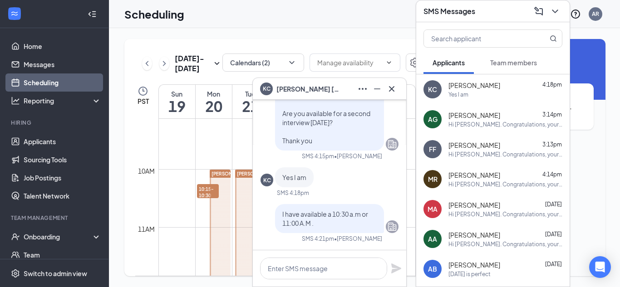
scroll to position [0, 0]
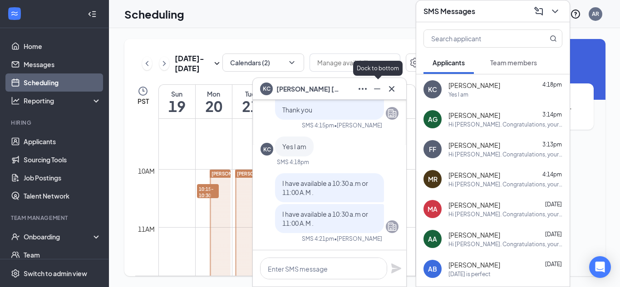
click at [378, 89] on icon "Minimize" at bounding box center [377, 89] width 11 height 11
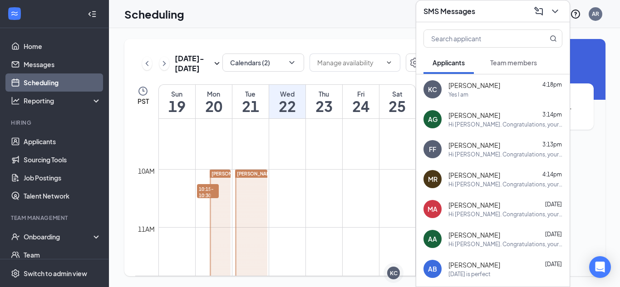
click at [477, 89] on span "[PERSON_NAME]" at bounding box center [475, 85] width 52 height 9
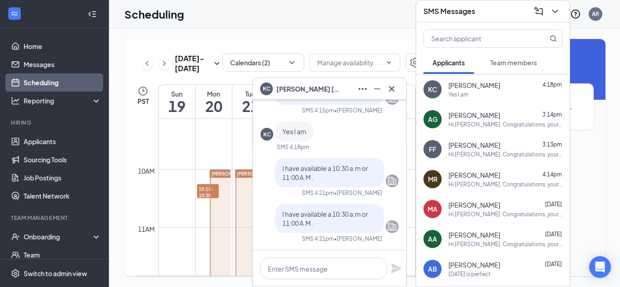
click at [481, 118] on span "[PERSON_NAME]" at bounding box center [475, 115] width 52 height 9
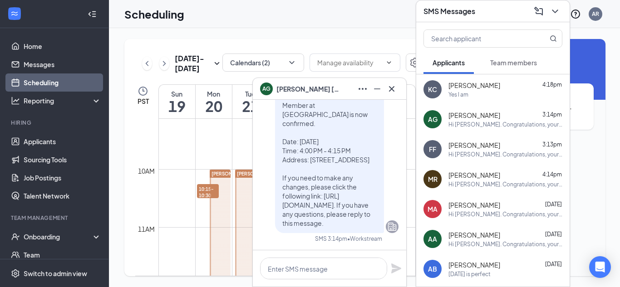
click at [489, 145] on span "[PERSON_NAME]" at bounding box center [475, 145] width 52 height 9
click at [489, 259] on div "AB Alessandra Barrios Oct 14 Tomorrow is perfect" at bounding box center [492, 269] width 153 height 30
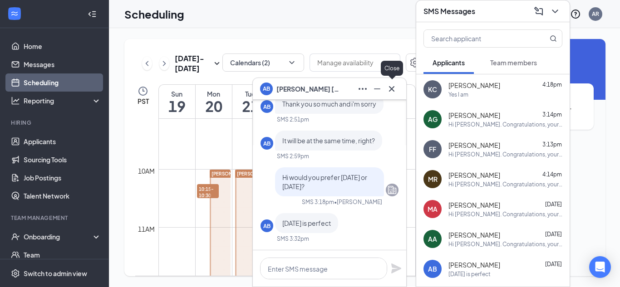
click at [392, 93] on icon "Cross" at bounding box center [391, 89] width 11 height 11
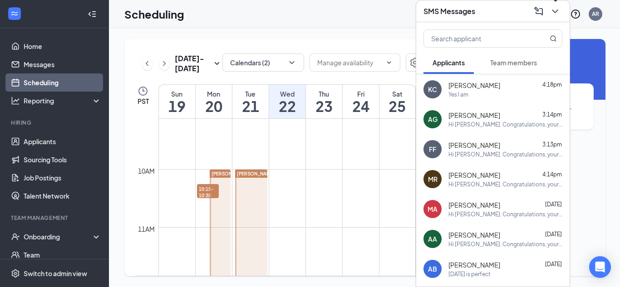
click at [555, 9] on icon "ChevronDown" at bounding box center [555, 11] width 11 height 11
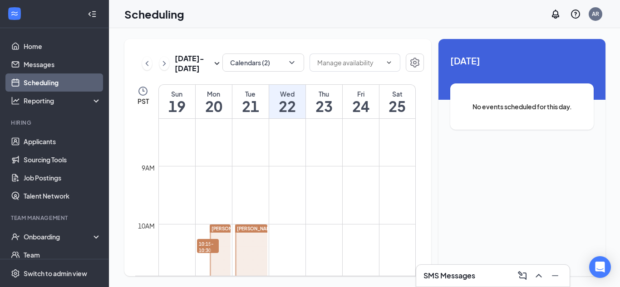
scroll to position [475, 0]
click at [146, 67] on icon "ChevronLeft" at bounding box center [147, 63] width 9 height 11
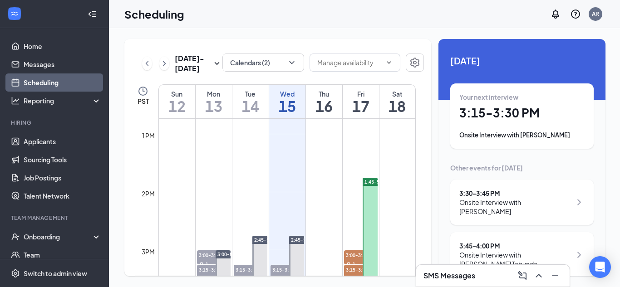
scroll to position [843, 0]
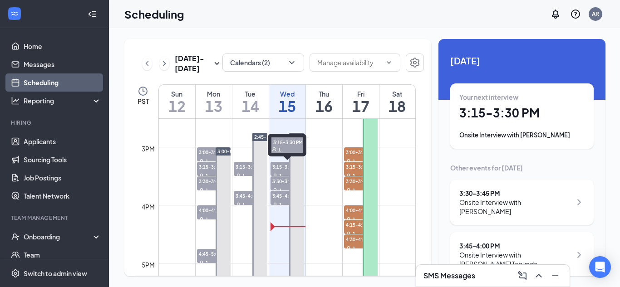
click at [282, 169] on span "3:15-3:30 PM" at bounding box center [288, 166] width 34 height 9
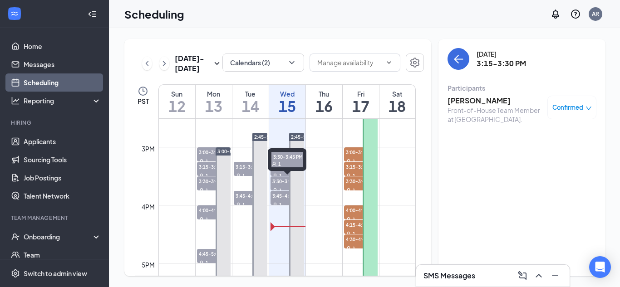
click at [284, 180] on span "3:30-3:45 PM" at bounding box center [288, 181] width 34 height 9
click at [279, 173] on div "1" at bounding box center [288, 175] width 34 height 9
click at [281, 183] on span "3:30-3:45 PM" at bounding box center [288, 181] width 34 height 9
click at [283, 196] on span "3:45-4:00 PM" at bounding box center [288, 195] width 34 height 9
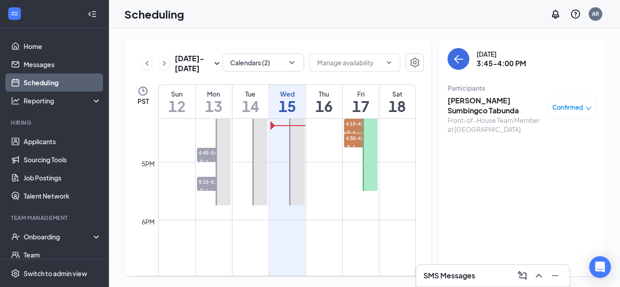
scroll to position [945, 0]
click at [207, 185] on span "5:15-5:30 PM" at bounding box center [214, 181] width 34 height 9
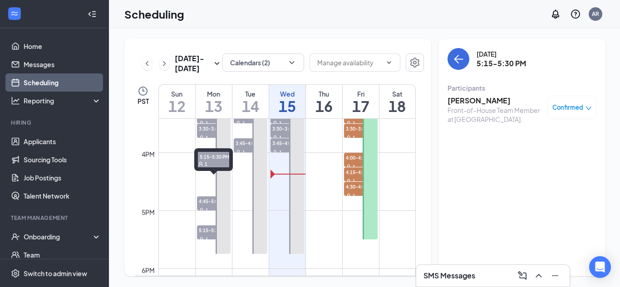
scroll to position [896, 0]
click at [206, 206] on span "4:45-5:00 PM" at bounding box center [214, 201] width 34 height 9
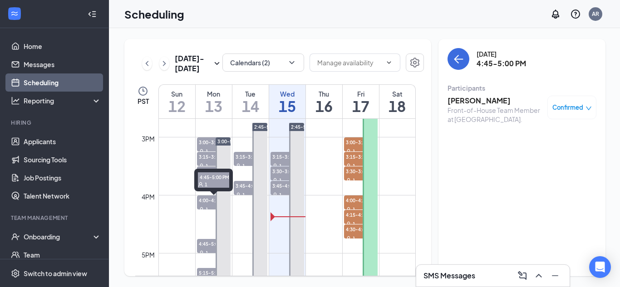
scroll to position [851, 0]
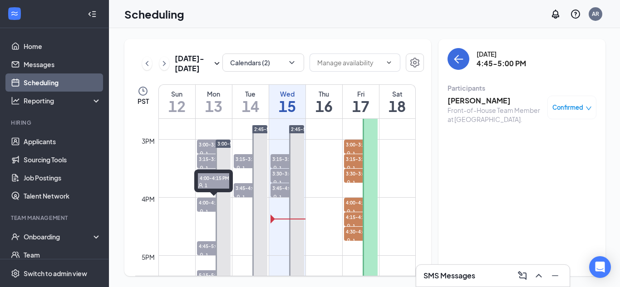
click at [206, 206] on span "4:00-4:15 PM" at bounding box center [214, 202] width 34 height 9
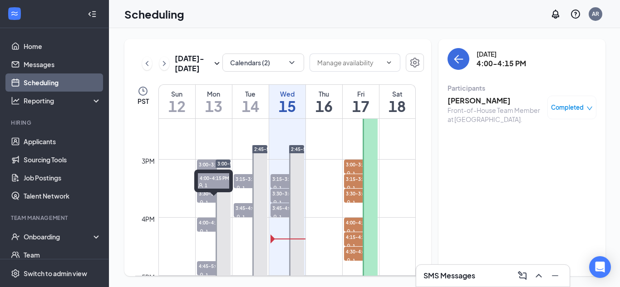
scroll to position [821, 0]
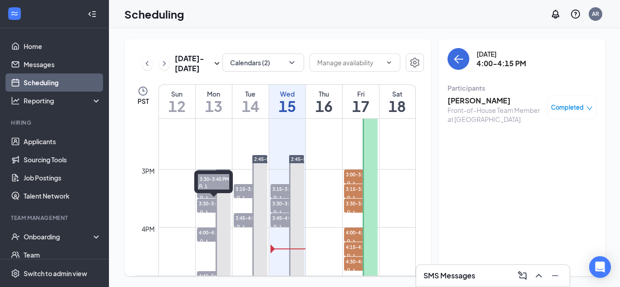
click at [206, 206] on span "3:30-3:45 PM" at bounding box center [214, 203] width 34 height 9
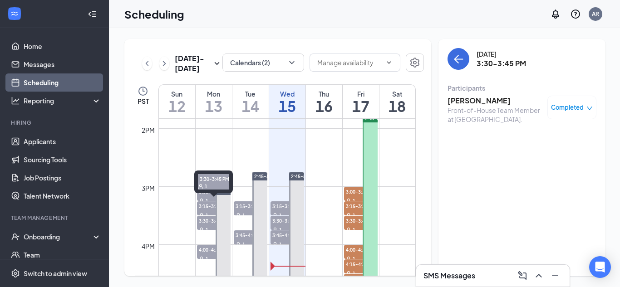
scroll to position [801, 0]
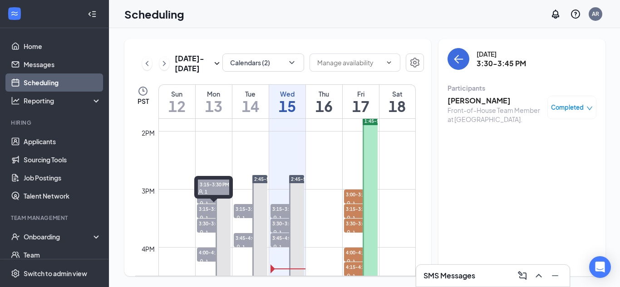
click at [206, 206] on span "3:15-3:30 PM" at bounding box center [214, 208] width 34 height 9
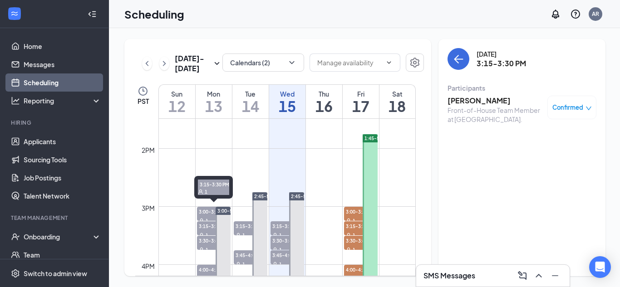
scroll to position [784, 0]
click at [206, 217] on div "1" at bounding box center [214, 221] width 34 height 9
click at [206, 227] on span "3:15-3:30 PM" at bounding box center [214, 226] width 34 height 9
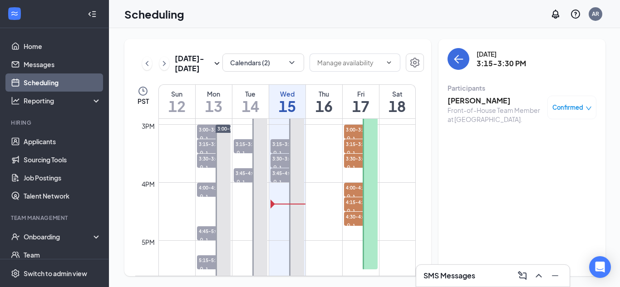
scroll to position [866, 0]
click at [537, 274] on icon "ChevronUp" at bounding box center [538, 276] width 11 height 11
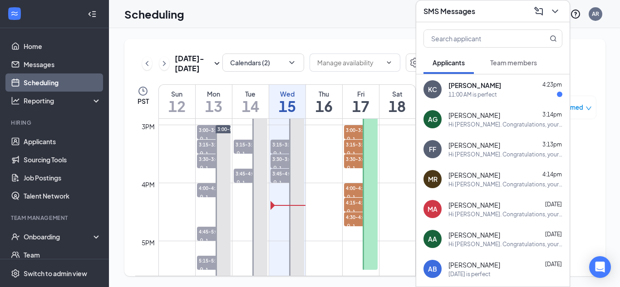
click at [507, 86] on div "Karla Carmona 4:23pm" at bounding box center [506, 85] width 114 height 9
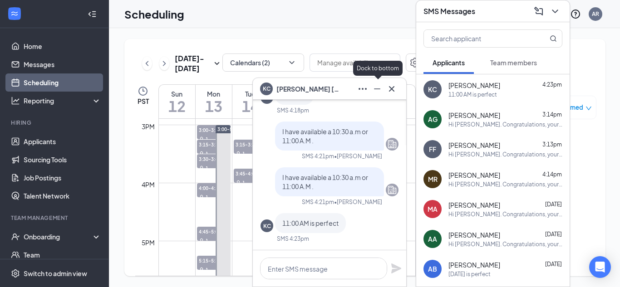
click at [371, 91] on button at bounding box center [377, 89] width 15 height 15
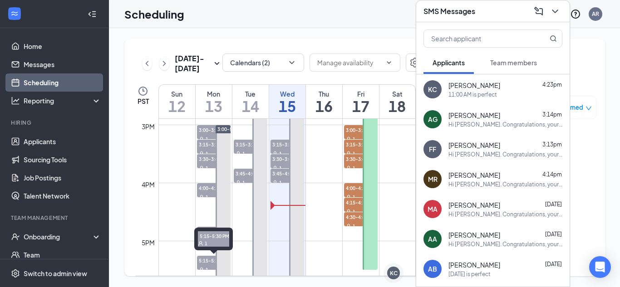
click at [205, 261] on span "5:15-5:30 PM" at bounding box center [214, 260] width 34 height 9
click at [553, 12] on icon "ChevronDown" at bounding box center [555, 11] width 11 height 11
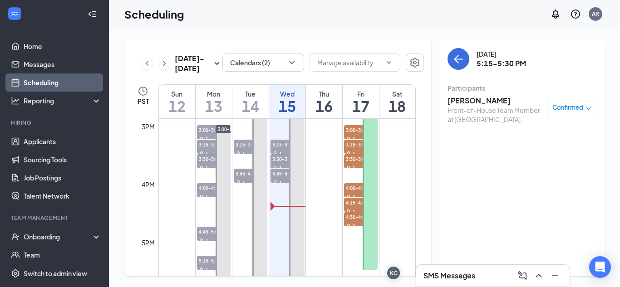
click at [474, 103] on h3 "[PERSON_NAME]" at bounding box center [495, 101] width 95 height 10
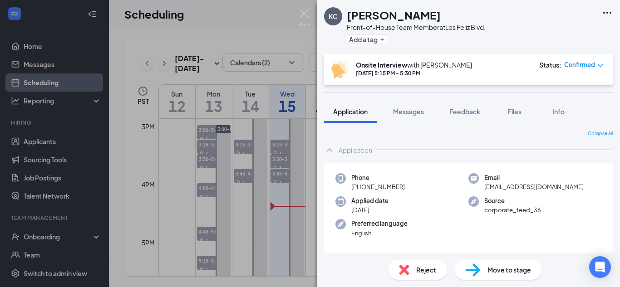
click at [512, 273] on span "Move to stage" at bounding box center [510, 270] width 44 height 10
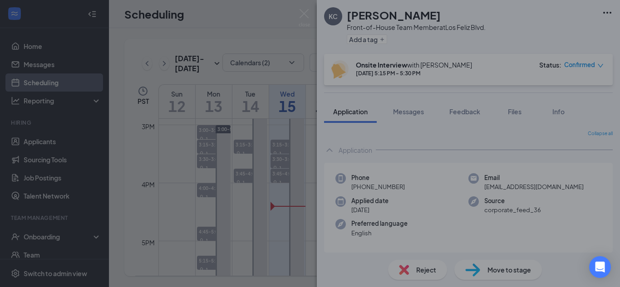
type input "Onsite Interview 2 (next stage)"
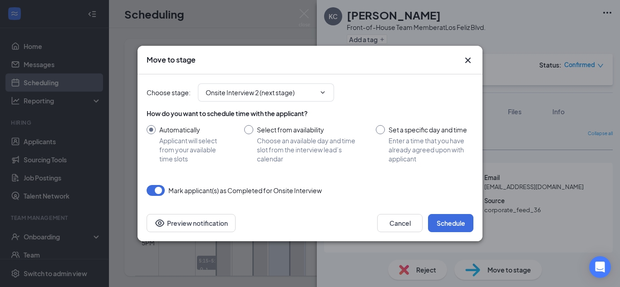
click at [380, 129] on input "Set a specific day and time Enter a time that you have already agreed upon with…" at bounding box center [425, 144] width 98 height 38
radio input "true"
radio input "false"
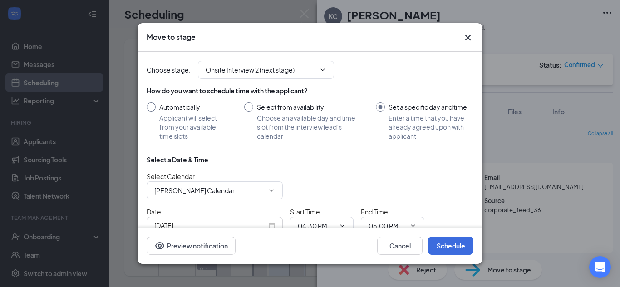
scroll to position [49, 0]
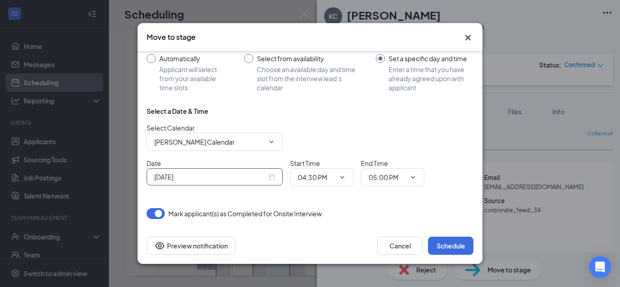
click at [271, 176] on div "[DATE]" at bounding box center [214, 177] width 121 height 10
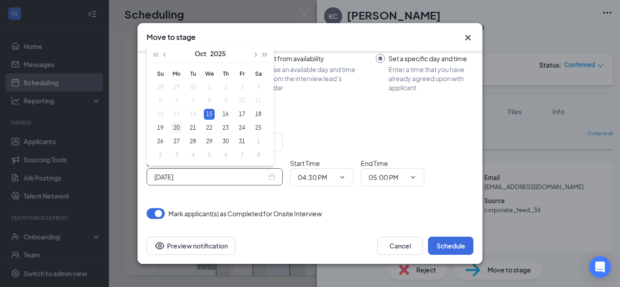
type input "[DATE]"
click at [175, 126] on div "20" at bounding box center [176, 128] width 11 height 11
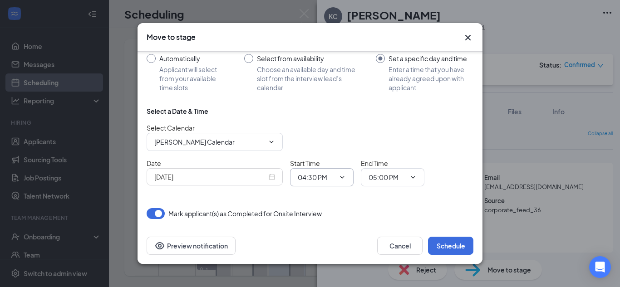
click at [325, 182] on input "04:30 PM" at bounding box center [316, 178] width 37 height 10
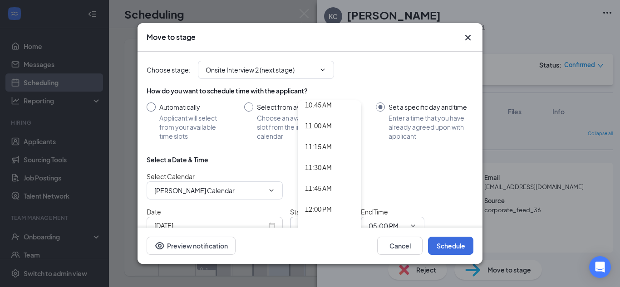
scroll to position [903, 0]
click at [321, 124] on div "11:00 AM" at bounding box center [318, 126] width 27 height 10
type input "11:00 AM"
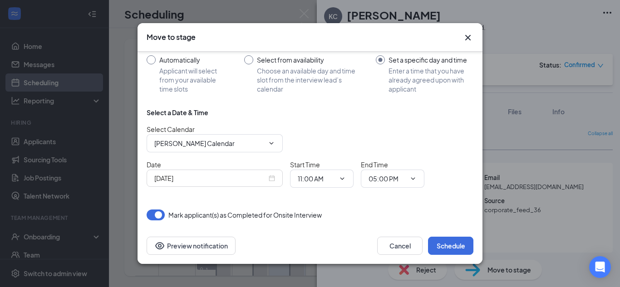
scroll to position [49, 0]
click at [394, 173] on input "05:00 PM" at bounding box center [387, 178] width 37 height 10
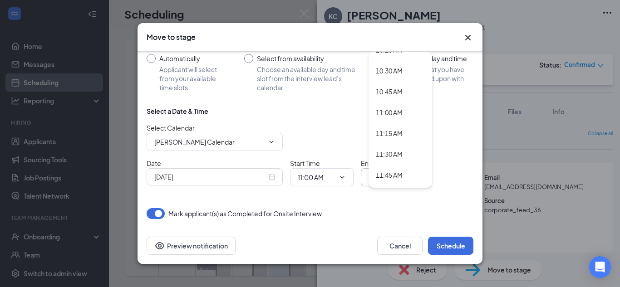
scroll to position [869, 0]
click at [393, 133] on div "11:15 AM" at bounding box center [389, 133] width 27 height 10
type input "11:15 AM"
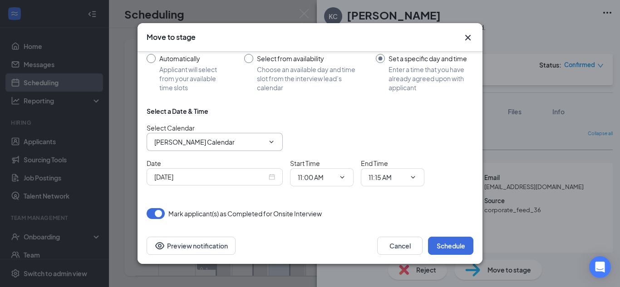
click at [254, 133] on span "[PERSON_NAME] Calendar" at bounding box center [215, 142] width 136 height 18
click at [252, 138] on input "[PERSON_NAME] Calendar" at bounding box center [209, 142] width 110 height 10
click at [252, 138] on span "[PERSON_NAME] Calendar" at bounding box center [215, 142] width 136 height 18
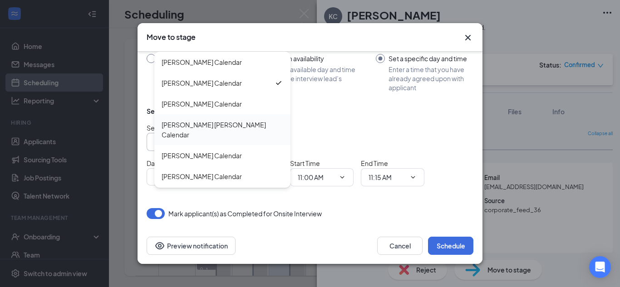
click at [218, 124] on div "[PERSON_NAME] [PERSON_NAME] Calendar" at bounding box center [223, 130] width 122 height 20
type input "[PERSON_NAME] [PERSON_NAME] Calendar"
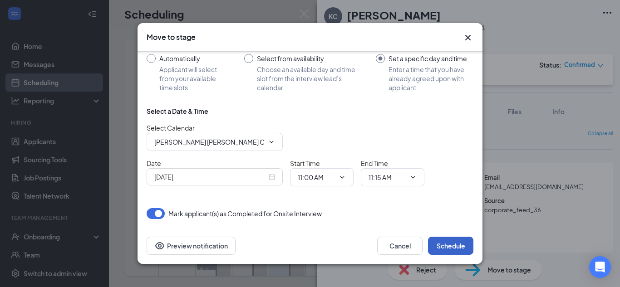
click at [450, 243] on button "Schedule" at bounding box center [450, 246] width 45 height 18
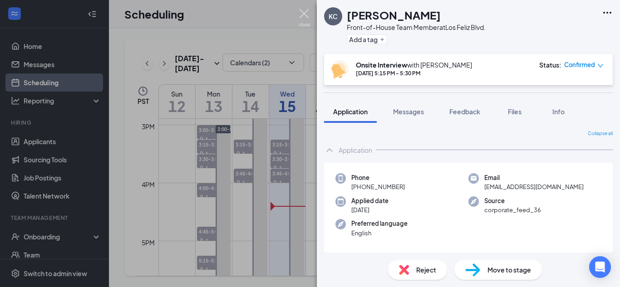
click at [306, 14] on img at bounding box center [304, 18] width 11 height 18
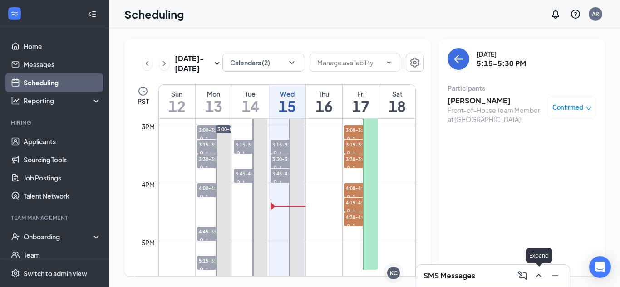
click at [536, 276] on icon "ChevronUp" at bounding box center [538, 276] width 11 height 11
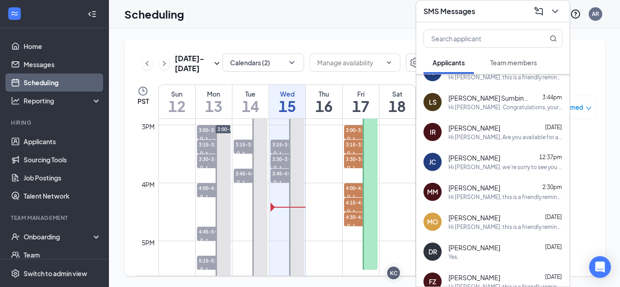
scroll to position [321, 0]
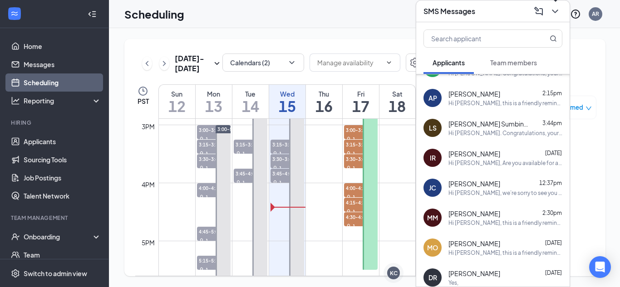
click at [556, 12] on icon "ChevronDown" at bounding box center [555, 12] width 6 height 4
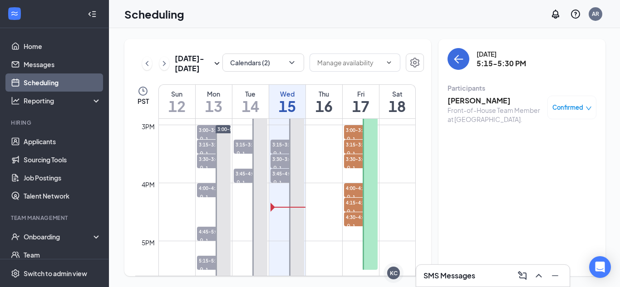
scroll to position [0, 0]
click at [391, 274] on div "KC" at bounding box center [394, 274] width 8 height 8
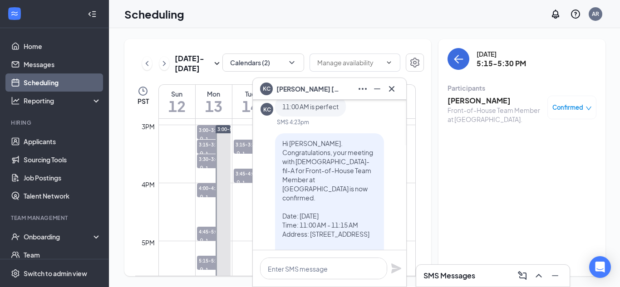
scroll to position [-133, 0]
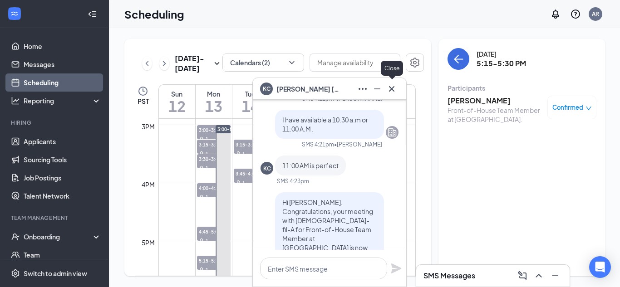
click at [395, 85] on icon "Cross" at bounding box center [391, 89] width 11 height 11
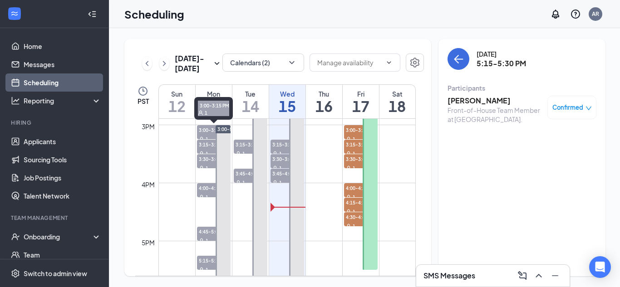
click at [199, 132] on span "3:00-3:15 PM" at bounding box center [214, 129] width 34 height 9
click at [210, 143] on span "3:15-3:30 PM" at bounding box center [214, 144] width 34 height 9
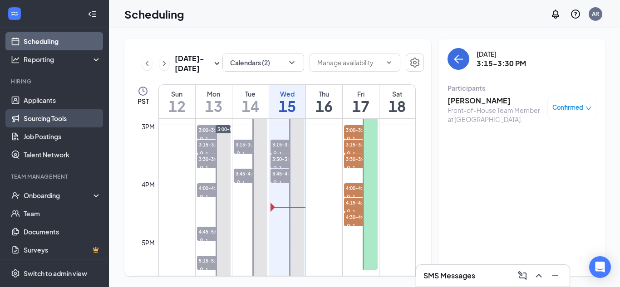
scroll to position [45, 0]
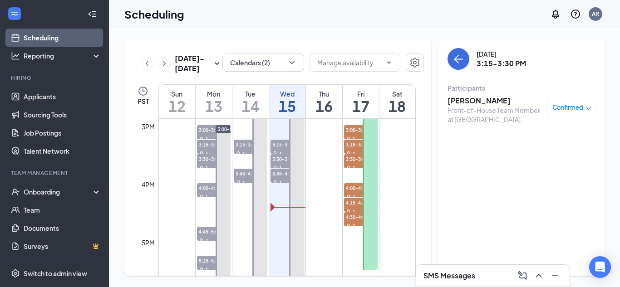
click at [481, 102] on h3 "[PERSON_NAME]" at bounding box center [495, 101] width 95 height 10
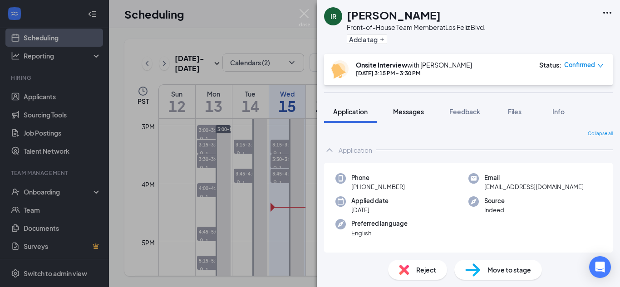
click at [412, 116] on button "Messages" at bounding box center [408, 111] width 49 height 23
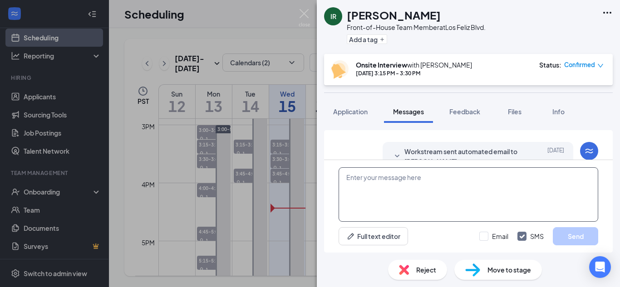
scroll to position [439, 0]
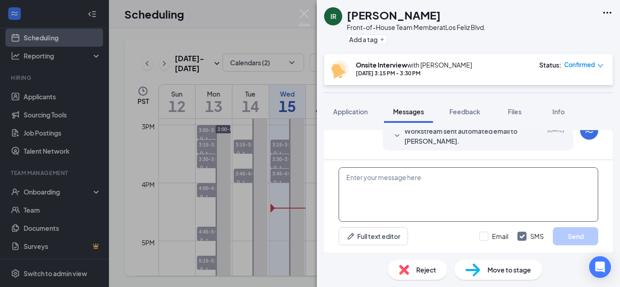
click at [395, 194] on textarea at bounding box center [469, 195] width 260 height 54
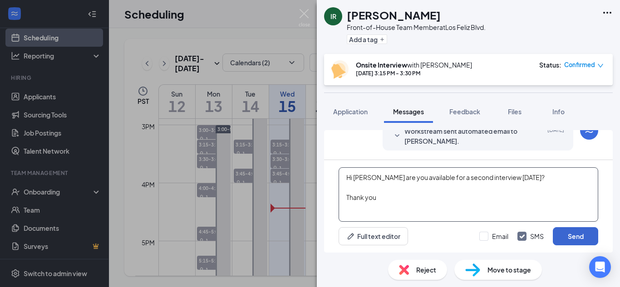
type textarea "Hi Isabel are you available for a second interview Monday 10/20? Thank you"
click at [587, 234] on button "Send" at bounding box center [575, 236] width 45 height 18
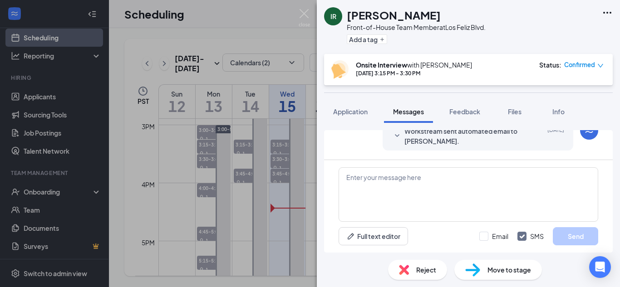
scroll to position [527, 0]
click at [304, 11] on img at bounding box center [304, 18] width 11 height 18
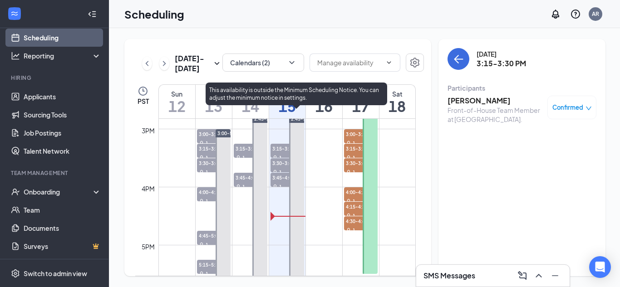
scroll to position [861, 0]
